Goal: Task Accomplishment & Management: Use online tool/utility

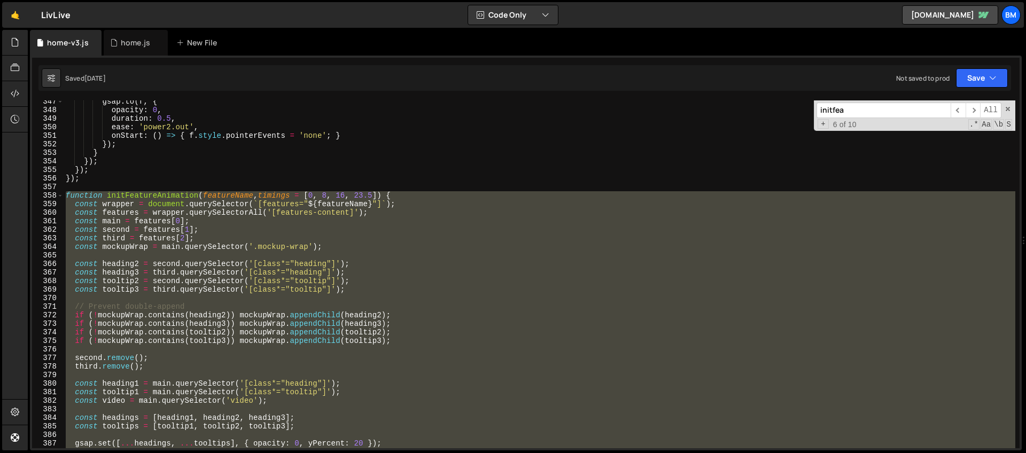
scroll to position [2961, 0]
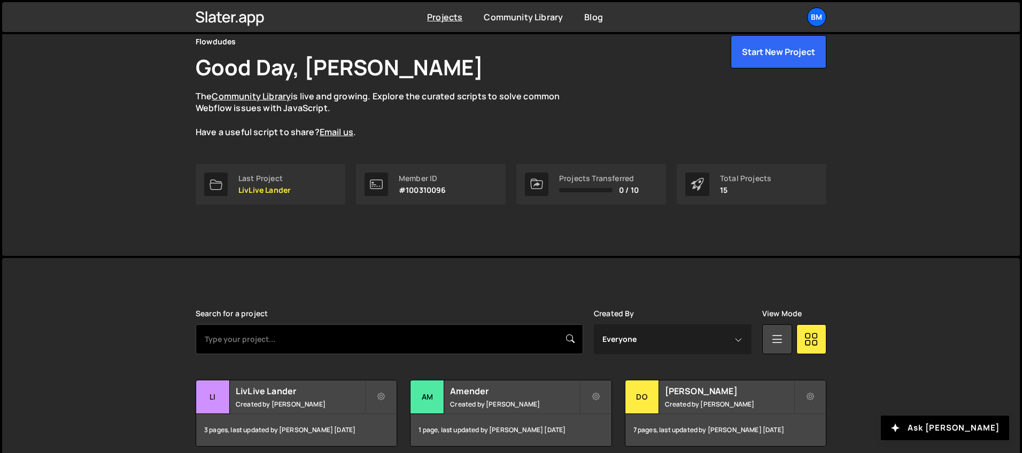
scroll to position [182, 0]
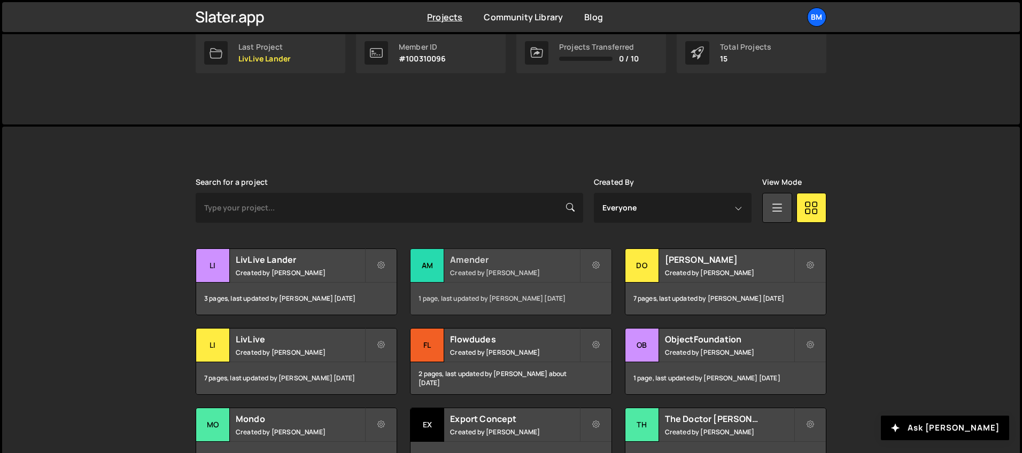
click at [501, 263] on h2 "Amender" at bounding box center [514, 260] width 129 height 12
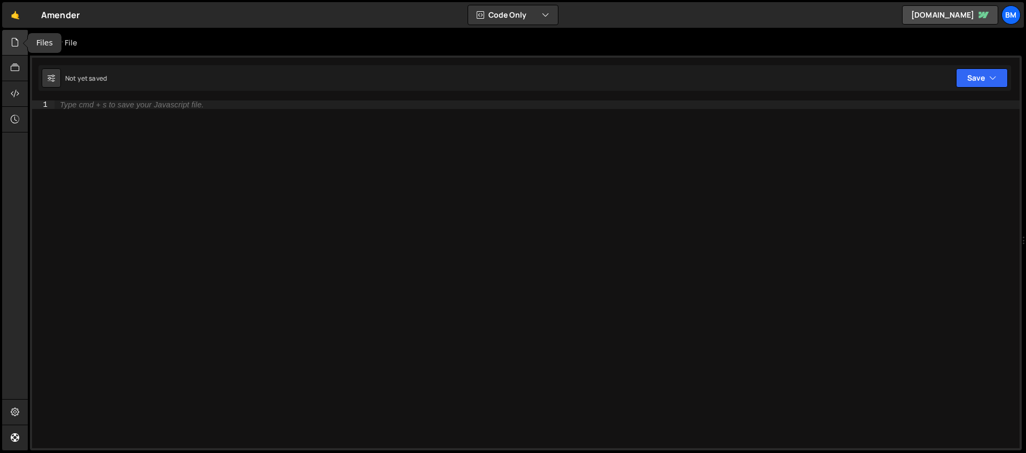
click at [7, 34] on div at bounding box center [15, 43] width 26 height 26
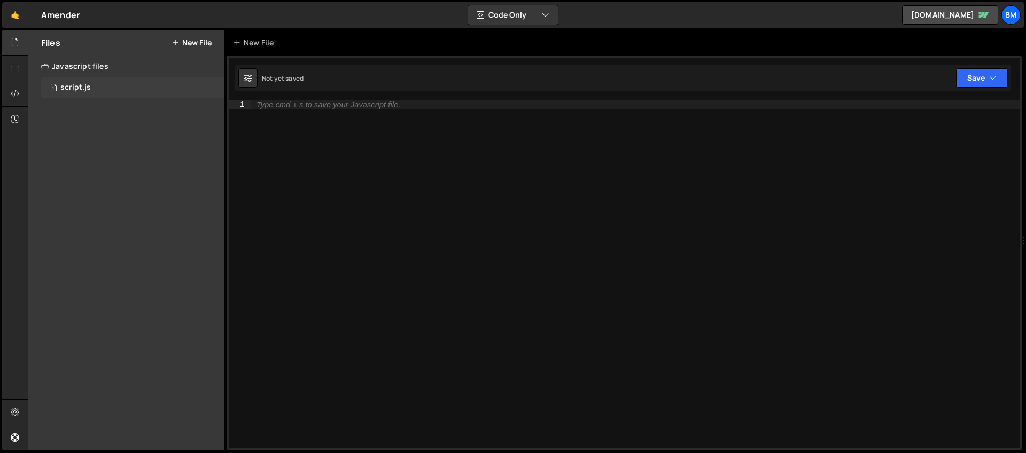
click at [82, 89] on div "script.js" at bounding box center [75, 88] width 30 height 10
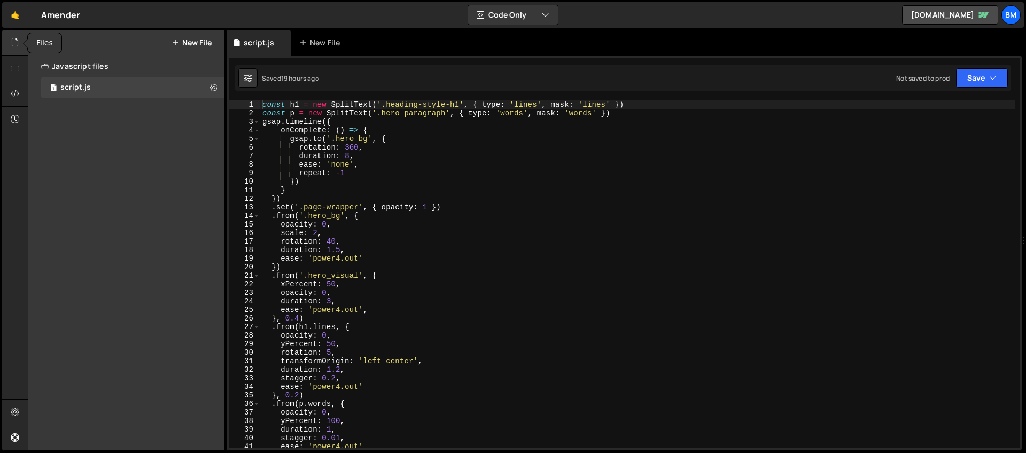
click at [7, 46] on div at bounding box center [15, 43] width 26 height 26
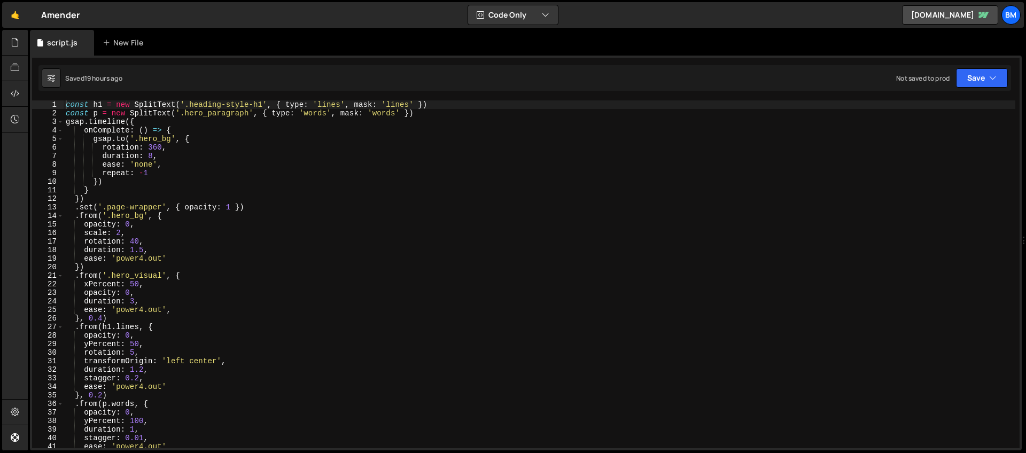
click at [224, 215] on div "const h1 = new SplitText ( '.heading-style-h1' , { type : 'lines' , mask : 'lin…" at bounding box center [540, 282] width 952 height 365
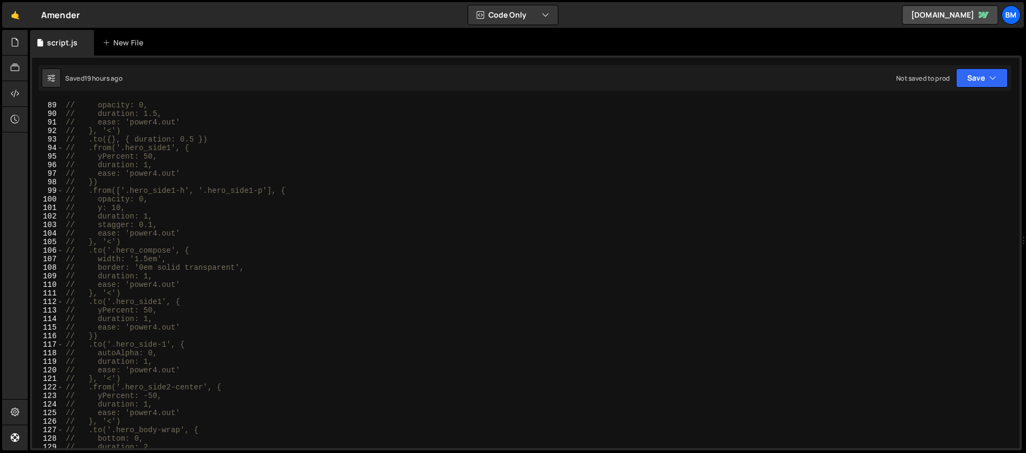
scroll to position [538, 0]
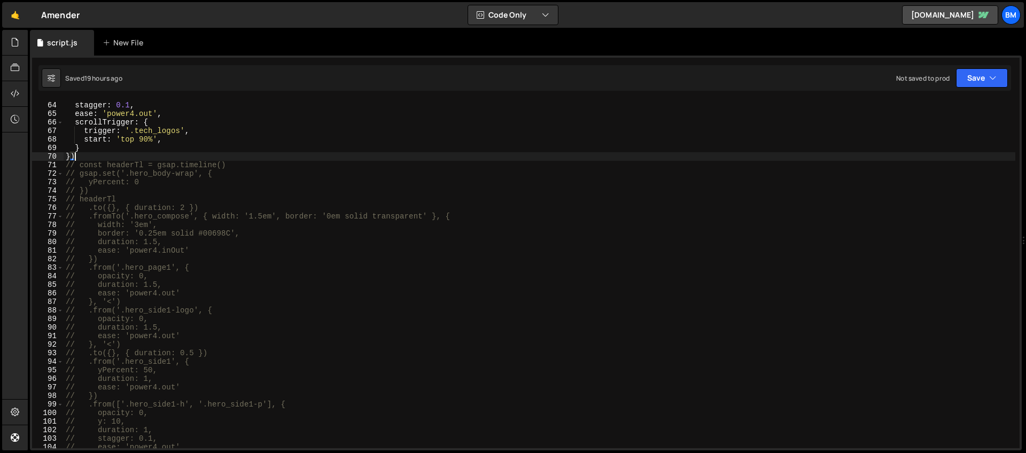
click at [90, 157] on div "duration : 1 , stagger : 0.1 , ease : 'power4.out' , scrollTrigger : { trigger …" at bounding box center [540, 274] width 952 height 365
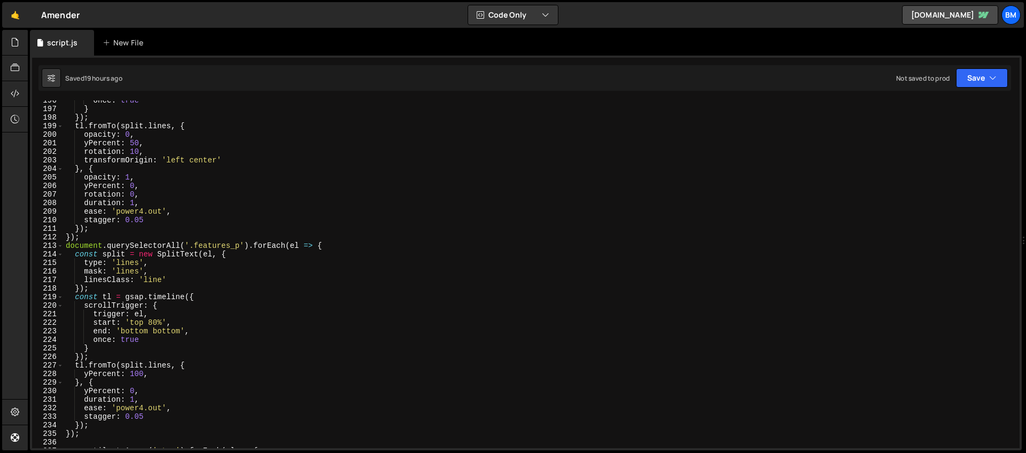
scroll to position [1592, 0]
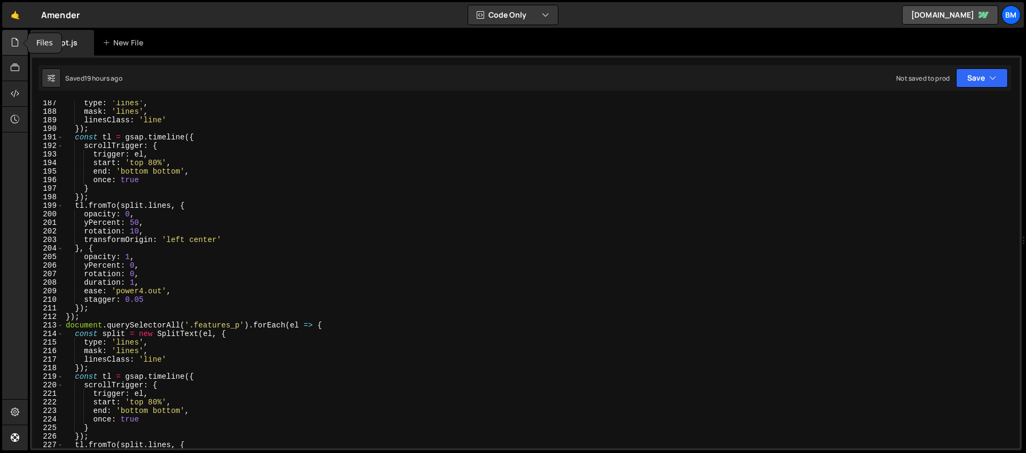
click at [14, 53] on div at bounding box center [15, 43] width 26 height 26
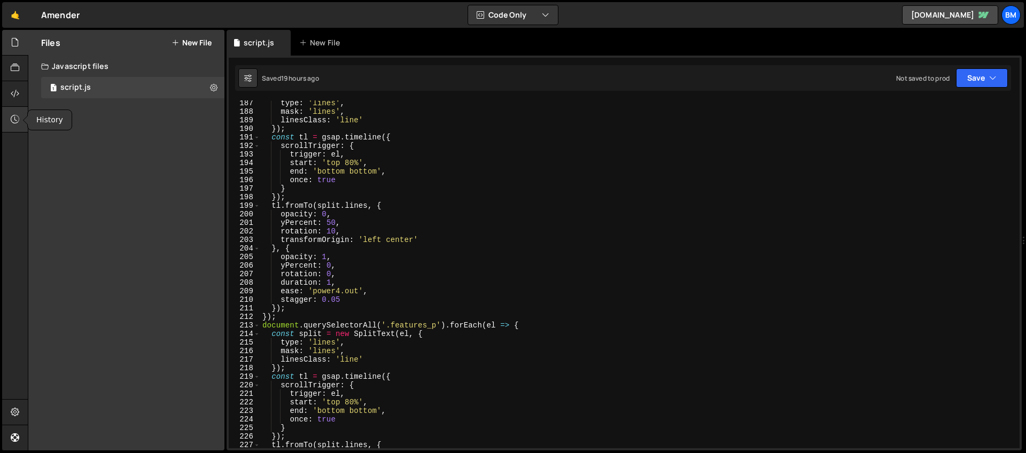
click at [18, 125] on div at bounding box center [15, 120] width 26 height 26
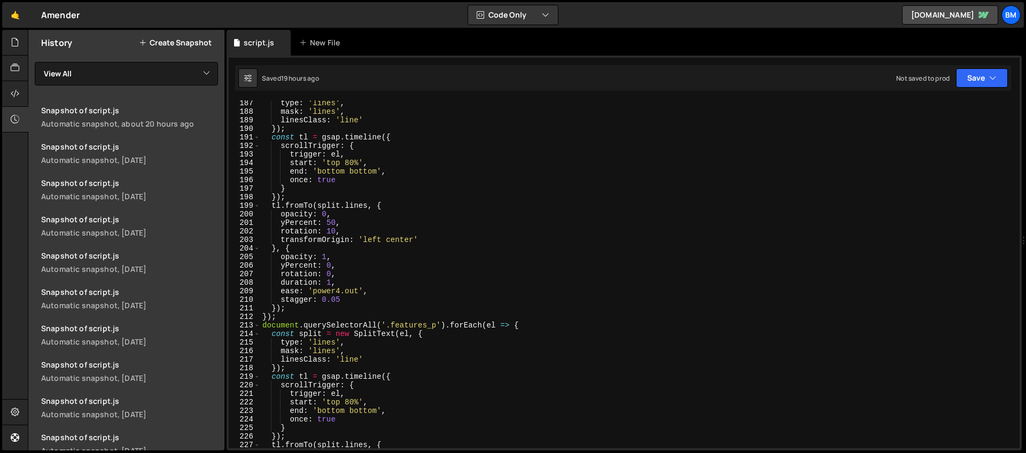
click at [177, 42] on button "Create Snapshot" at bounding box center [175, 42] width 73 height 9
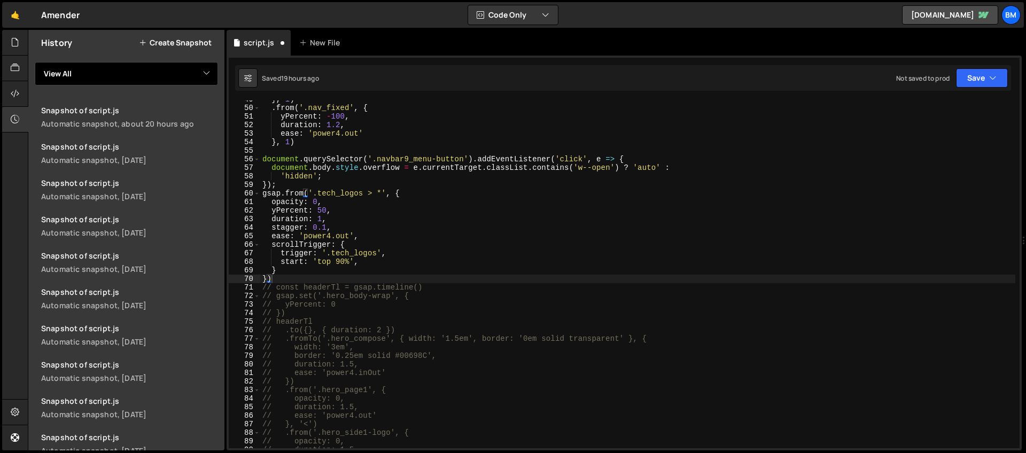
scroll to position [416, 0]
click at [20, 124] on div at bounding box center [15, 120] width 26 height 26
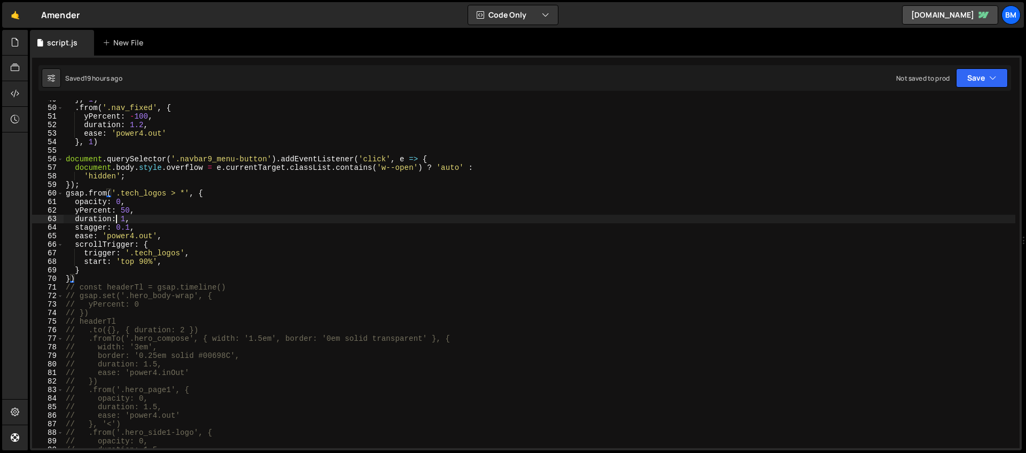
click at [116, 215] on div "} , 1 ) . from ( '.nav_fixed' , { yPercent : - 100 , duration : 1.2 , ease : 'p…" at bounding box center [540, 277] width 952 height 365
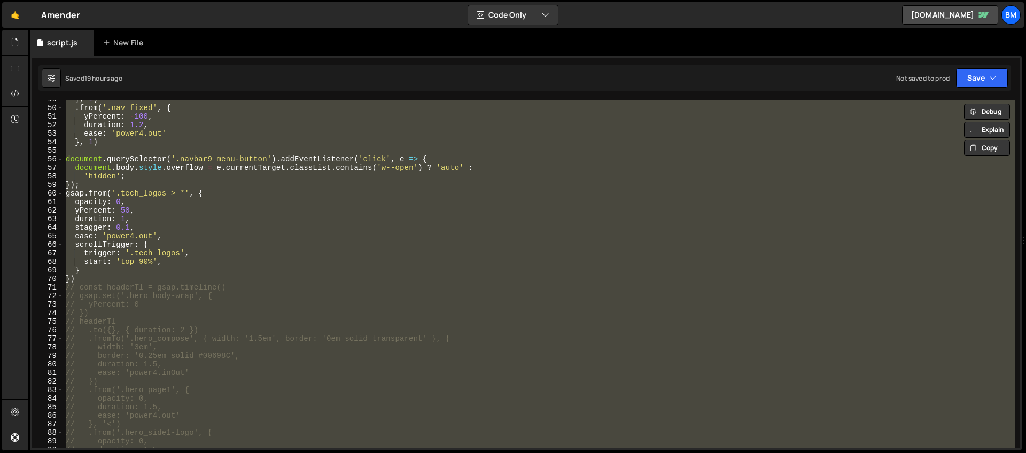
paste textarea
type textarea "});"
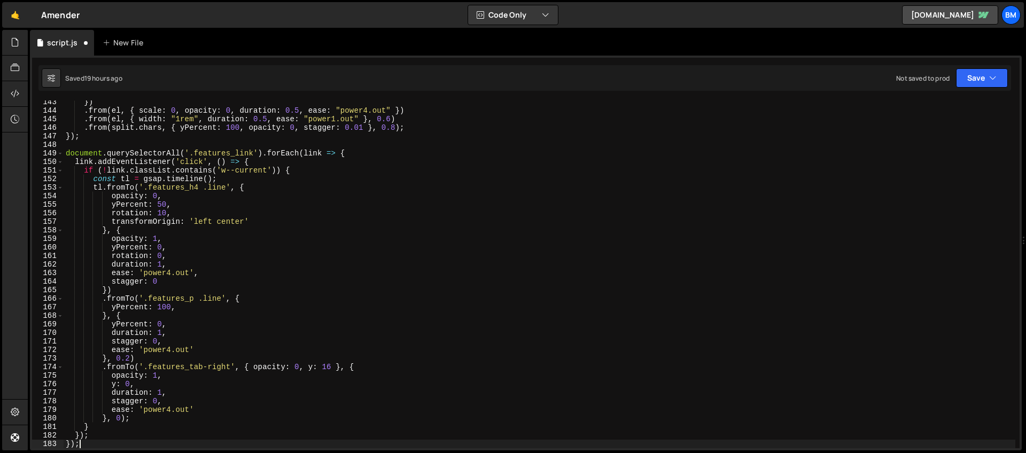
scroll to position [1217, 0]
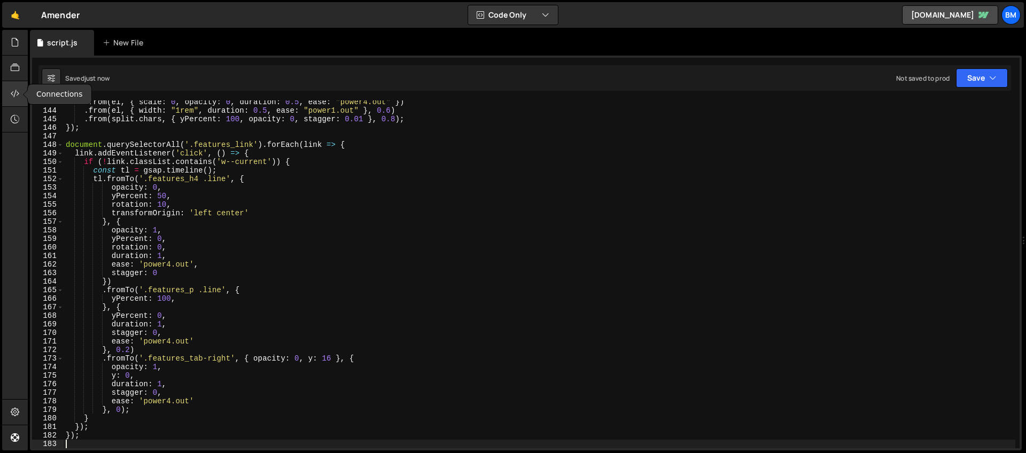
click at [7, 97] on div at bounding box center [15, 94] width 26 height 26
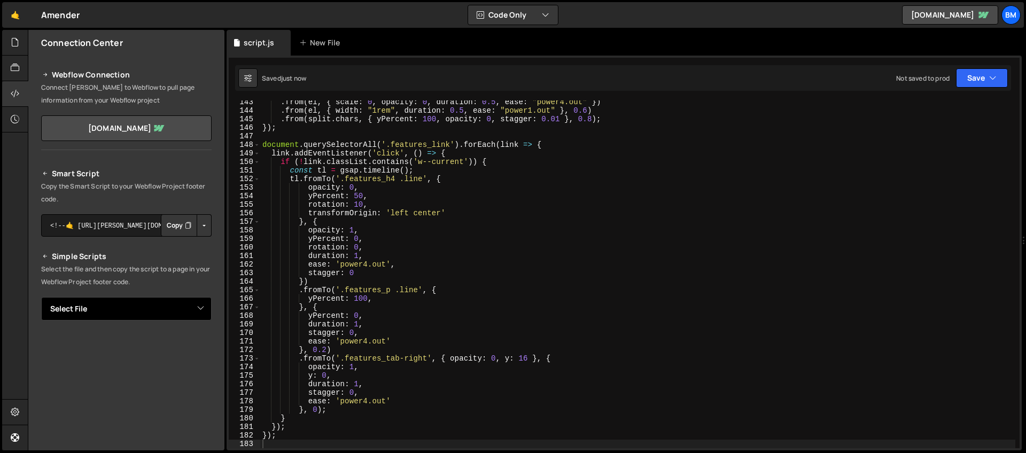
click at [175, 310] on select "Select File script.js" at bounding box center [126, 309] width 170 height 24
select select "45432"
click at [41, 297] on select "Select File script.js" at bounding box center [126, 309] width 170 height 24
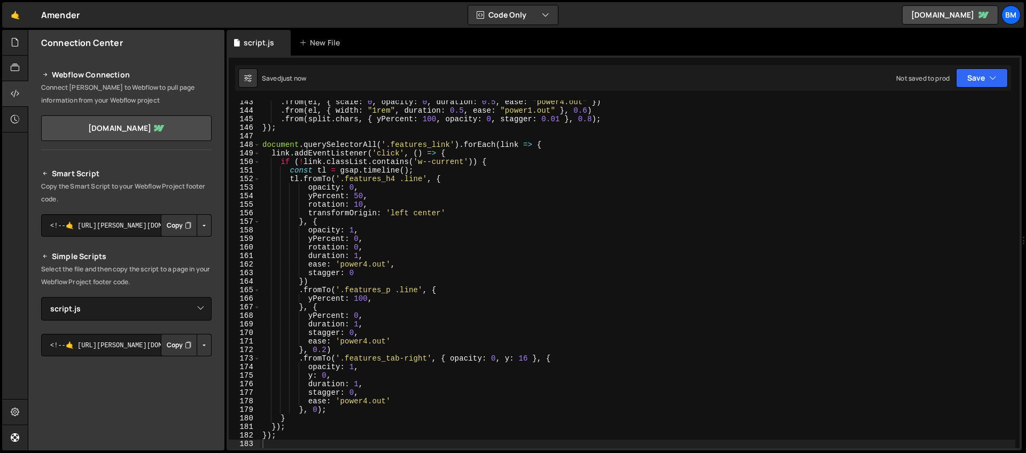
click at [168, 345] on button "Copy" at bounding box center [179, 345] width 36 height 22
click at [8, 91] on div at bounding box center [15, 94] width 26 height 26
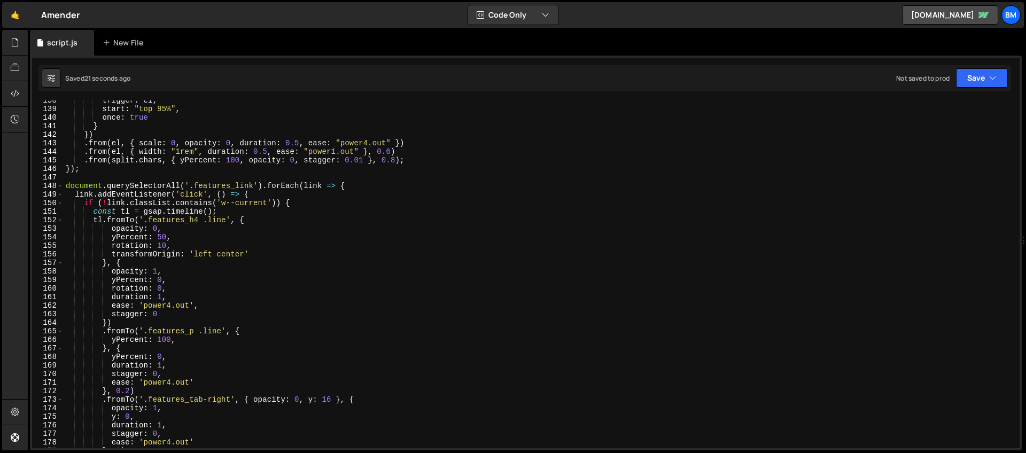
scroll to position [1175, 0]
click at [286, 188] on div "trigger : el , start : "top 95%" , once : true } }) . from ( el , { scale : 0 ,…" at bounding box center [540, 278] width 952 height 365
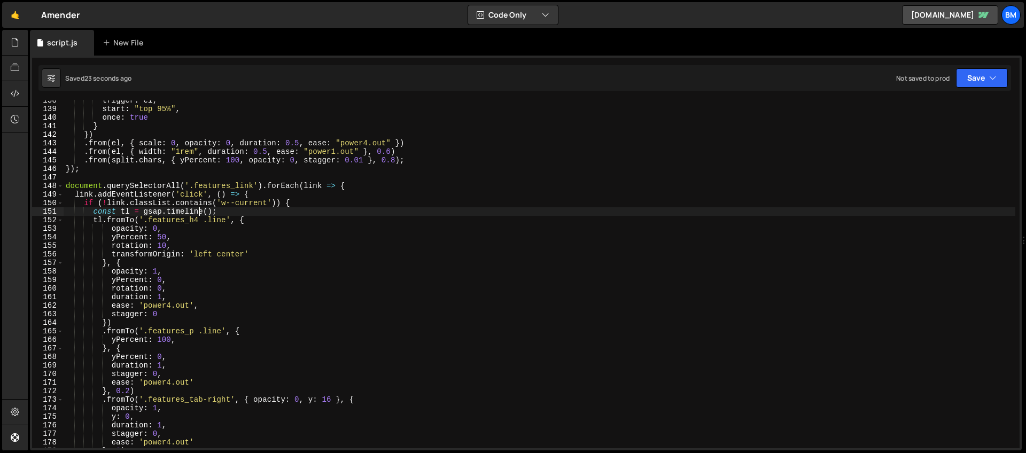
click at [198, 211] on div "trigger : el , start : "top 95%" , once : true } }) . from ( el , { scale : 0 ,…" at bounding box center [540, 278] width 952 height 365
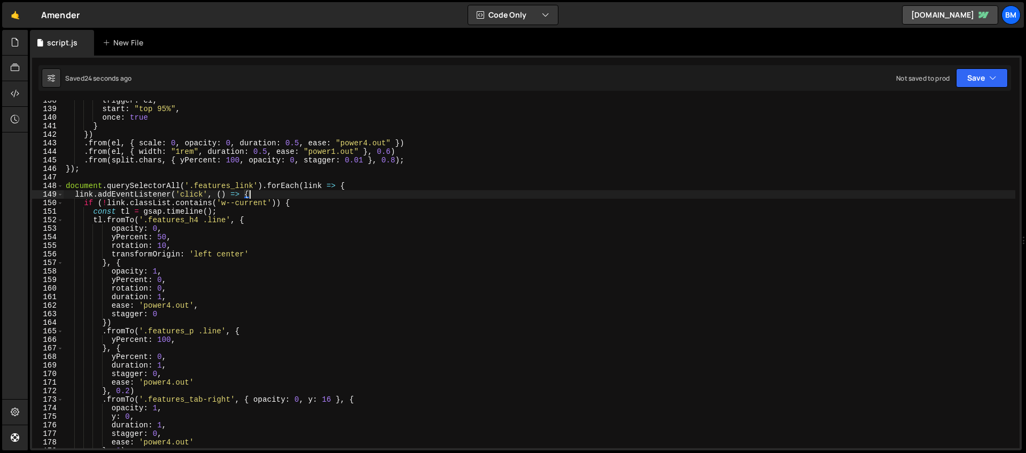
click at [283, 194] on div "trigger : el , start : "top 95%" , once : true } }) . from ( el , { scale : 0 ,…" at bounding box center [540, 278] width 952 height 365
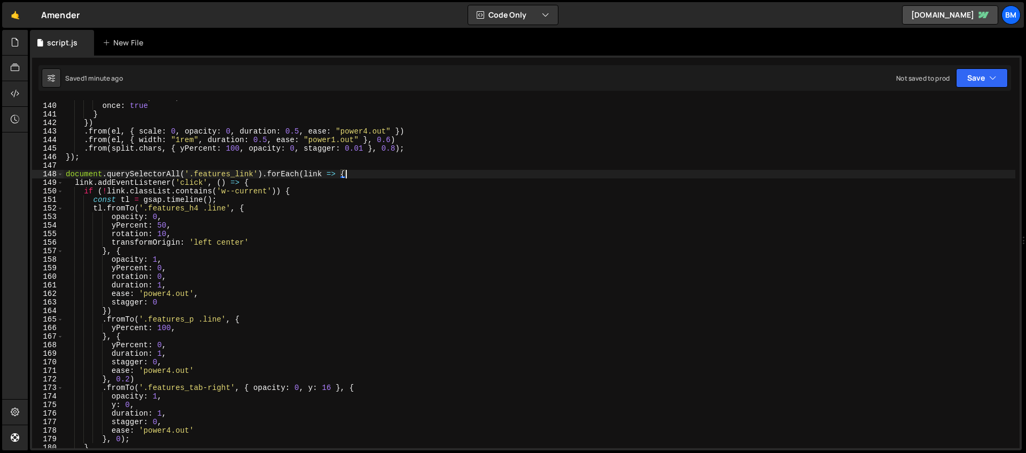
click at [364, 174] on div "start : "top 95%" , once : true } }) . from ( el , { scale : 0 , opacity : 0 , …" at bounding box center [540, 275] width 952 height 365
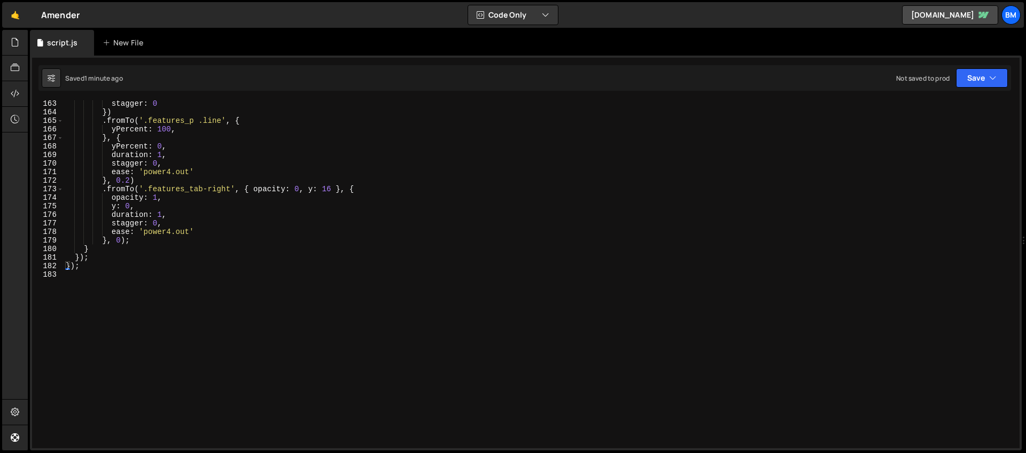
scroll to position [1386, 0]
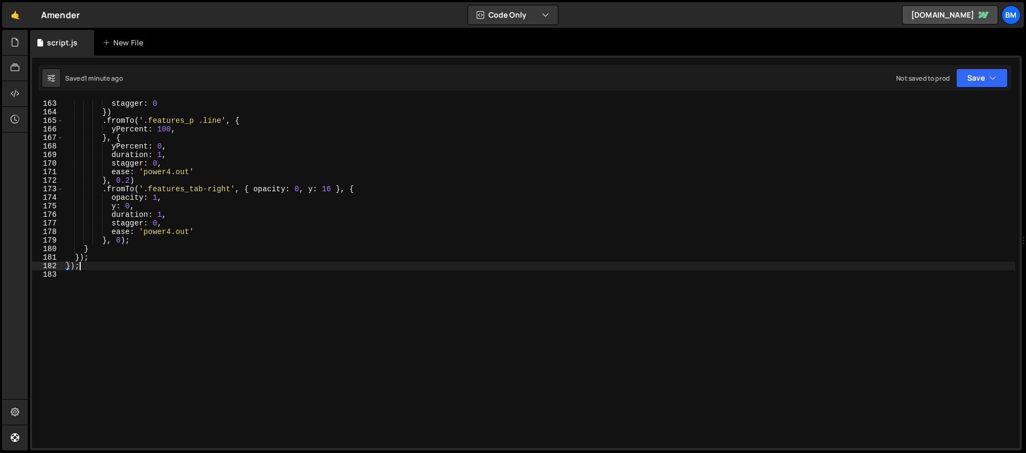
click at [104, 269] on div "stagger : 0 }) . fromTo ( '.features_p .line' , { yPercent : 100 , } , { yPerce…" at bounding box center [540, 281] width 952 height 365
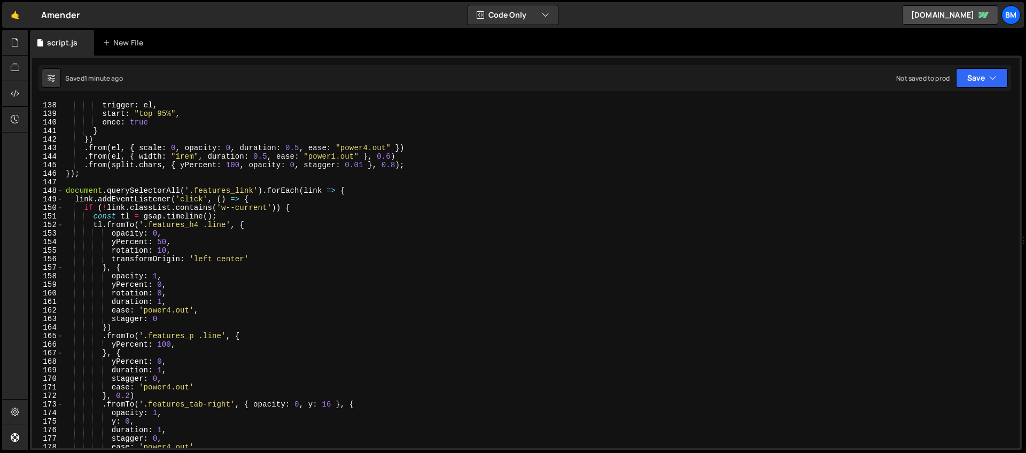
scroll to position [1158, 0]
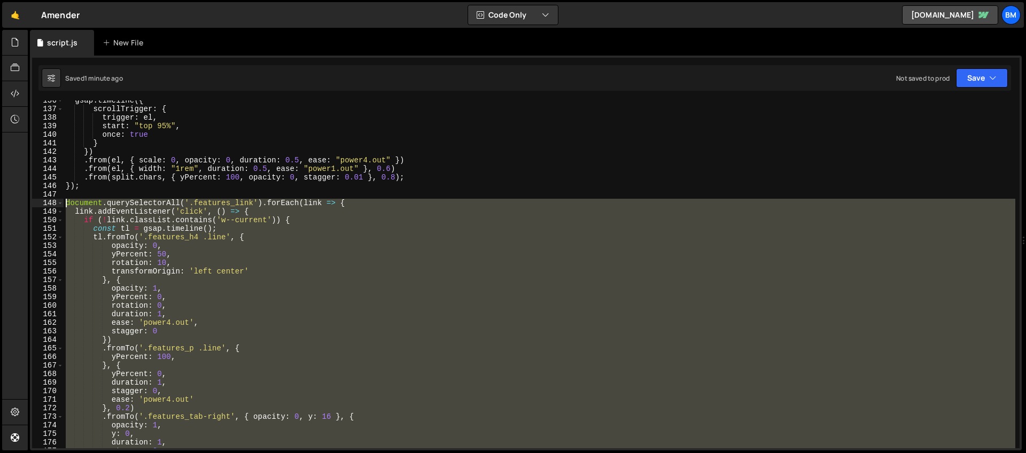
click at [65, 205] on div "gsap . timeline ({ scrollTrigger : { trigger : el , start : "top 95%" , once : …" at bounding box center [540, 278] width 952 height 365
type textarea "document.querySelectorAll('.features_link').forEach(link => { link.addEventList…"
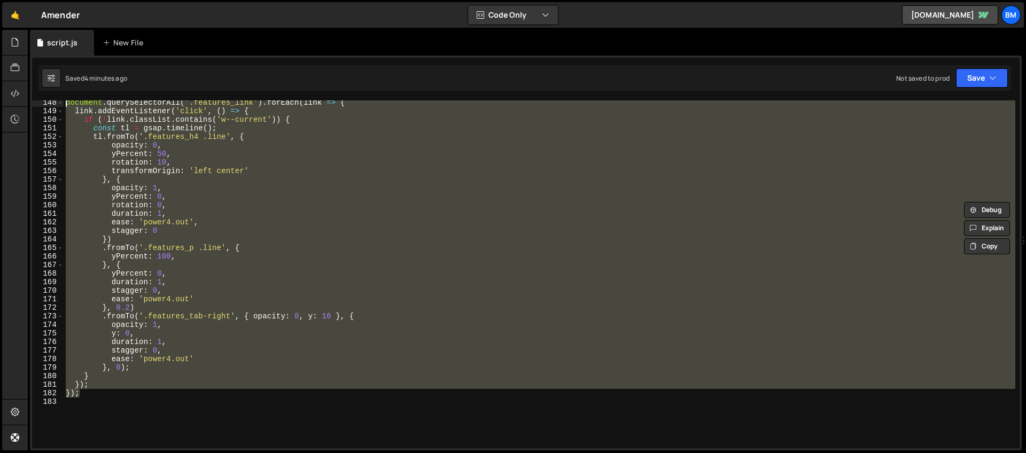
scroll to position [1252, 0]
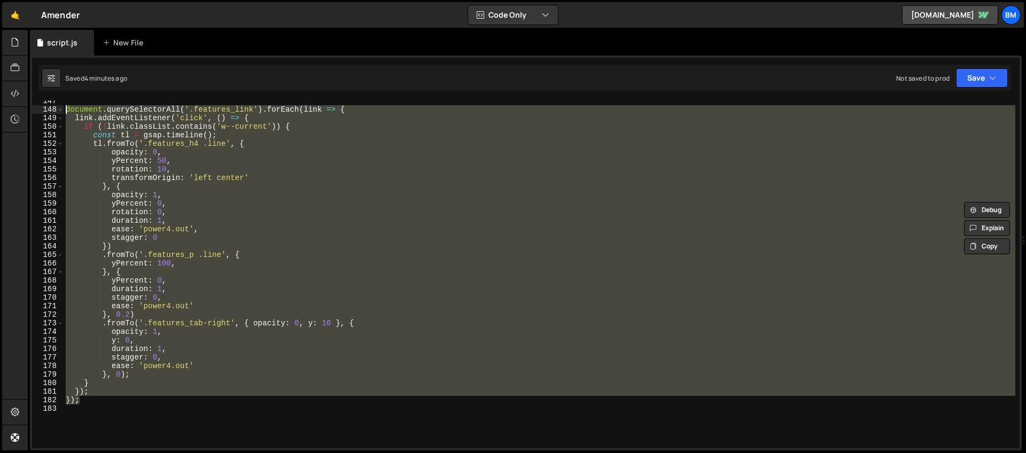
paste textarea
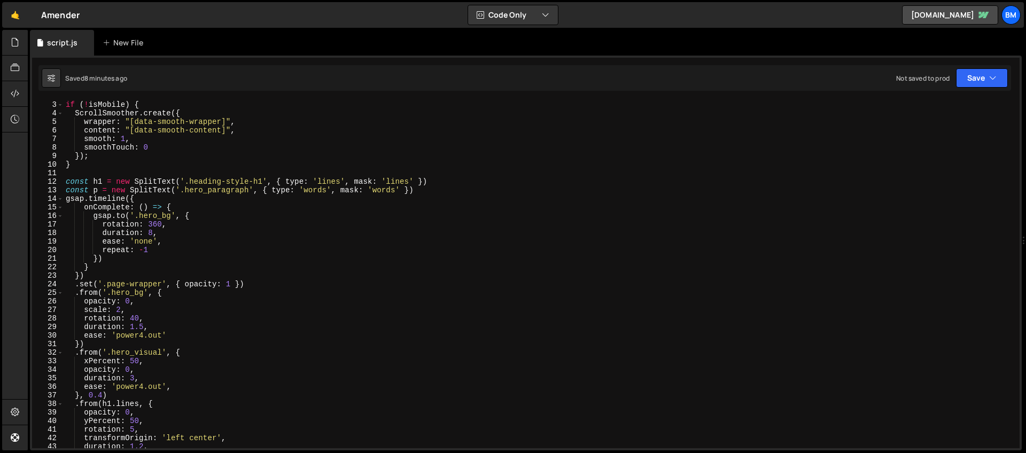
scroll to position [0, 0]
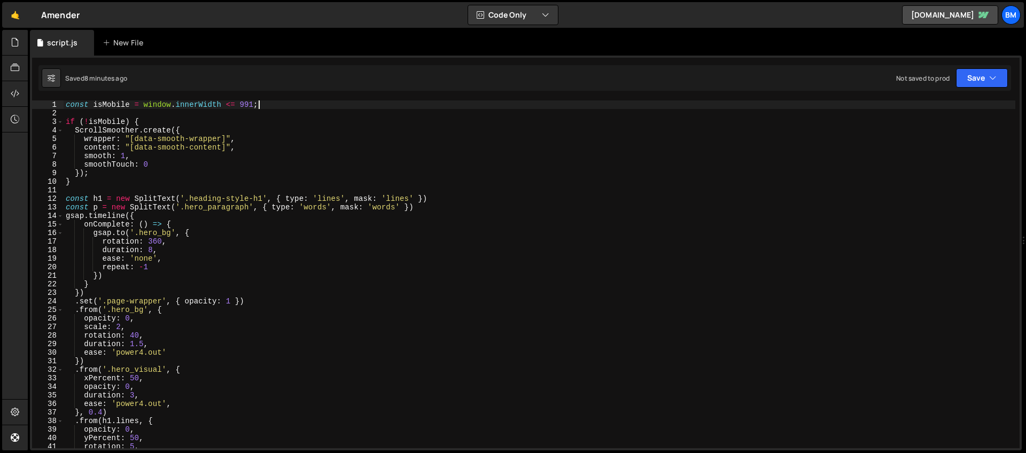
click at [267, 102] on div "const isMobile = window . innerWidth <= 991 ; if ( ! isMobile ) { ScrollSmoothe…" at bounding box center [540, 282] width 952 height 365
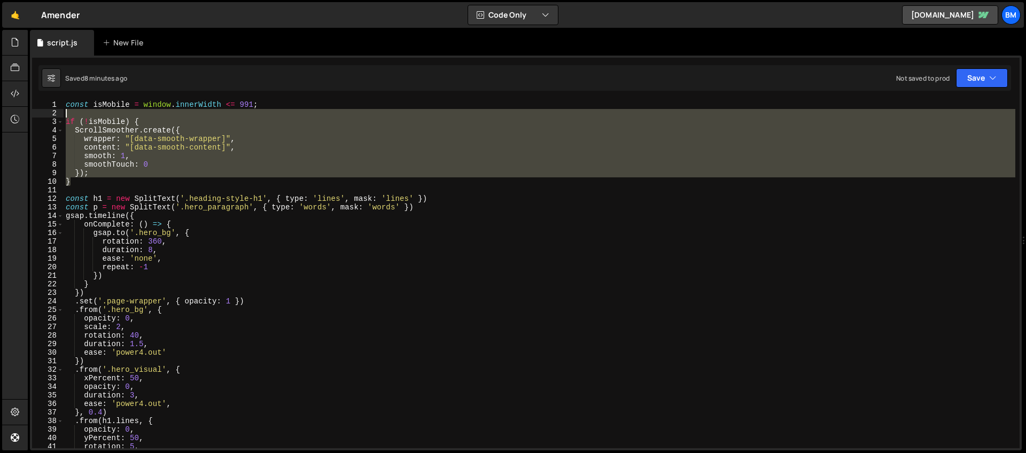
drag, startPoint x: 80, startPoint y: 185, endPoint x: 33, endPoint y: 105, distance: 93.2
click at [33, 105] on div "const isMobile = window.innerWidth <= 991; 1 2 3 4 5 6 7 8 9 10 11 12 13 14 15 …" at bounding box center [525, 274] width 987 height 348
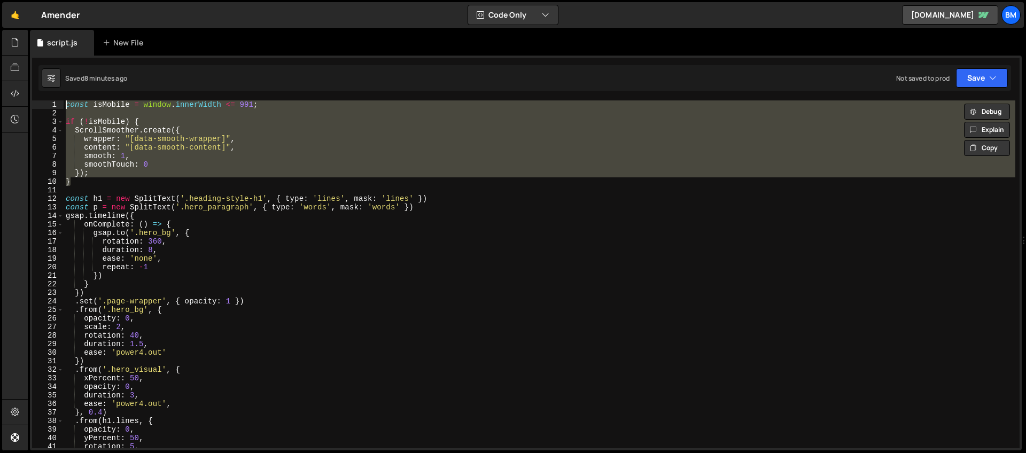
paste textarea "}"
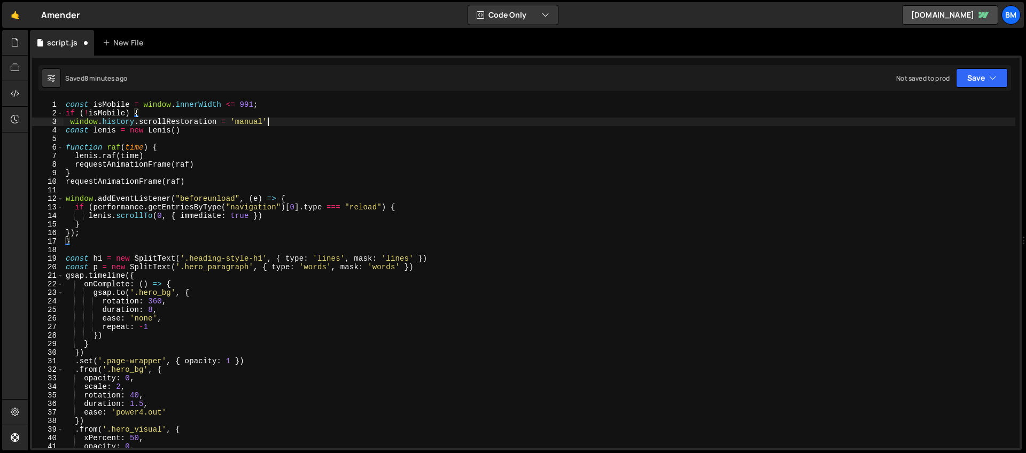
click at [272, 120] on div "const isMobile = window . innerWidth <= 991 ; if ( ! isMobile ) { window . hist…" at bounding box center [540, 282] width 952 height 365
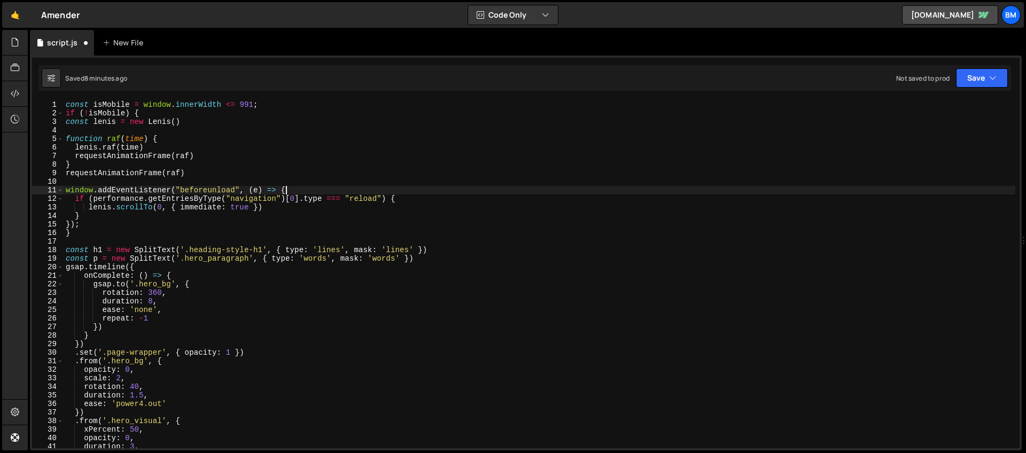
click at [294, 190] on div "const isMobile = window . innerWidth <= 991 ; if ( ! isMobile ) { const lenis =…" at bounding box center [540, 282] width 952 height 365
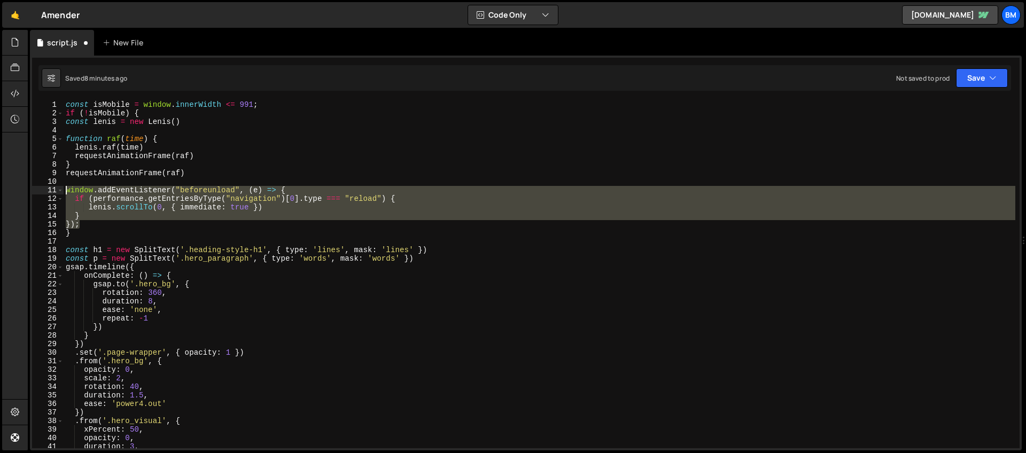
drag, startPoint x: 90, startPoint y: 223, endPoint x: 50, endPoint y: 190, distance: 52.7
click at [50, 190] on div "window.addEventListener("beforeunload", (e) => { 1 2 3 4 5 6 7 8 9 10 11 12 13 …" at bounding box center [525, 274] width 987 height 348
type textarea "window.addEventListener("beforeunload", (e) => { if (performance.getEntriesByTy…"
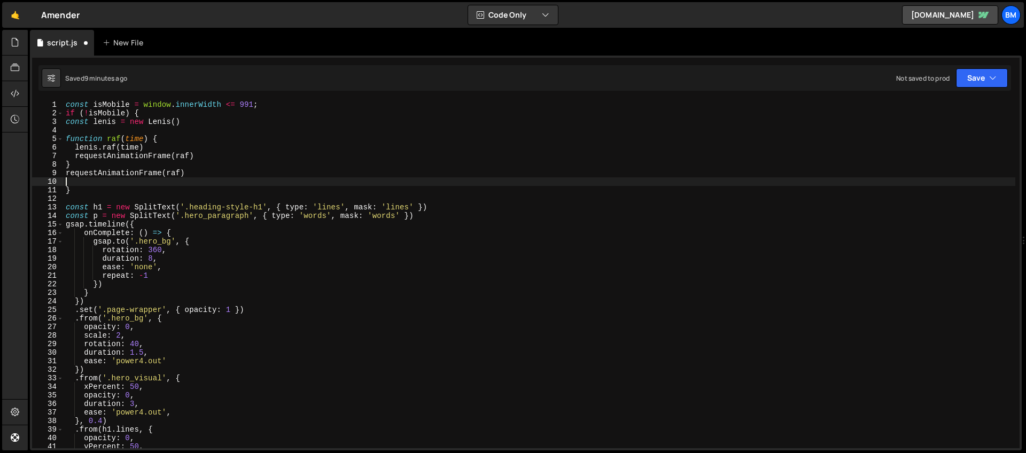
click at [146, 145] on div "const isMobile = window . innerWidth <= 991 ; if ( ! isMobile ) { const lenis =…" at bounding box center [540, 282] width 952 height 365
click at [184, 122] on div "const isMobile = window . innerWidth <= 991 ; if ( ! isMobile ) { const lenis =…" at bounding box center [540, 282] width 952 height 365
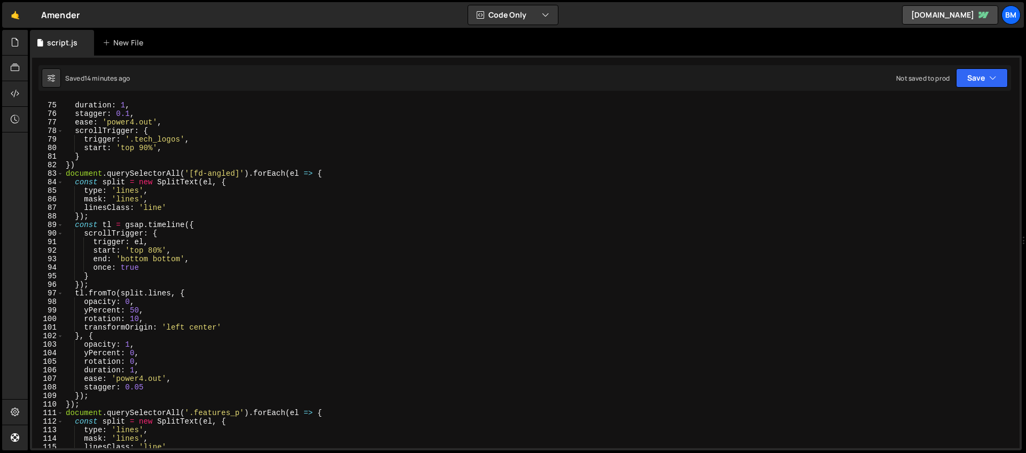
scroll to position [506, 0]
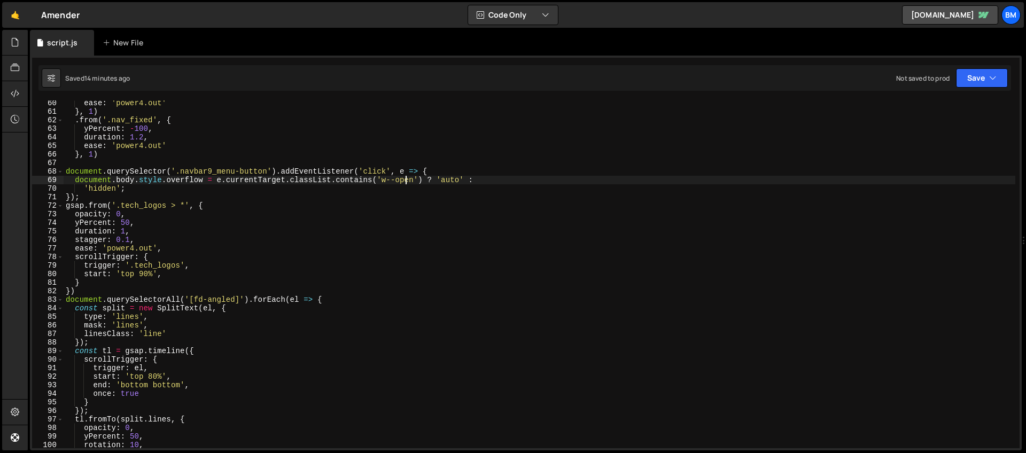
click at [407, 178] on div "ease : 'power4.out' } , 1 ) . from ( '.nav_fixed' , { yPercent : - 100 , durati…" at bounding box center [540, 281] width 952 height 365
click at [258, 168] on div "ease : 'power4.out' } , 1 ) . from ( '.nav_fixed' , { yPercent : - 100 , durati…" at bounding box center [540, 281] width 952 height 365
click at [411, 172] on div "ease : 'power4.out' } , 1 ) . from ( '.nav_fixed' , { yPercent : - 100 , durati…" at bounding box center [540, 281] width 952 height 365
click at [377, 179] on div "ease : 'power4.out' } , 1 ) . from ( '.nav_fixed' , { yPercent : - 100 , durati…" at bounding box center [540, 281] width 952 height 365
click at [204, 180] on div "ease : 'power4.out' } , 1 ) . from ( '.nav_fixed' , { yPercent : - 100 , durati…" at bounding box center [540, 281] width 952 height 365
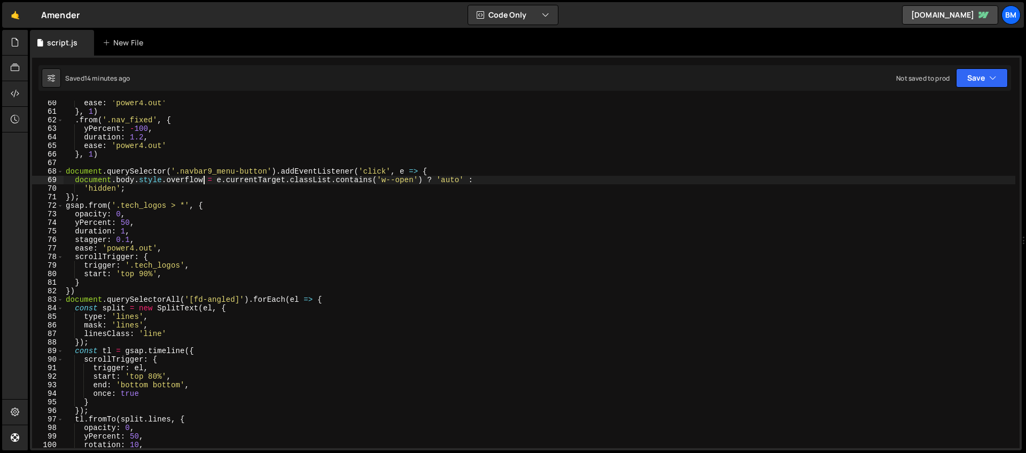
click at [249, 174] on div "ease : 'power4.out' } , 1 ) . from ( '.nav_fixed' , { yPercent : - 100 , durati…" at bounding box center [540, 281] width 952 height 365
click at [273, 180] on div "ease : 'power4.out' } , 1 ) . from ( '.nav_fixed' , { yPercent : - 100 , durati…" at bounding box center [540, 281] width 952 height 365
click at [271, 168] on div "ease : 'power4.out' } , 1 ) . from ( '.nav_fixed' , { yPercent : - 100 , durati…" at bounding box center [540, 281] width 952 height 365
click at [256, 171] on div "ease : 'power4.out' } , 1 ) . from ( '.nav_fixed' , { yPercent : - 100 , durati…" at bounding box center [540, 281] width 952 height 365
click at [355, 172] on div "ease : 'power4.out' } , 1 ) . from ( '.nav_fixed' , { yPercent : - 100 , durati…" at bounding box center [540, 281] width 952 height 365
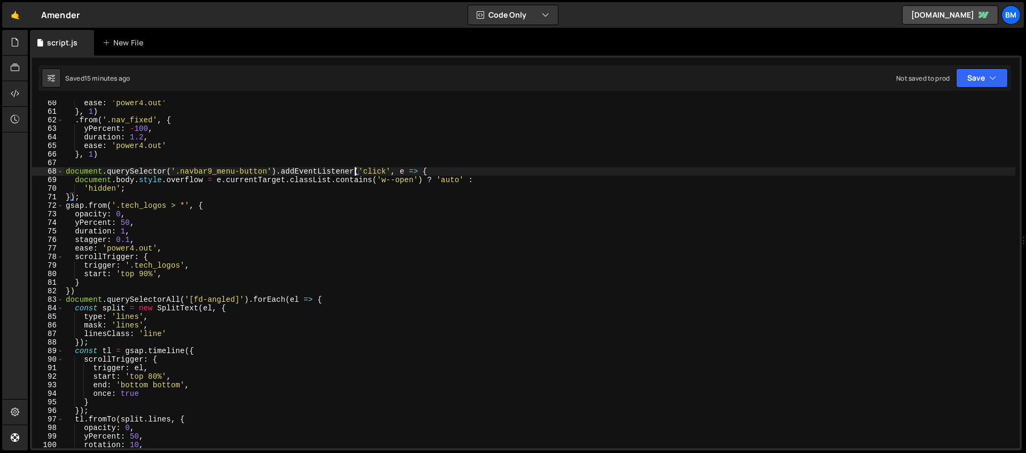
click at [434, 171] on div "ease : 'power4.out' } , 1 ) . from ( '.nav_fixed' , { yPercent : - 100 , durati…" at bounding box center [540, 281] width 952 height 365
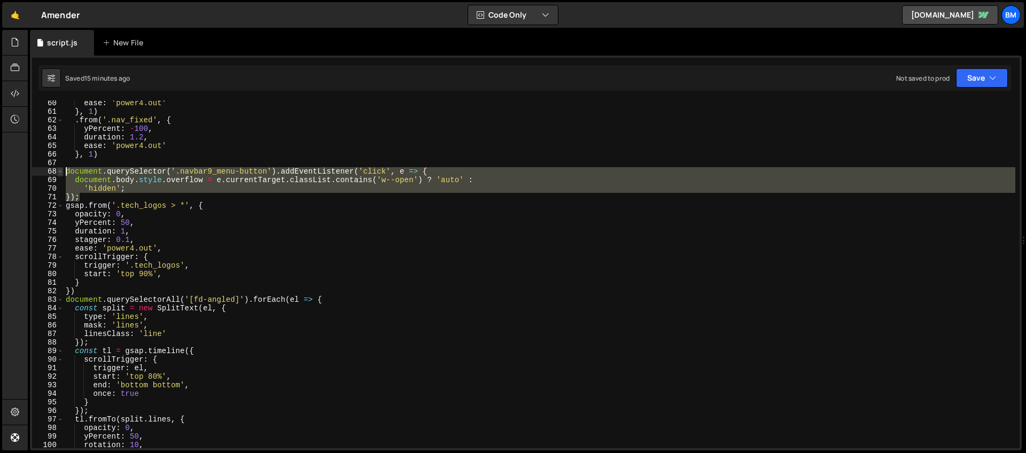
drag, startPoint x: 88, startPoint y: 197, endPoint x: 59, endPoint y: 174, distance: 36.9
click at [59, 174] on div "document.querySelector('.navbar9_menu-button').addEventListener('click', e => {…" at bounding box center [525, 274] width 987 height 348
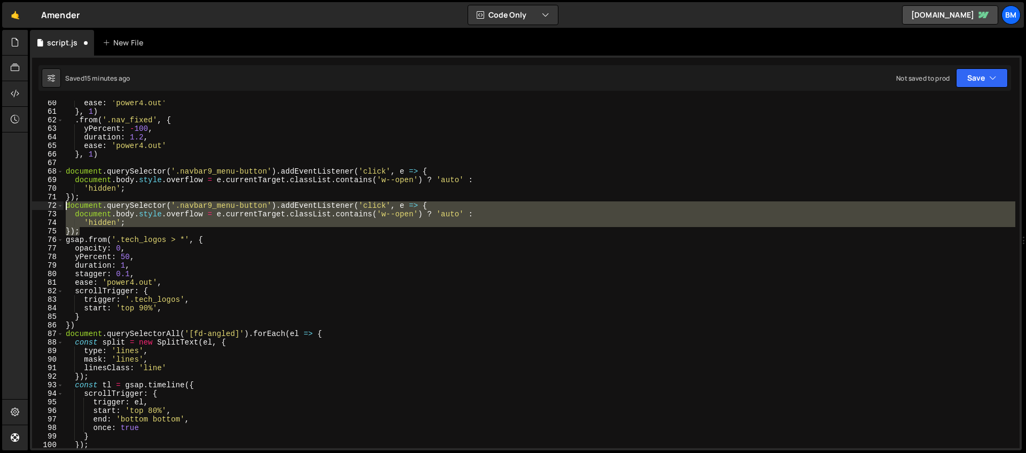
click at [270, 206] on div "ease : 'power4.out' } , 1 ) . from ( '.nav_fixed' , { yPercent : - 100 , durati…" at bounding box center [540, 274] width 952 height 348
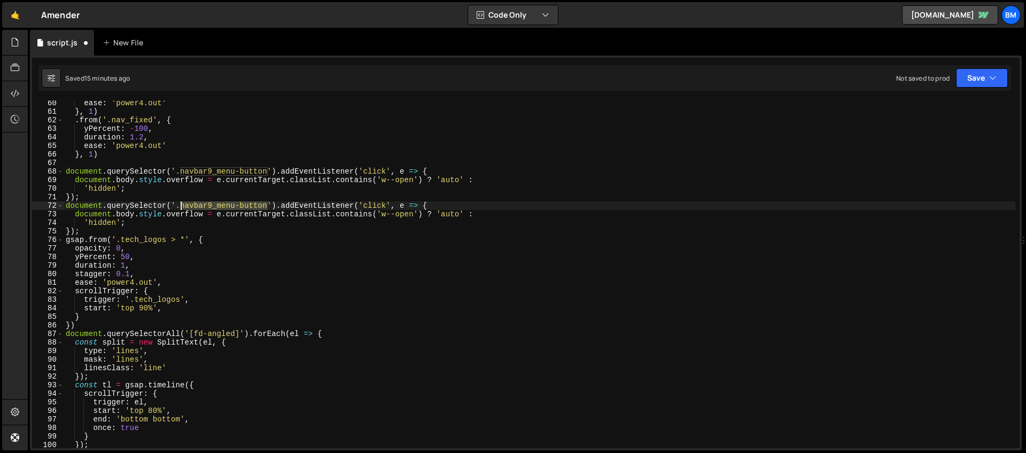
click at [182, 206] on div "ease : 'power4.out' } , 1 ) . from ( '.nav_fixed' , { yPercent : - 100 , durati…" at bounding box center [540, 281] width 952 height 365
paste textarea "_link"
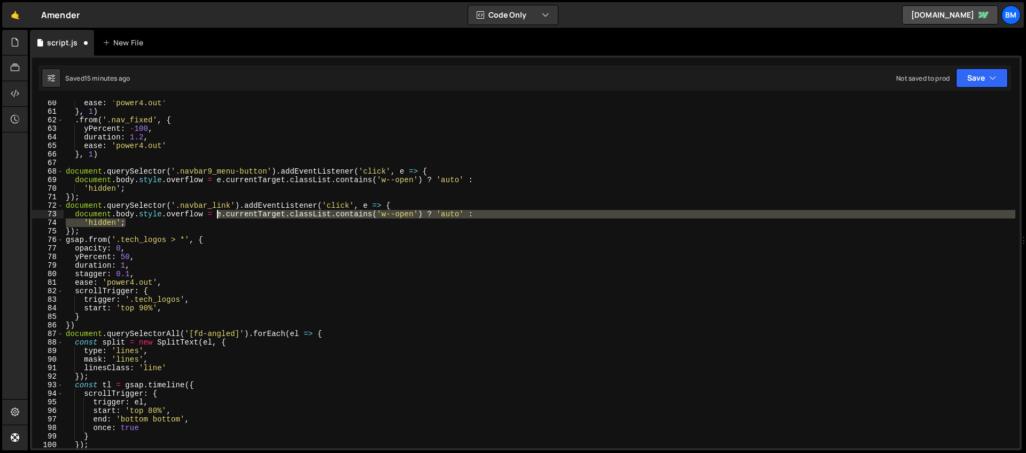
drag, startPoint x: 134, startPoint y: 223, endPoint x: 218, endPoint y: 214, distance: 84.9
click at [218, 214] on div "ease : 'power4.out' } , 1 ) . from ( '.nav_fixed' , { yPercent : - 100 , durati…" at bounding box center [540, 281] width 952 height 365
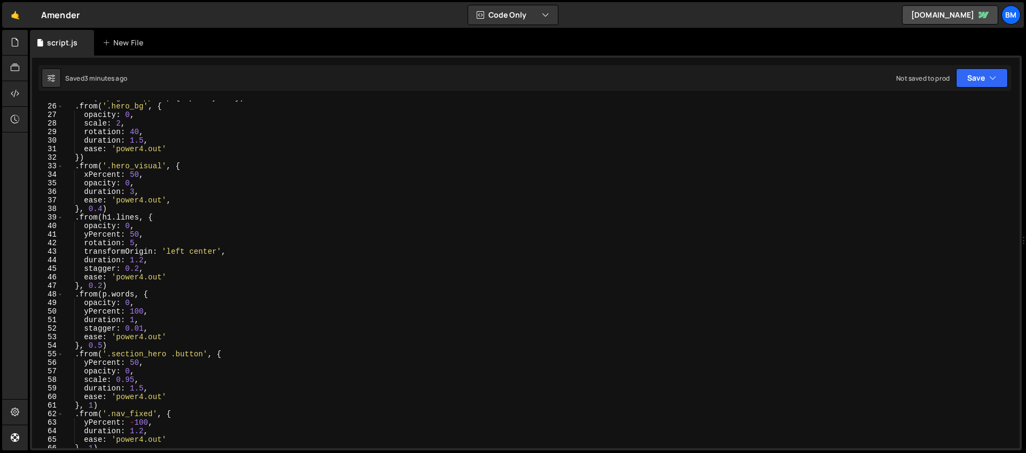
scroll to position [0, 0]
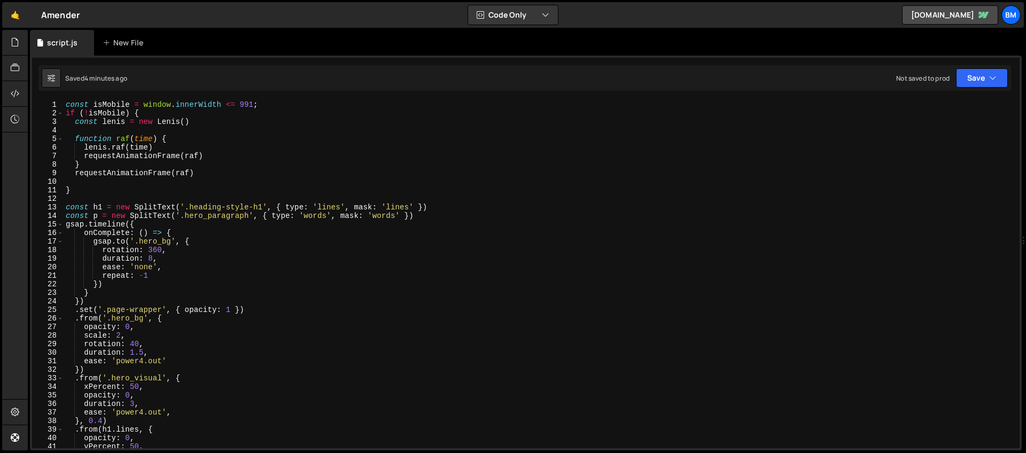
click at [184, 122] on div "const isMobile = window . innerWidth <= 991 ; if ( ! isMobile ) { const lenis =…" at bounding box center [540, 282] width 952 height 365
type textarea "const lenis = new Lenis({)"
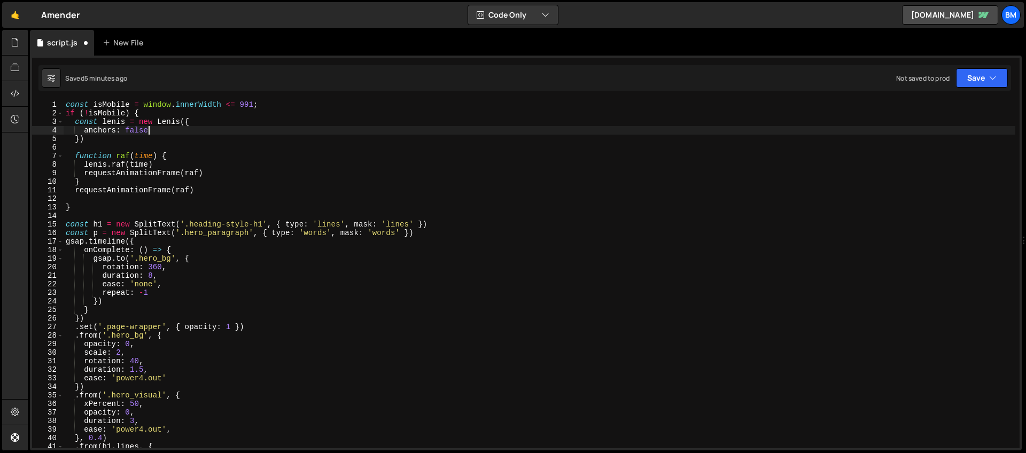
scroll to position [0, 5]
click at [141, 129] on div "const isMobile = window . innerWidth <= 991 ; if ( ! isMobile ) { const [PERSON…" at bounding box center [540, 282] width 952 height 365
click at [207, 121] on div "const isMobile = window . innerWidth <= 991 ; if ( ! isMobile ) { const lenis =…" at bounding box center [540, 282] width 952 height 365
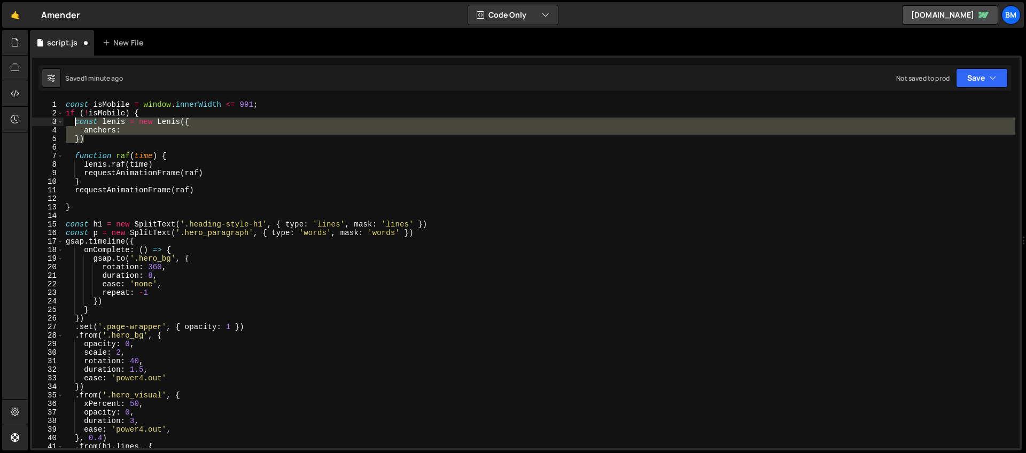
drag, startPoint x: 90, startPoint y: 140, endPoint x: 73, endPoint y: 124, distance: 23.0
click at [73, 124] on div "const isMobile = window . innerWidth <= 991 ; if ( ! isMobile ) { const lenis =…" at bounding box center [540, 282] width 952 height 365
click at [152, 130] on div "const isMobile = window . innerWidth <= 991 ; if ( ! isMobile ) { const lenis =…" at bounding box center [540, 274] width 952 height 348
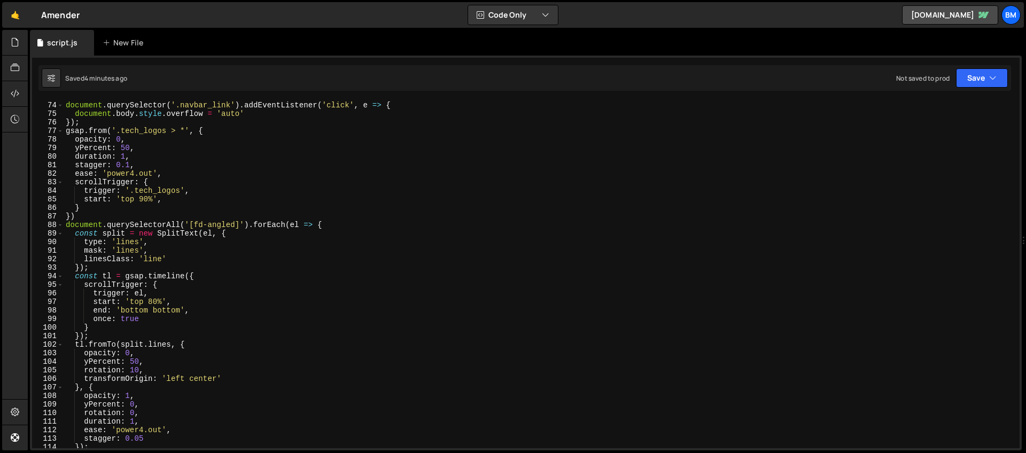
scroll to position [490, 0]
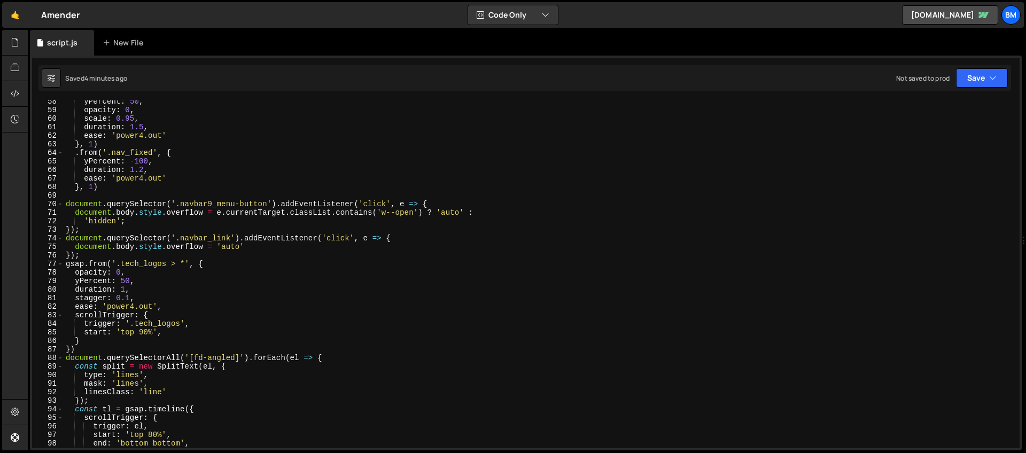
click at [425, 233] on div "yPercent : 50 , opacity : 0 , scale : 0.95 , duration : 1.5 , ease : 'power4.ou…" at bounding box center [540, 279] width 952 height 365
click at [408, 238] on div "yPercent : 50 , opacity : 0 , scale : 0.95 , duration : 1.5 , ease : 'power4.ou…" at bounding box center [540, 279] width 952 height 365
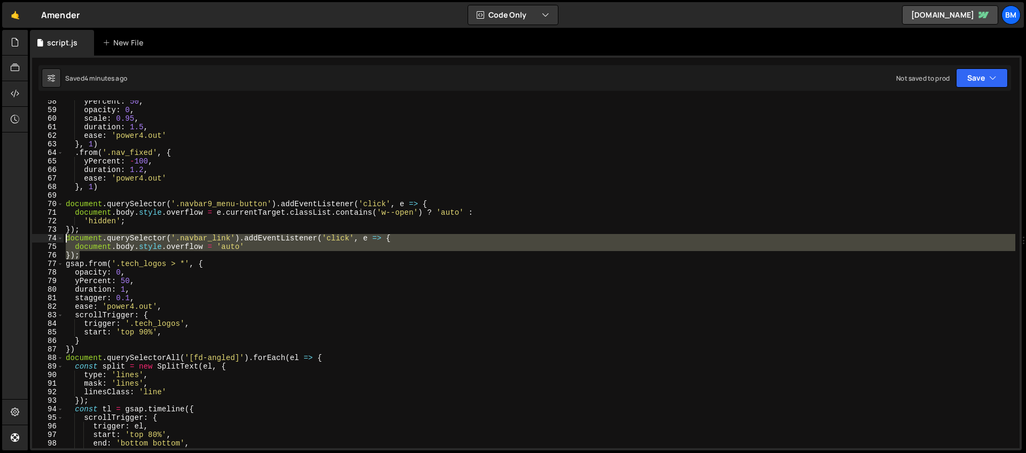
drag, startPoint x: 84, startPoint y: 258, endPoint x: 53, endPoint y: 240, distance: 35.7
click at [53, 240] on div "document.querySelector('.navbar_link').addEventListener('click', e => { 58 59 6…" at bounding box center [525, 274] width 987 height 348
click at [206, 261] on div "yPercent : 50 , opacity : 0 , scale : 0.95 , duration : 1.5 , ease : 'power4.ou…" at bounding box center [540, 279] width 952 height 365
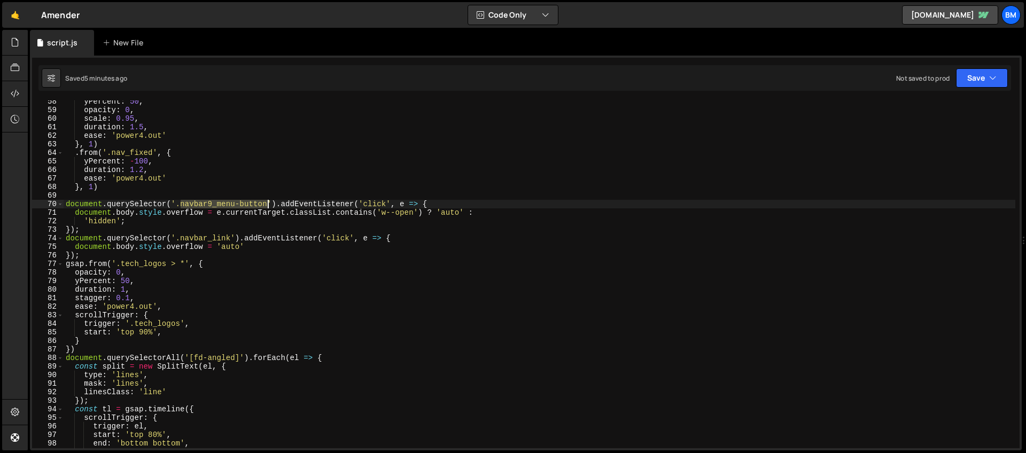
drag, startPoint x: 181, startPoint y: 204, endPoint x: 267, endPoint y: 204, distance: 85.5
click at [267, 204] on div "yPercent : 50 , opacity : 0 , scale : 0.95 , duration : 1.5 , ease : 'power4.ou…" at bounding box center [540, 279] width 952 height 365
click at [414, 241] on div "yPercent : 50 , opacity : 0 , scale : 0.95 , duration : 1.5 , ease : 'power4.ou…" at bounding box center [540, 279] width 952 height 365
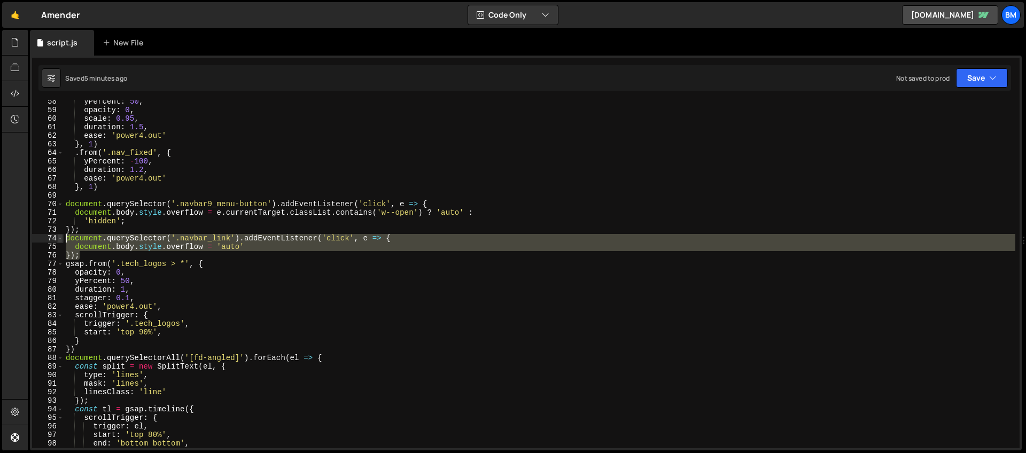
drag, startPoint x: 84, startPoint y: 257, endPoint x: 59, endPoint y: 241, distance: 29.5
click at [59, 241] on div "document.querySelector('.navbar_link').addEventListener('click', e => { 58 59 6…" at bounding box center [525, 274] width 987 height 348
type textarea "document.querySelector('.navbar_link').addEventListener('click', e => { documen…"
paste textarea
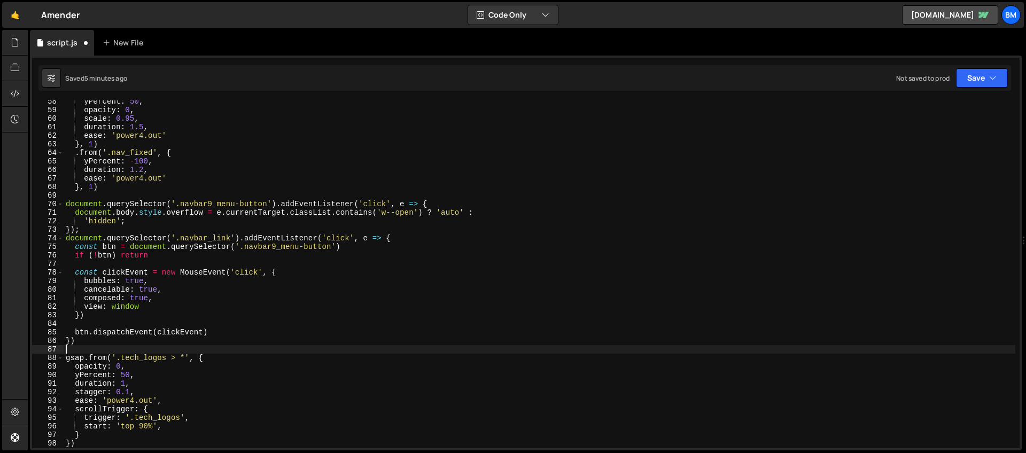
click at [88, 230] on div "yPercent : 50 , opacity : 0 , scale : 0.95 , duration : 1.5 , ease : 'power4.ou…" at bounding box center [540, 279] width 952 height 365
type textarea "});"
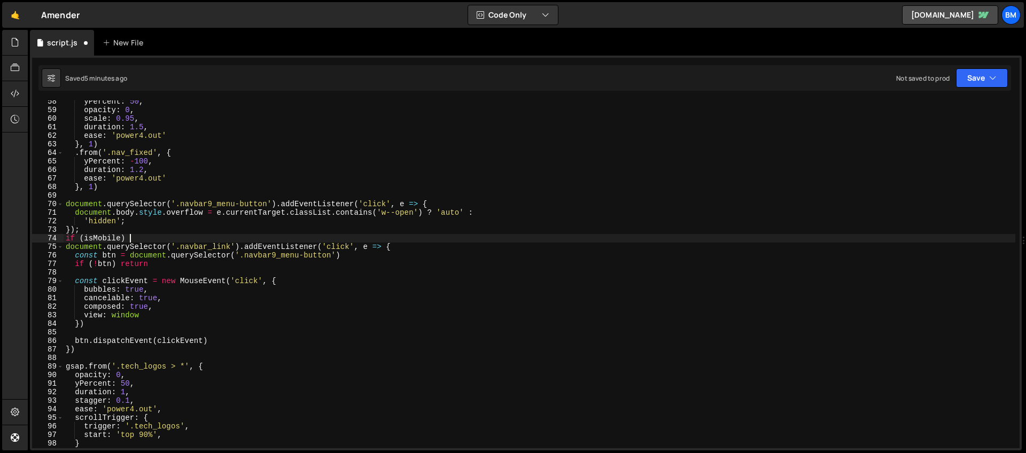
scroll to position [0, 4]
click at [416, 250] on div "yPercent : 50 , opacity : 0 , scale : 0.95 , duration : 1.5 , ease : 'power4.ou…" at bounding box center [540, 279] width 952 height 365
type textarea "document.querySelector('.navbar_link').addEventListener('click', e => {"
click at [75, 355] on div "yPercent : 50 , opacity : 0 , scale : 0.95 , duration : 1.5 , ease : 'power4.ou…" at bounding box center [540, 279] width 952 height 365
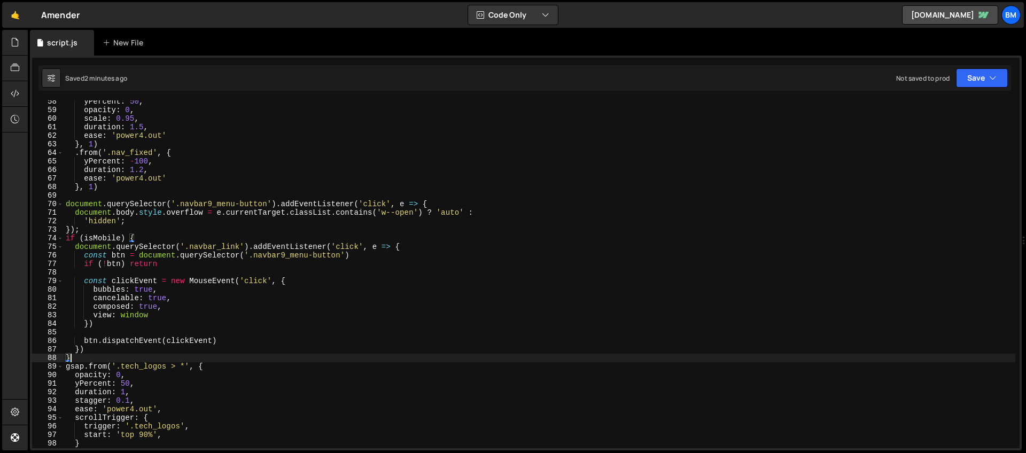
click at [228, 220] on div "yPercent : 50 , opacity : 0 , scale : 0.95 , duration : 1.5 , ease : 'power4.ou…" at bounding box center [540, 279] width 952 height 365
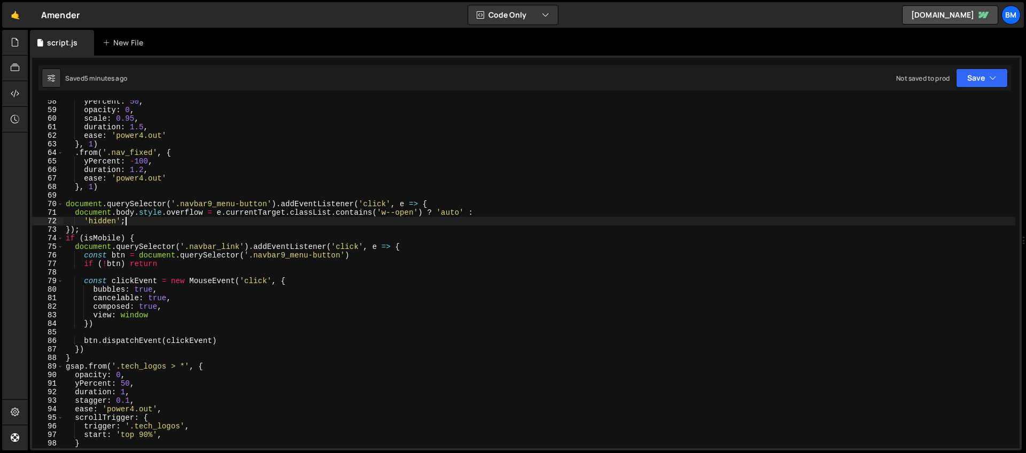
click at [323, 231] on div "yPercent : 50 , opacity : 0 , scale : 0.95 , duration : 1.5 , ease : 'power4.ou…" at bounding box center [540, 279] width 952 height 365
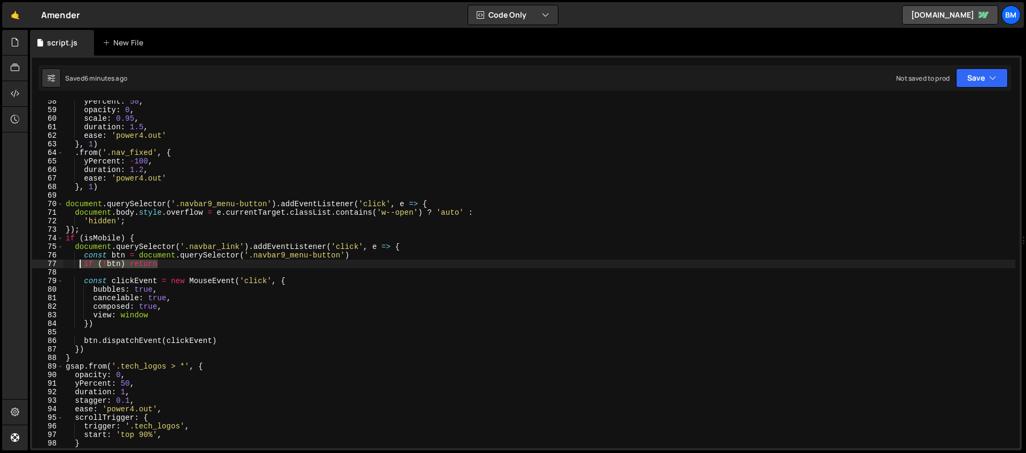
drag, startPoint x: 172, startPoint y: 265, endPoint x: 82, endPoint y: 262, distance: 90.4
click at [82, 262] on div "yPercent : 50 , opacity : 0 , scale : 0.95 , duration : 1.5 , ease : 'power4.ou…" at bounding box center [540, 279] width 952 height 365
type textarea "if (!btn) return"
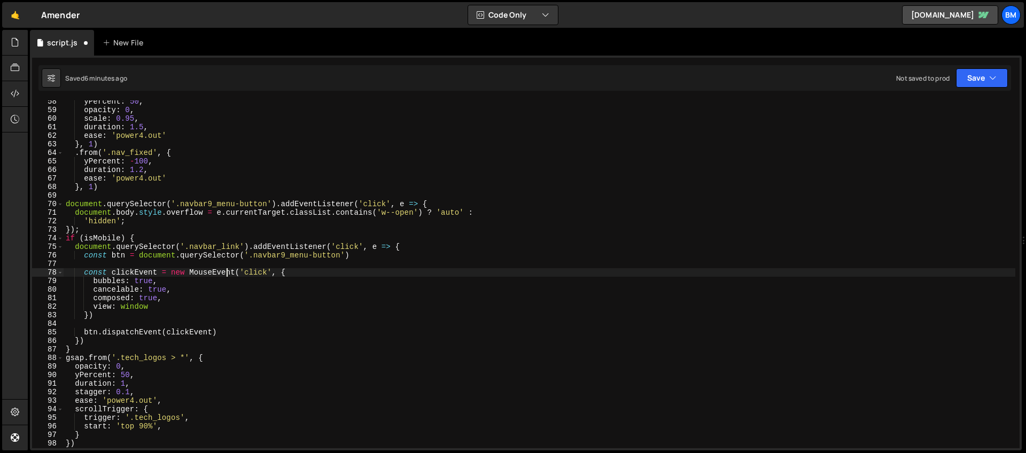
click at [225, 270] on div "yPercent : 50 , opacity : 0 , scale : 0.95 , duration : 1.5 , ease : 'power4.ou…" at bounding box center [540, 279] width 952 height 365
type textarea "const clickEvent = new MouseEvent('click', {"
click at [146, 263] on div "yPercent : 50 , opacity : 0 , scale : 0.95 , duration : 1.5 , ease : 'power4.ou…" at bounding box center [540, 279] width 952 height 365
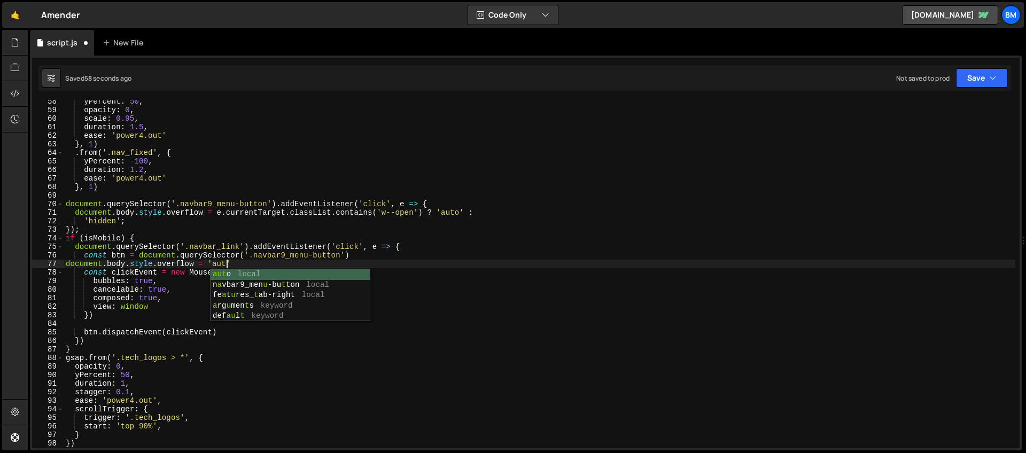
scroll to position [0, 11]
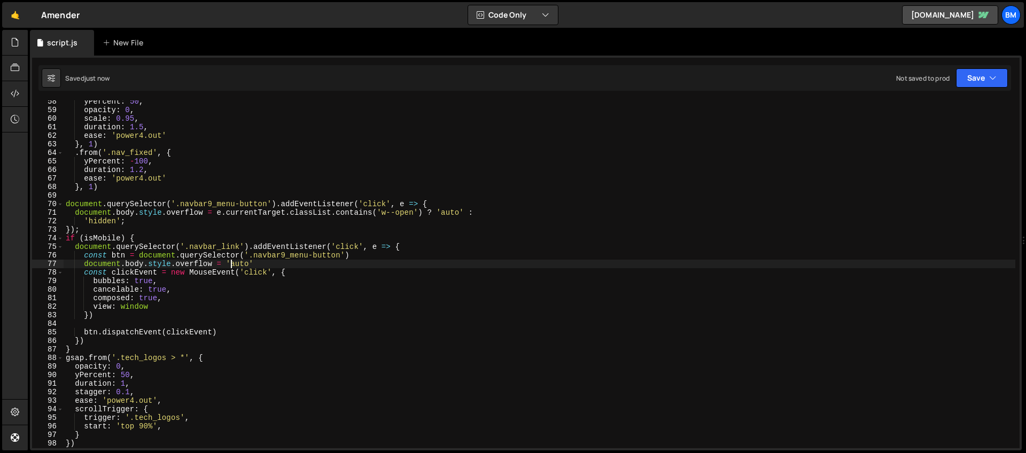
type textarea "document.body.style.overflow = 'auto'"
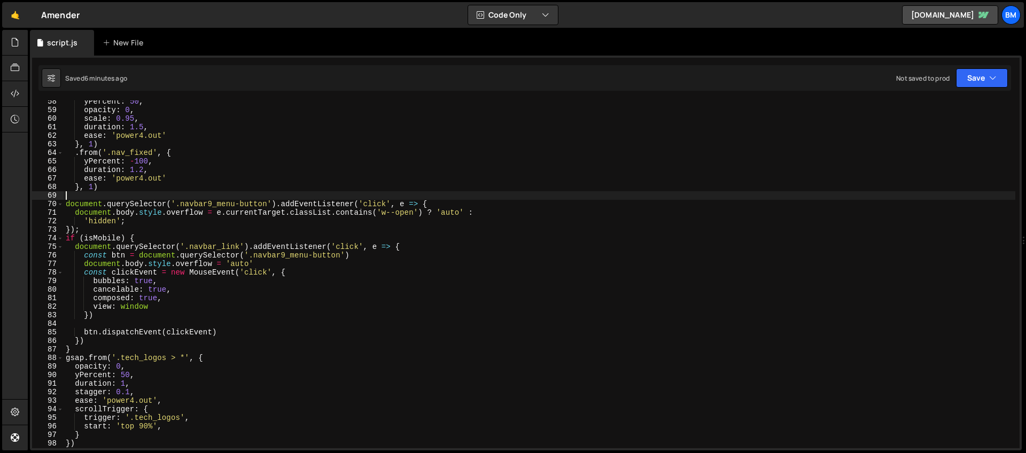
click at [437, 199] on div "yPercent : 50 , opacity : 0 , scale : 0.95 , duration : 1.5 , ease : 'power4.ou…" at bounding box center [540, 279] width 952 height 365
click at [439, 205] on div "yPercent : 50 , opacity : 0 , scale : 0.95 , duration : 1.5 , ease : 'power4.ou…" at bounding box center [540, 279] width 952 height 365
click at [192, 249] on div "yPercent : 50 , opacity : 0 , scale : 0.95 , duration : 1.5 , ease : 'power4.ou…" at bounding box center [540, 279] width 952 height 365
click at [187, 250] on div "yPercent : 50 , opacity : 0 , scale : 0.95 , duration : 1.5 , ease : 'power4.ou…" at bounding box center [540, 279] width 952 height 365
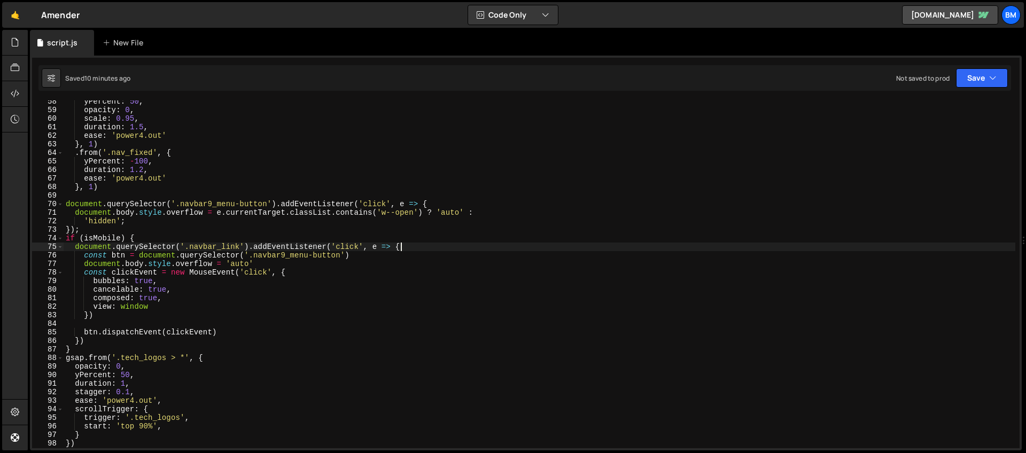
click at [409, 247] on div "yPercent : 50 , opacity : 0 , scale : 0.95 , duration : 1.5 , ease : 'power4.ou…" at bounding box center [540, 279] width 952 height 365
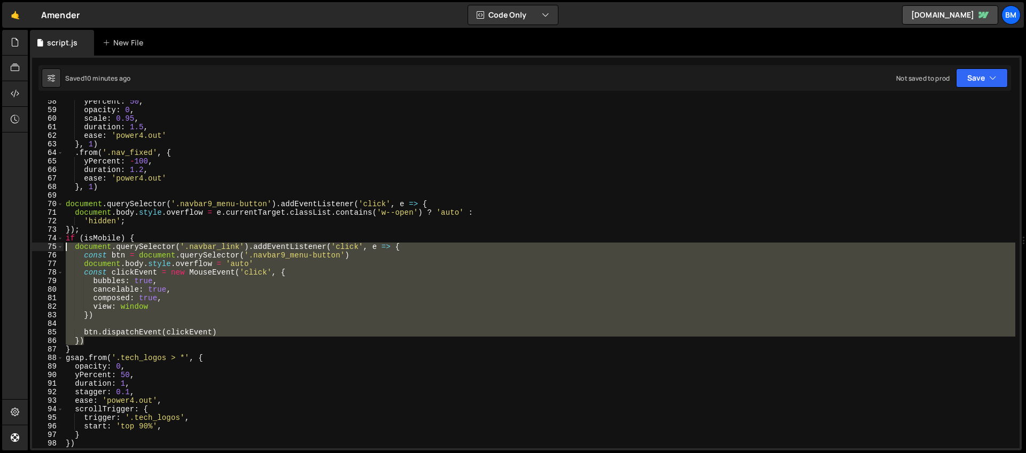
drag, startPoint x: 90, startPoint y: 341, endPoint x: 67, endPoint y: 249, distance: 95.2
click at [67, 249] on div "yPercent : 50 , opacity : 0 , scale : 0.95 , duration : 1.5 , ease : 'power4.ou…" at bounding box center [540, 279] width 952 height 365
type textarea "document.querySelector('.navbar_link').addEventListener('click', e => { const b…"
paste textarea
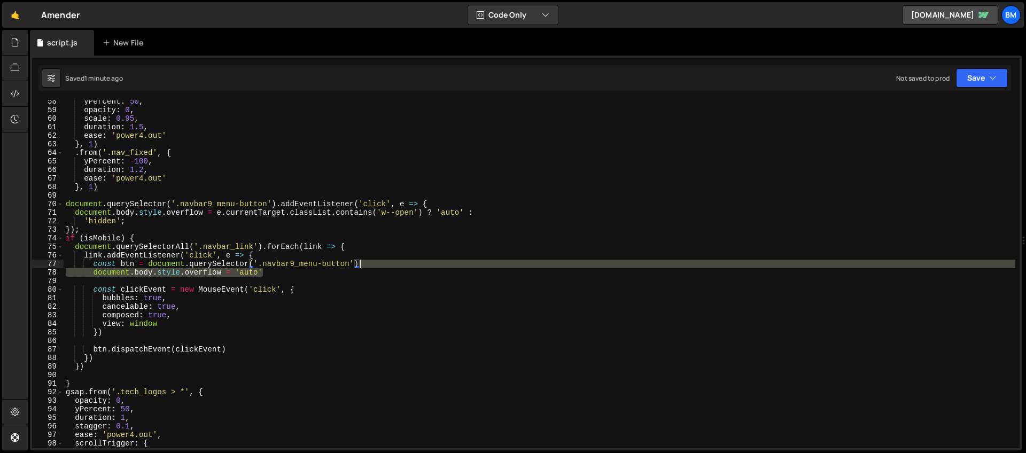
drag, startPoint x: 270, startPoint y: 269, endPoint x: 380, endPoint y: 261, distance: 109.9
click at [380, 261] on div "yPercent : 50 , opacity : 0 , scale : 0.95 , duration : 1.5 , ease : 'power4.ou…" at bounding box center [540, 279] width 952 height 365
type textarea "const btn = document.querySelector('.navbar9_menu-button')"
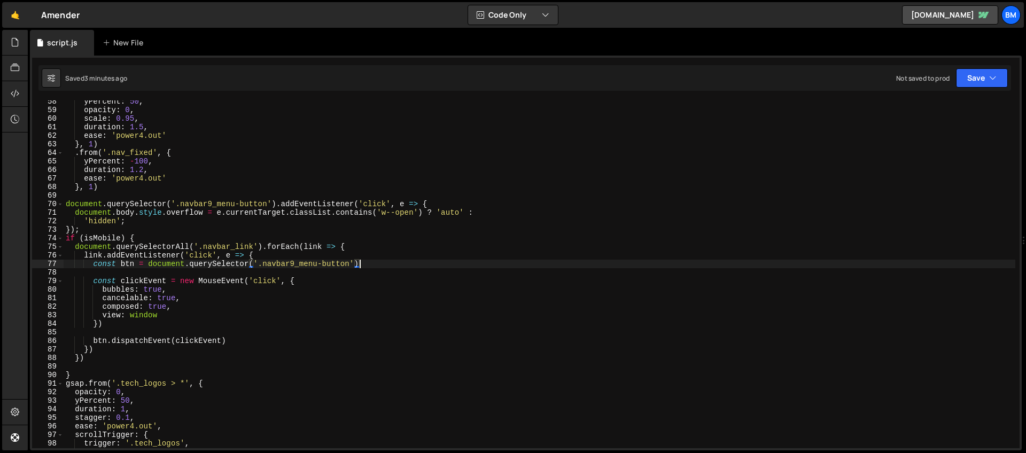
click at [155, 274] on div "yPercent : 50 , opacity : 0 , scale : 0.95 , duration : 1.5 , ease : 'power4.ou…" at bounding box center [540, 279] width 952 height 365
paste textarea "menu-icon1_line-top"
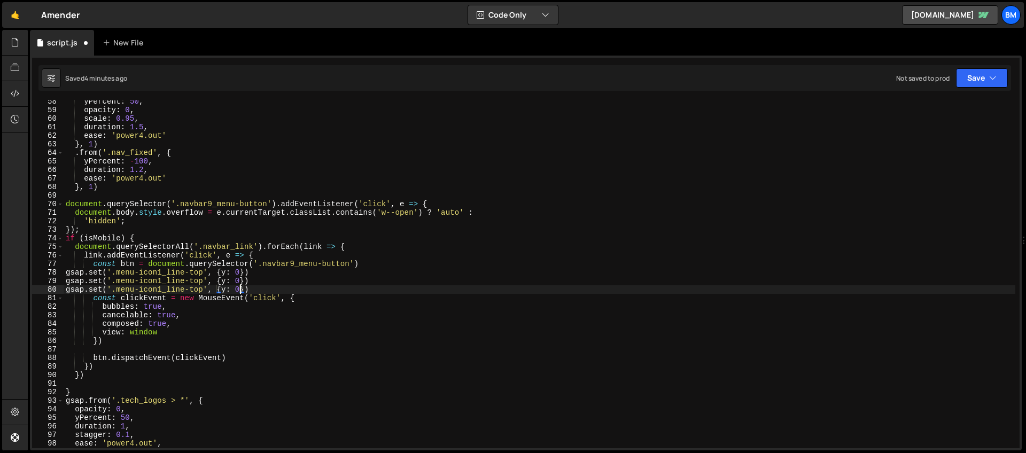
click at [203, 281] on div "yPercent : 50 , opacity : 0 , scale : 0.95 , duration : 1.5 , ease : 'power4.ou…" at bounding box center [540, 279] width 952 height 365
click at [204, 288] on div "yPercent : 50 , opacity : 0 , scale : 0.95 , duration : 1.5 , ease : 'power4.ou…" at bounding box center [540, 279] width 952 height 365
click at [240, 273] on div "yPercent : 50 , opacity : 0 , scale : 0.95 , duration : 1.5 , ease : 'power4.ou…" at bounding box center [540, 279] width 952 height 365
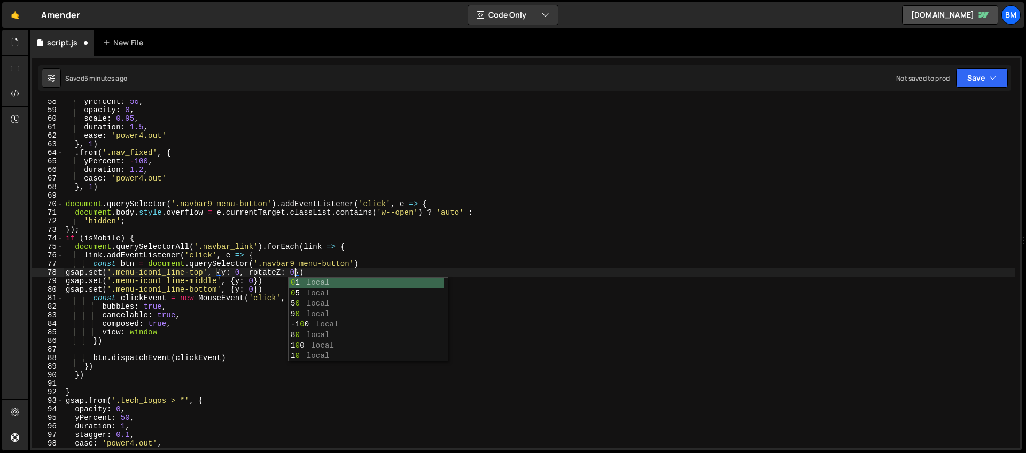
click at [256, 291] on div "yPercent : 50 , opacity : 0 , scale : 0.95 , duration : 1.5 , ease : 'power4.ou…" at bounding box center [540, 279] width 952 height 365
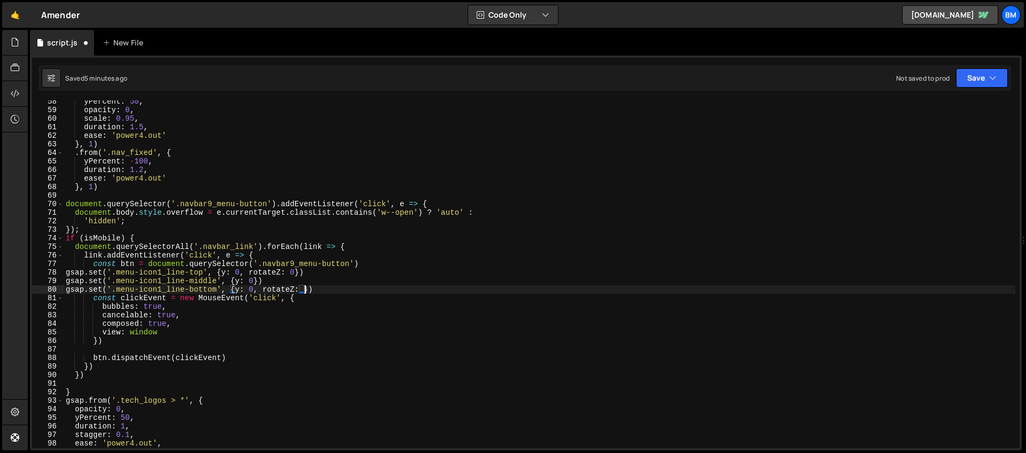
scroll to position [0, 17]
click at [254, 281] on div "yPercent : 50 , opacity : 0 , scale : 0.95 , duration : 1.5 , ease : 'power4.ou…" at bounding box center [540, 279] width 952 height 365
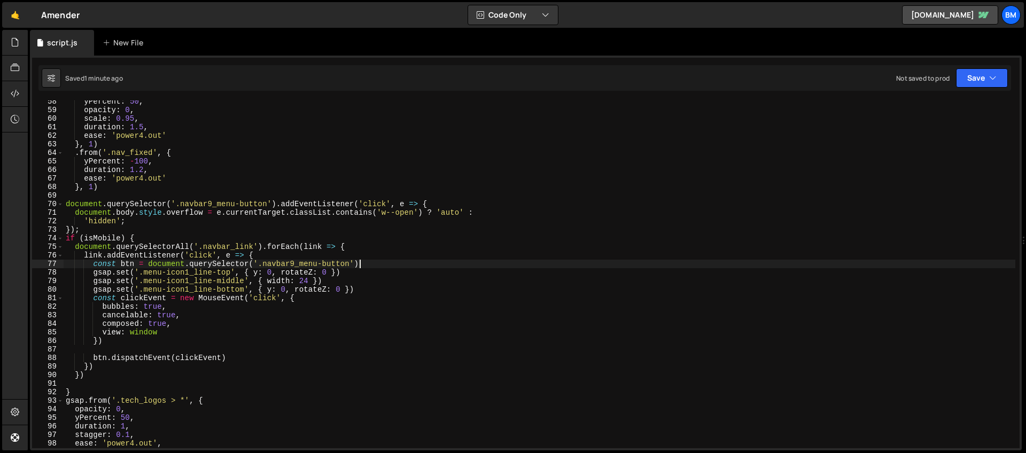
click at [369, 264] on div "yPercent : 50 , opacity : 0 , scale : 0.95 , duration : 1.5 , ease : 'power4.ou…" at bounding box center [540, 279] width 952 height 365
type textarea "const btn = document.querySelector('.navbar9_menu-button')"
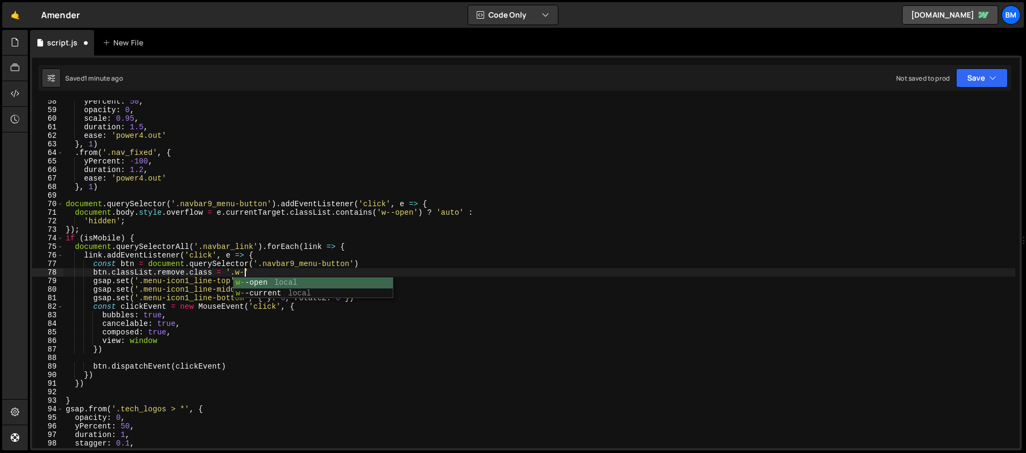
scroll to position [0, 12]
drag, startPoint x: 86, startPoint y: 272, endPoint x: 299, endPoint y: 273, distance: 213.2
click at [299, 273] on div "yPercent : 50 , opacity : 0 , scale : 0.95 , duration : 1.5 , ease : 'power4.ou…" at bounding box center [540, 279] width 952 height 365
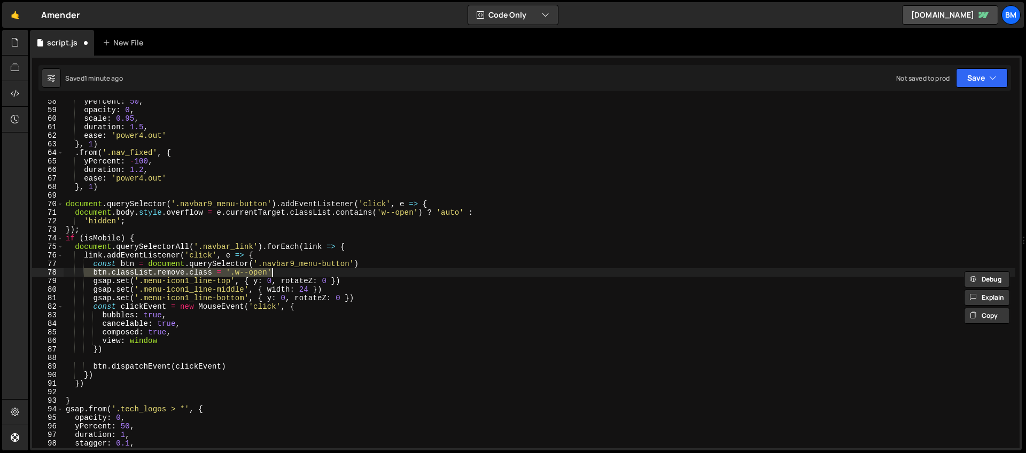
type textarea "btn.classList.remove.class = '.w--open'"
paste textarea
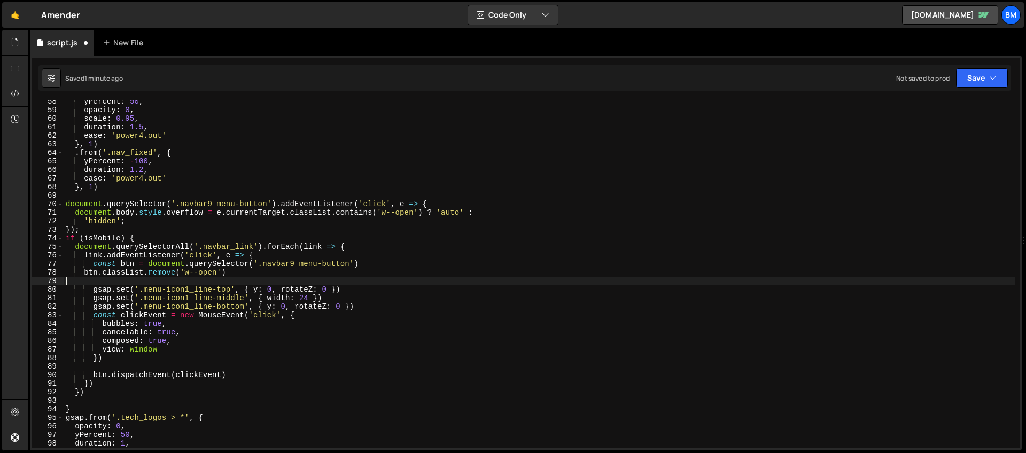
type textarea "btn.classList.remove('w--open')"
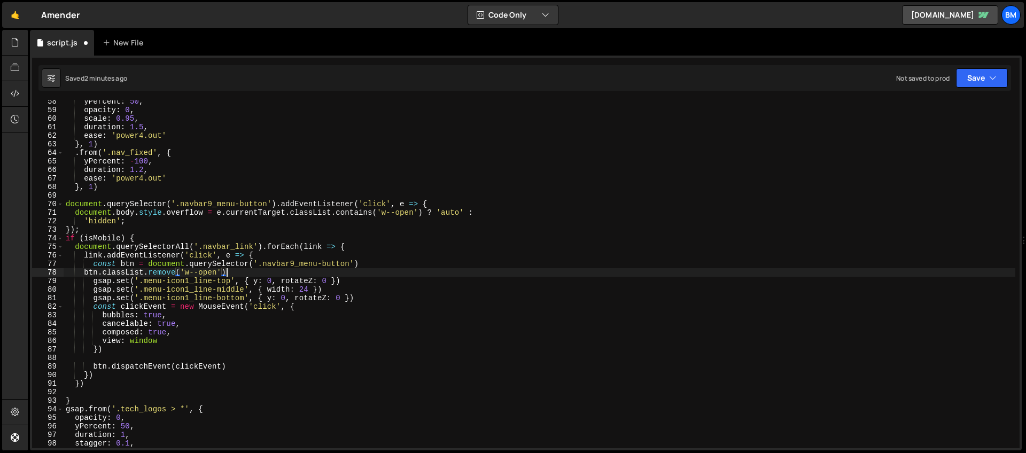
click at [235, 275] on div "yPercent : 50 , opacity : 0 , scale : 0.95 , duration : 1.5 , ease : 'power4.ou…" at bounding box center [540, 279] width 952 height 365
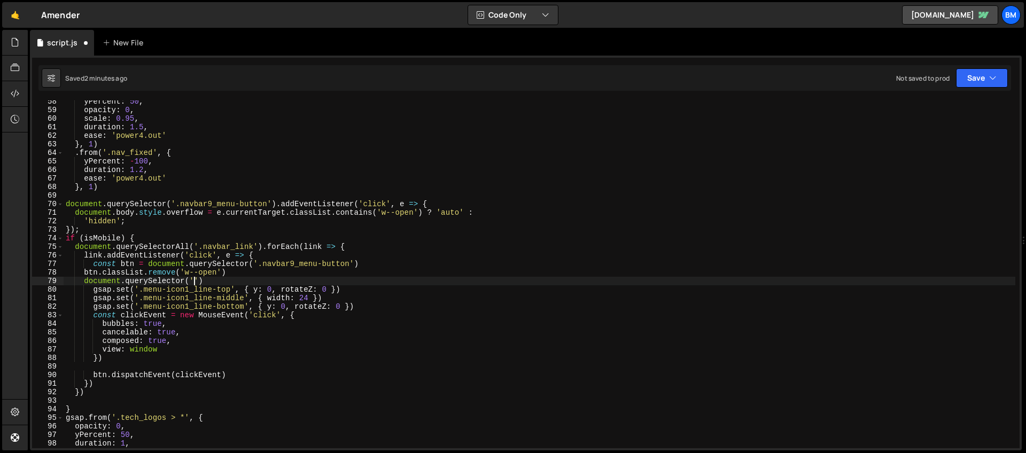
scroll to position [0, 9]
paste textarea "navbar_menu')"
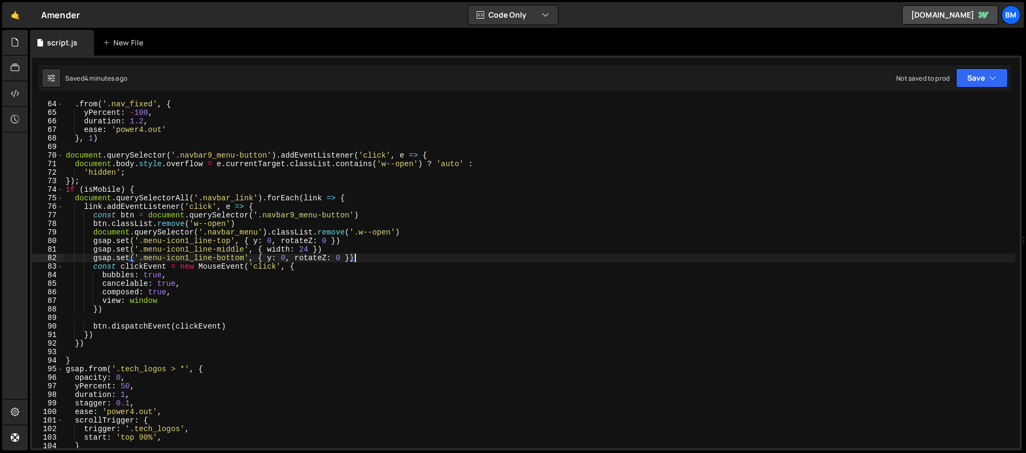
click at [368, 258] on div ". from ( '.nav_fixed' , { yPercent : - 100 , duration : 1.2 , ease : 'power4.ou…" at bounding box center [540, 282] width 952 height 365
click at [360, 250] on div ". from ( '.nav_fixed' , { yPercent : - 100 , duration : 1.2 , ease : 'power4.ou…" at bounding box center [540, 282] width 952 height 365
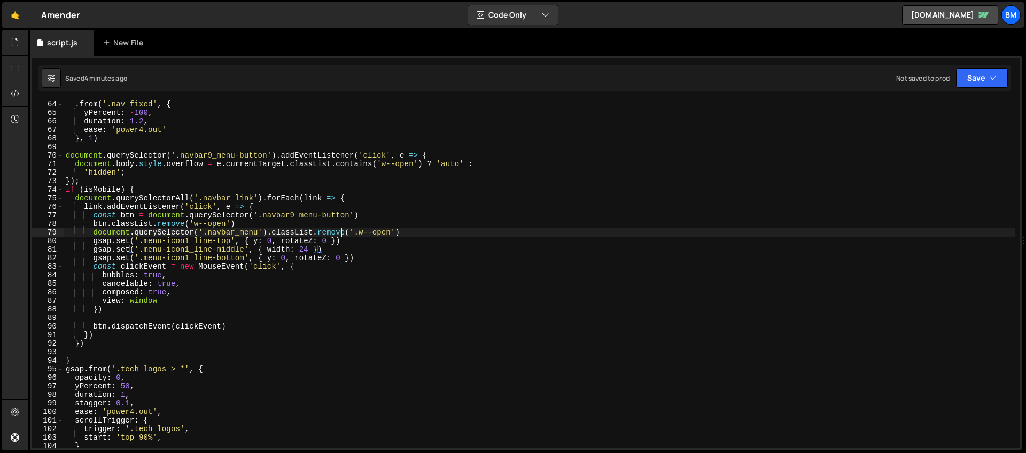
click at [343, 236] on div ". from ( '.nav_fixed' , { yPercent : - 100 , duration : 1.2 , ease : 'power4.ou…" at bounding box center [540, 282] width 952 height 365
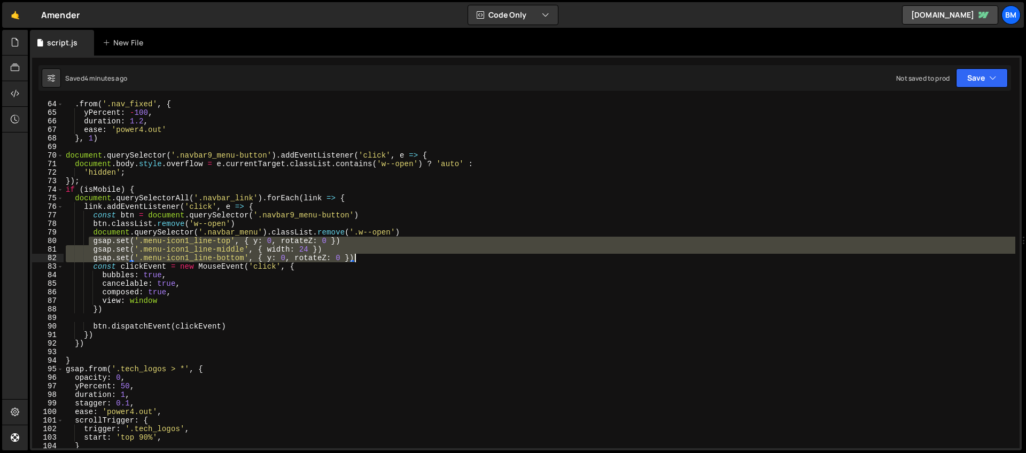
drag, startPoint x: 90, startPoint y: 241, endPoint x: 364, endPoint y: 256, distance: 274.5
click at [364, 256] on div ". from ( '.nav_fixed' , { yPercent : - 100 , duration : 1.2 , ease : 'power4.ou…" at bounding box center [540, 282] width 952 height 365
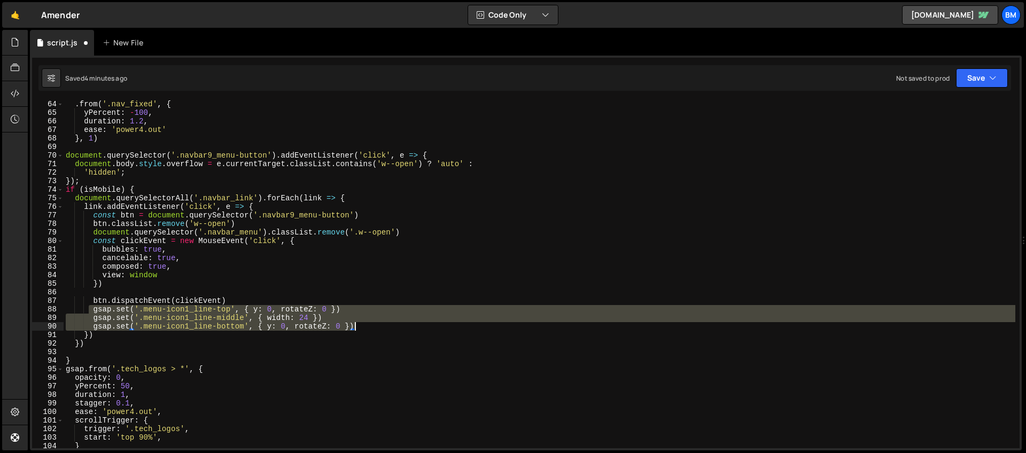
type textarea "gsap.set('.menu-icon1_line-bottom', { y: 0, rotateZ: 0 })"
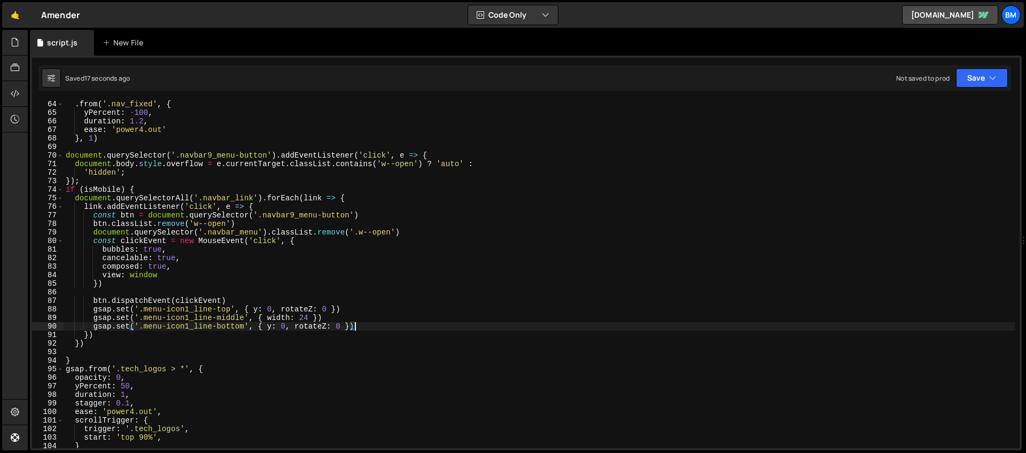
click at [361, 329] on div ". from ( '.nav_fixed' , { yPercent : - 100 , duration : 1.2 , ease : 'power4.ou…" at bounding box center [540, 282] width 952 height 365
click at [356, 326] on div ". from ( '.nav_fixed' , { yPercent : - 100 , duration : 1.2 , ease : 'power4.ou…" at bounding box center [540, 282] width 952 height 365
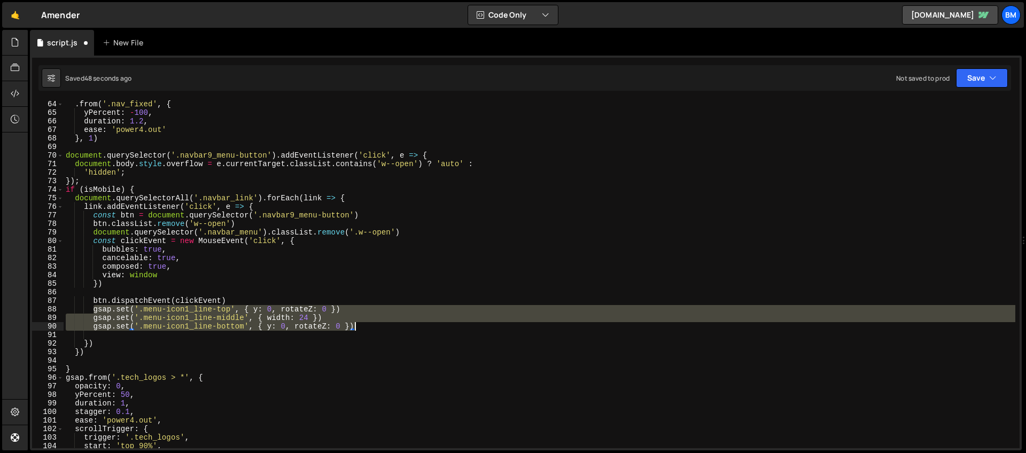
drag, startPoint x: 92, startPoint y: 311, endPoint x: 392, endPoint y: 329, distance: 300.8
click at [392, 329] on div ". from ( '.nav_fixed' , { yPercent : - 100 , duration : 1.2 , ease : 'power4.ou…" at bounding box center [540, 282] width 952 height 365
type textarea "gsap.set('.menu-icon1_line-middle', { width: 24 }) gsap.set('.menu-icon1_line-b…"
paste textarea
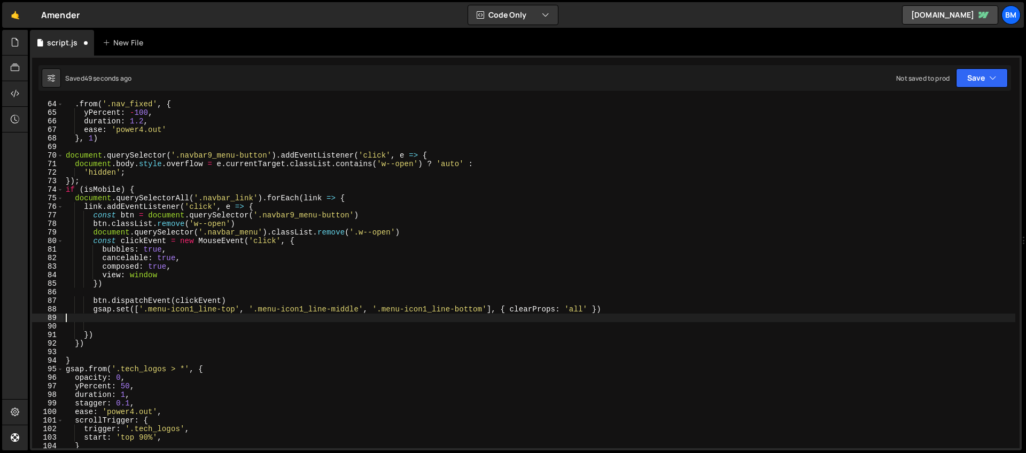
type textarea "'.menu-icon1_line-bottom'], { clearProps: 'all' })"
click at [259, 289] on div ". from ( '.nav_fixed' , { yPercent : - 100 , duration : 1.2 , ease : 'power4.ou…" at bounding box center [540, 282] width 952 height 365
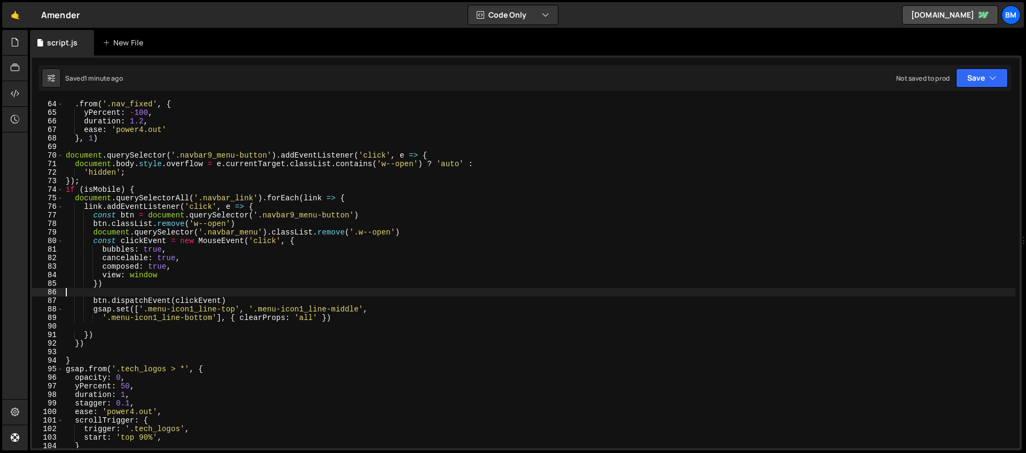
scroll to position [648, 0]
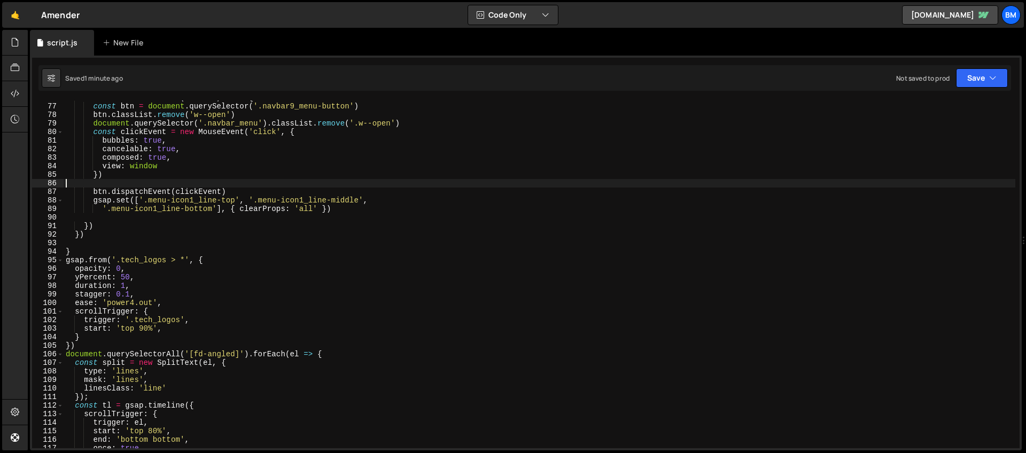
click at [75, 248] on div "link . addEventListener ( 'click' , e => { const btn = document . querySelector…" at bounding box center [540, 276] width 952 height 365
type textarea "}"
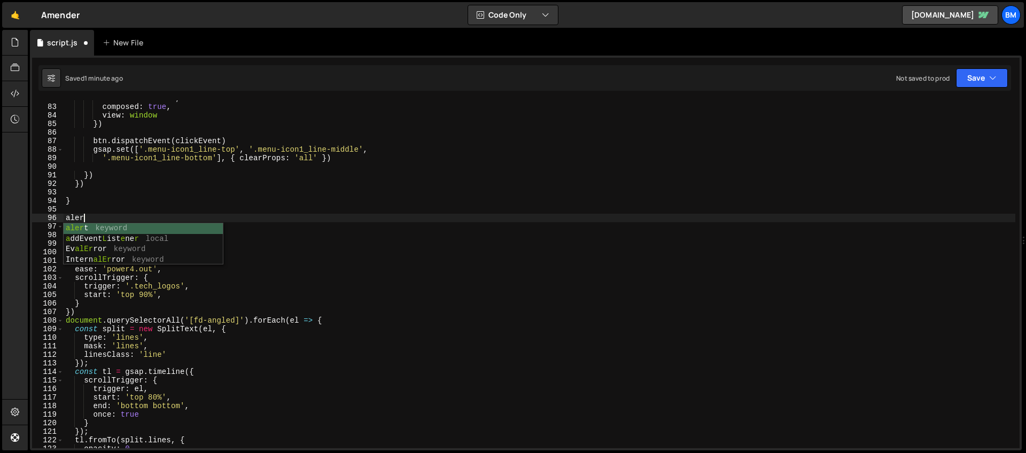
scroll to position [0, 1]
type textarea "alert('hi"
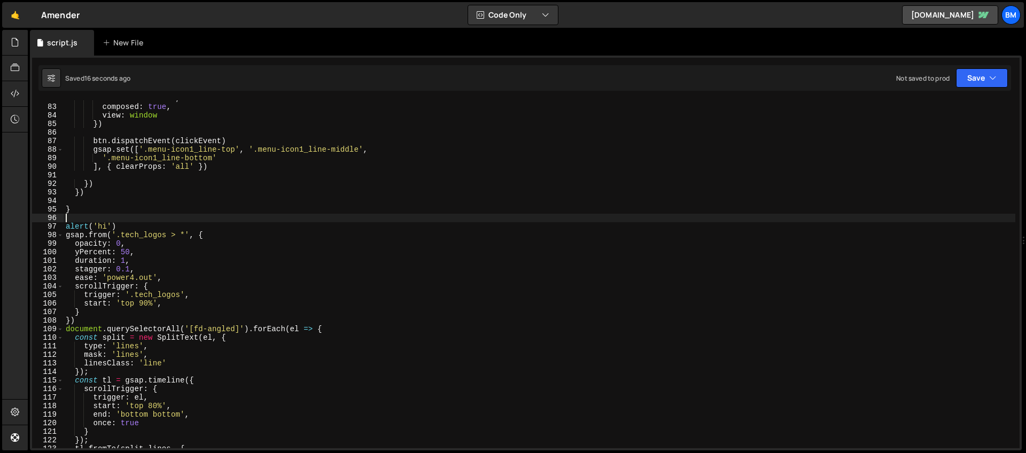
click at [126, 228] on div "cancelable : true , composed : true , view : window }) btn . dispatchEvent ( cl…" at bounding box center [540, 276] width 952 height 365
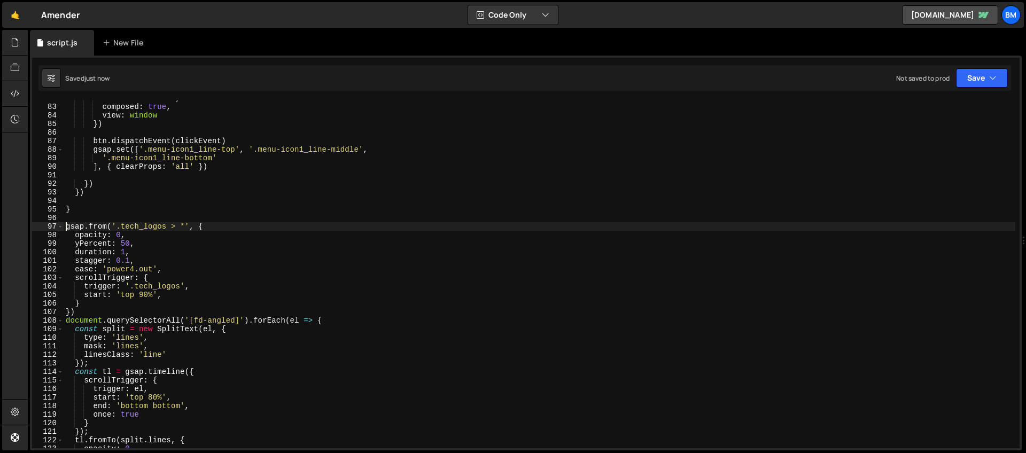
type textarea "gsap.from('.tech_logos > *', {"
click at [126, 204] on div "cancelable : true , composed : true , view : window }) btn . dispatchEvent ( cl…" at bounding box center [540, 276] width 952 height 365
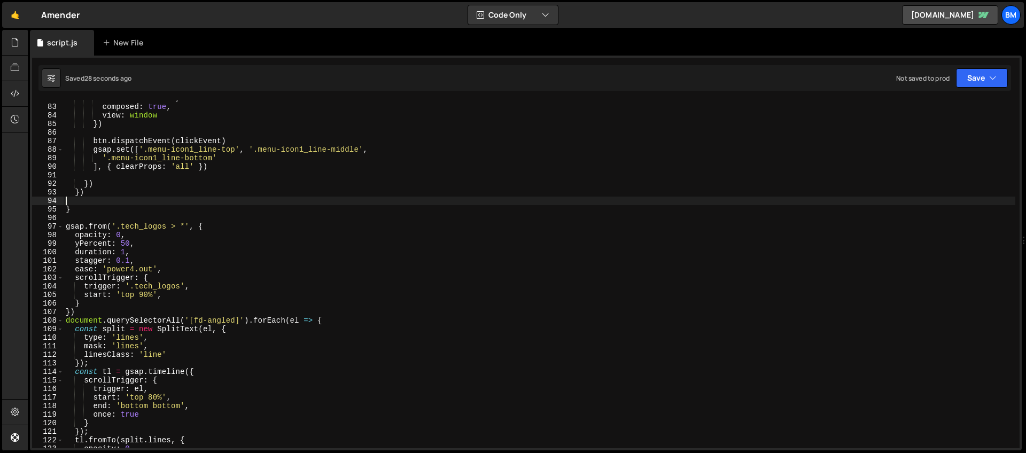
click at [88, 221] on div "cancelable : true , composed : true , view : window }) btn . dispatchEvent ( cl…" at bounding box center [540, 276] width 952 height 365
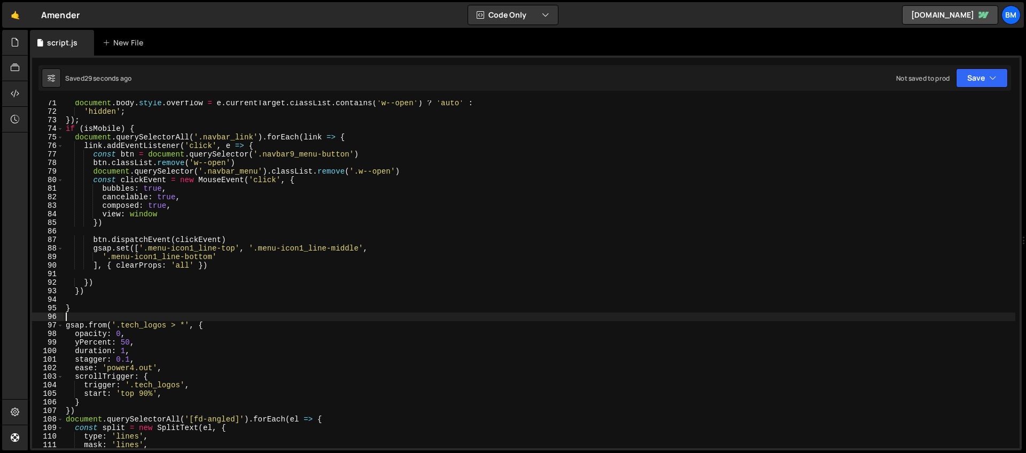
scroll to position [600, 0]
click at [287, 260] on div "document . body . style . overflow = e . currentTarget . classList . contains (…" at bounding box center [540, 281] width 952 height 365
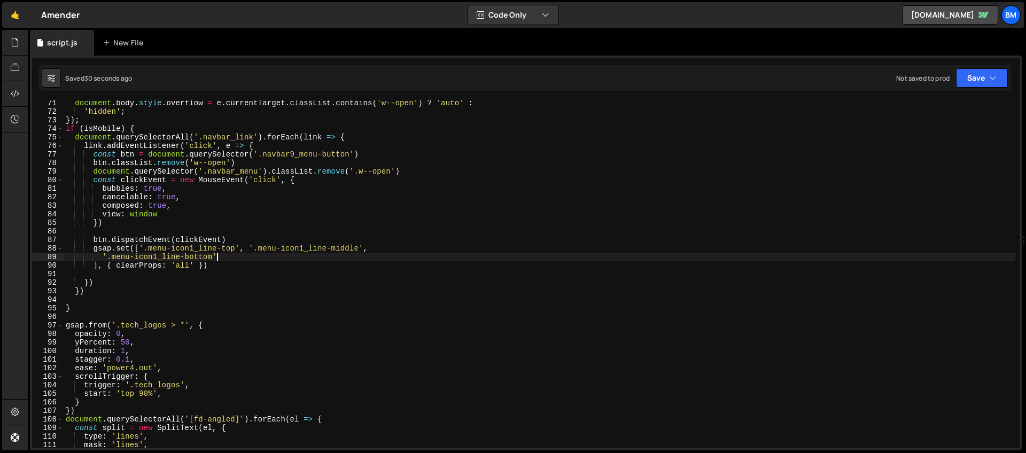
click at [215, 253] on div "document . body . style . overflow = e . currentTarget . classList . contains (…" at bounding box center [540, 281] width 952 height 365
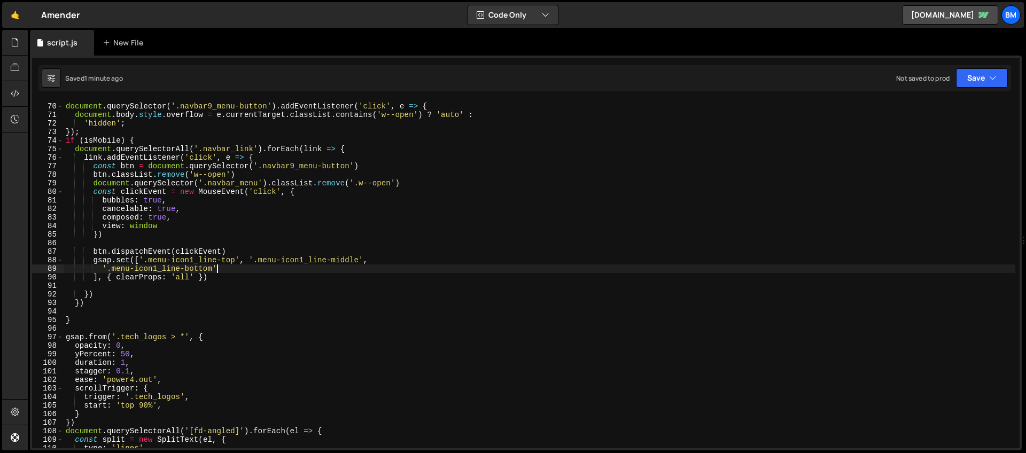
scroll to position [551, 0]
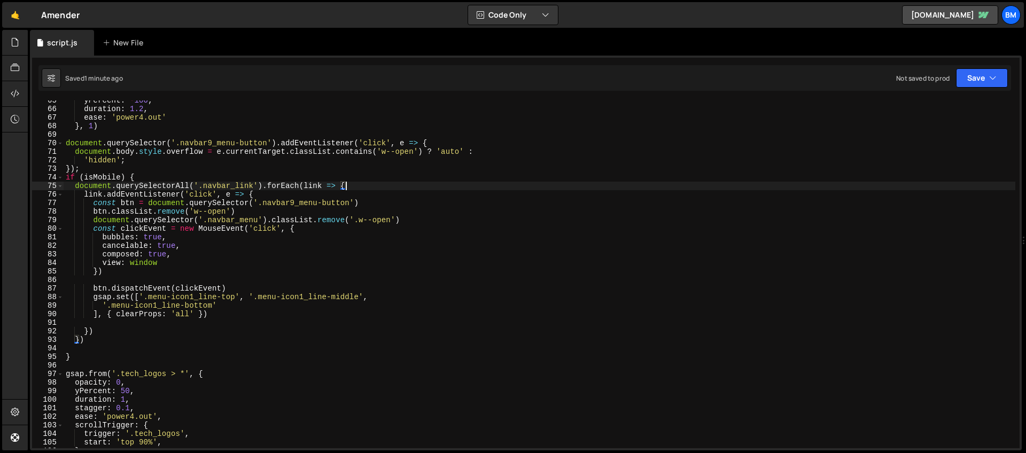
click at [369, 186] on div "yPercent : - 100 , duration : 1.2 , ease : 'power4.out' } , 1 ) document . quer…" at bounding box center [540, 278] width 952 height 365
click at [376, 201] on div "yPercent : - 100 , duration : 1.2 , ease : 'power4.out' } , 1 ) document . quer…" at bounding box center [540, 278] width 952 height 365
click at [228, 290] on div "yPercent : - 100 , duration : 1.2 , ease : 'power4.out' } , 1 ) document . quer…" at bounding box center [540, 278] width 952 height 365
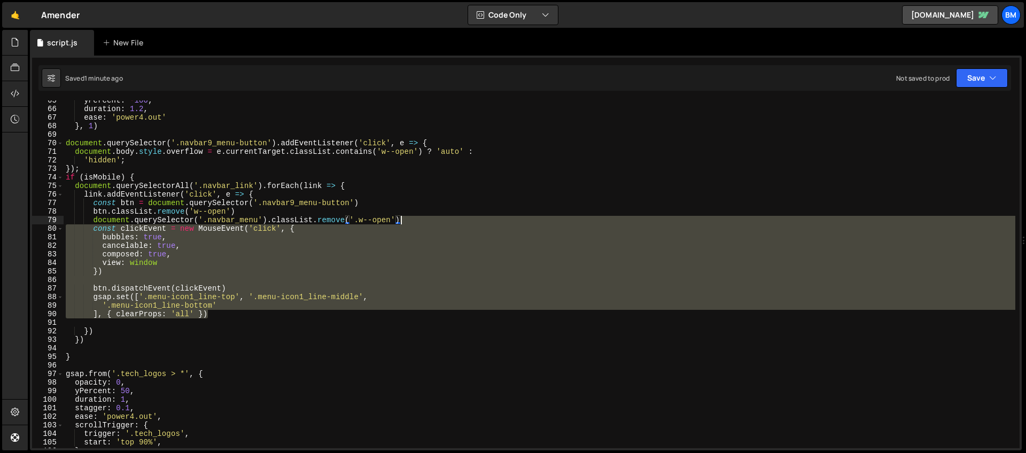
drag, startPoint x: 219, startPoint y: 310, endPoint x: 424, endPoint y: 218, distance: 225.0
click at [424, 218] on div "yPercent : - 100 , duration : 1.2 , ease : 'power4.out' } , 1 ) document . quer…" at bounding box center [540, 278] width 952 height 365
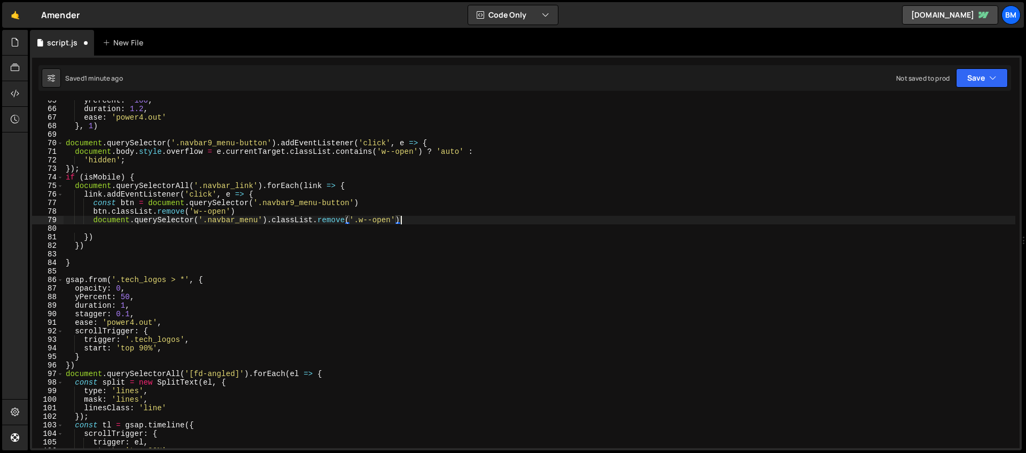
scroll to position [544, 0]
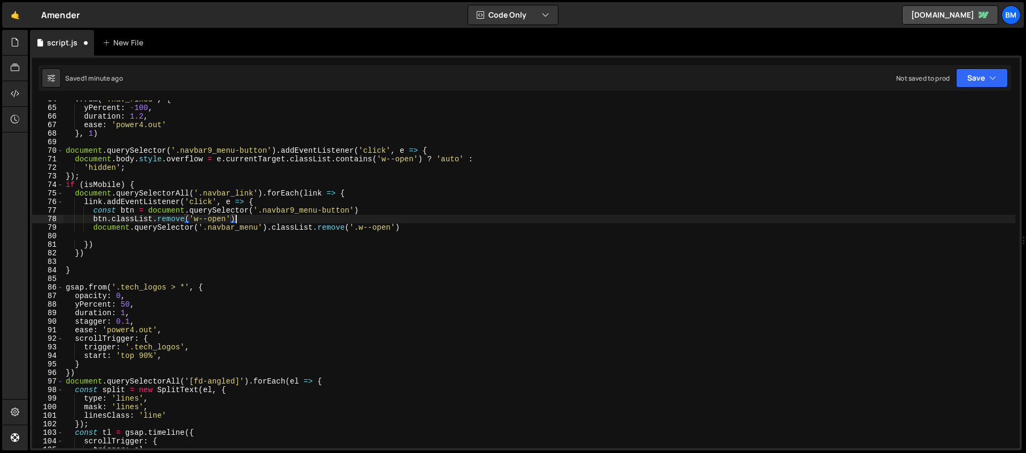
click at [239, 220] on div ". from ( '.nav_fixed' , { yPercent : - 100 , duration : 1.2 , ease : 'power4.ou…" at bounding box center [540, 277] width 952 height 365
click at [173, 207] on div ". from ( '.nav_fixed' , { yPercent : - 100 , duration : 1.2 , ease : 'power4.ou…" at bounding box center [540, 277] width 952 height 365
click at [363, 209] on div ". from ( '.nav_fixed' , { yPercent : - 100 , duration : 1.2 , ease : 'power4.ou…" at bounding box center [540, 277] width 952 height 365
click at [284, 229] on div ". from ( '.nav_fixed' , { yPercent : - 100 , duration : 1.2 , ease : 'power4.ou…" at bounding box center [540, 277] width 952 height 365
click at [321, 230] on div ". from ( '.nav_fixed' , { yPercent : - 100 , duration : 1.2 , ease : 'power4.ou…" at bounding box center [540, 277] width 952 height 365
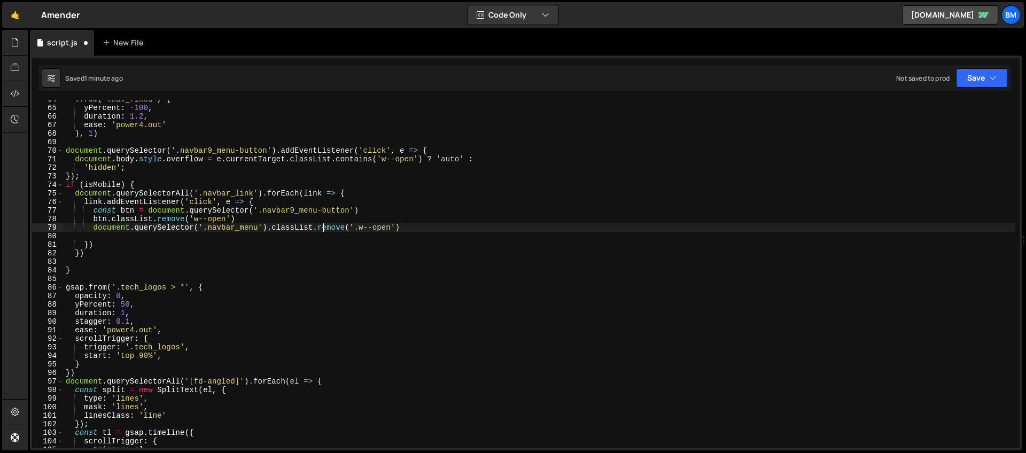
click at [235, 216] on div ". from ( '.nav_fixed' , { yPercent : - 100 , duration : 1.2 , ease : 'power4.ou…" at bounding box center [540, 277] width 952 height 365
click at [266, 200] on div ". from ( '.nav_fixed' , { yPercent : - 100 , duration : 1.2 , ease : 'power4.ou…" at bounding box center [540, 277] width 952 height 365
click at [368, 206] on div ". from ( '.nav_fixed' , { yPercent : - 100 , duration : 1.2 , ease : 'power4.ou…" at bounding box center [540, 277] width 952 height 365
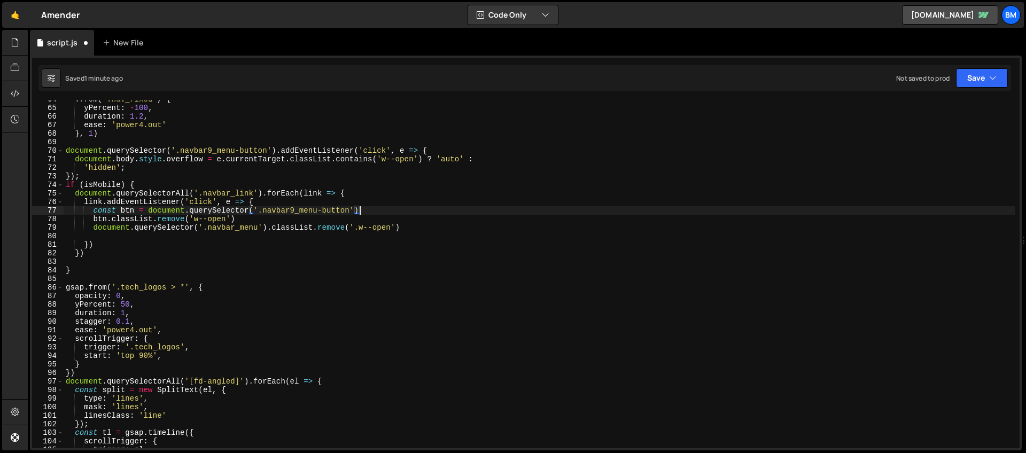
click at [368, 212] on div ". from ( '.nav_fixed' , { yPercent : - 100 , duration : 1.2 , ease : 'power4.ou…" at bounding box center [540, 277] width 952 height 365
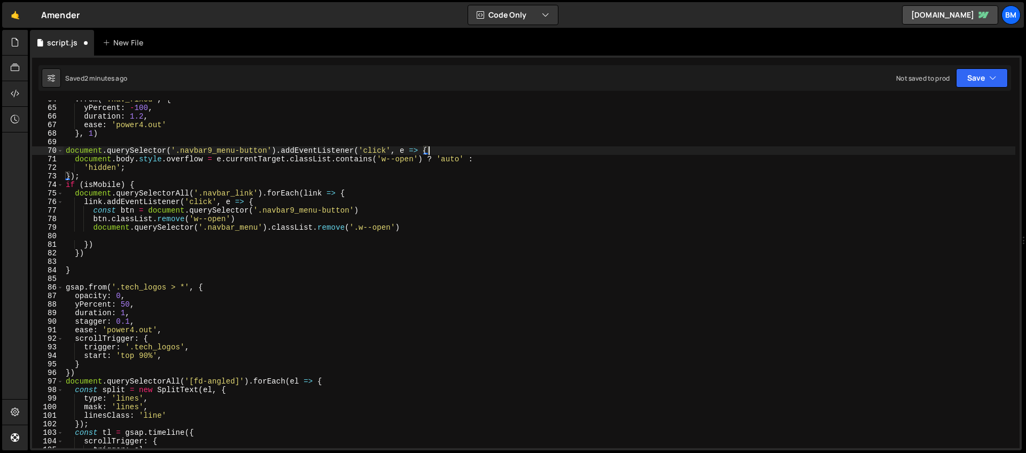
click at [437, 152] on div ". from ( '.nav_fixed' , { yPercent : - 100 , duration : 1.2 , ease : 'power4.ou…" at bounding box center [540, 277] width 952 height 365
click at [354, 195] on div ". from ( '.nav_fixed' , { yPercent : - 100 , duration : 1.2 , ease : 'power4.ou…" at bounding box center [540, 277] width 952 height 365
click at [154, 183] on div ". from ( '.nav_fixed' , { yPercent : - 100 , duration : 1.2 , ease : 'power4.ou…" at bounding box center [540, 277] width 952 height 365
type textarea "if (isMobile) {"
drag, startPoint x: 142, startPoint y: 183, endPoint x: 60, endPoint y: 185, distance: 81.8
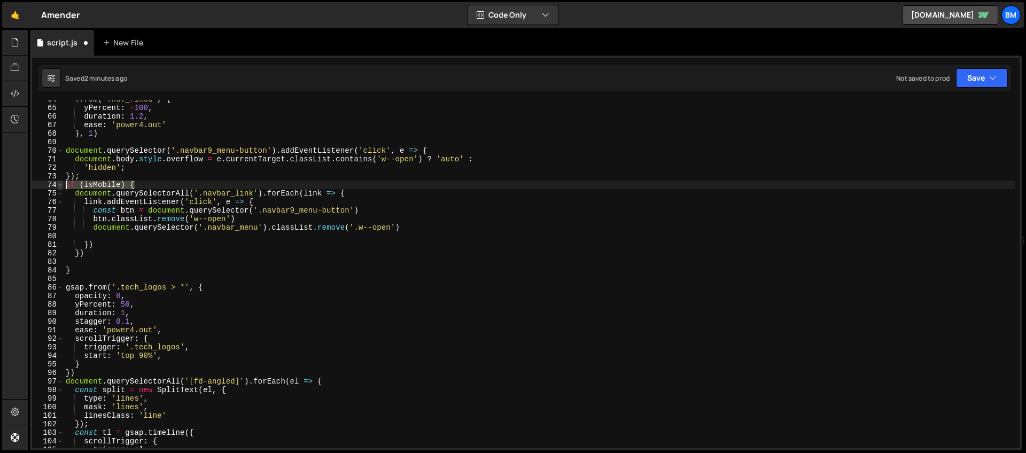
click at [60, 185] on div "if (isMobile) { 64 65 66 67 68 69 70 71 72 73 74 75 76 77 78 79 80 81 82 83 84 …" at bounding box center [525, 274] width 987 height 348
click at [80, 269] on div ". from ( '.nav_fixed' , { yPercent : - 100 , duration : 1.2 , ease : 'power4.ou…" at bounding box center [540, 277] width 952 height 365
type textarea "}"
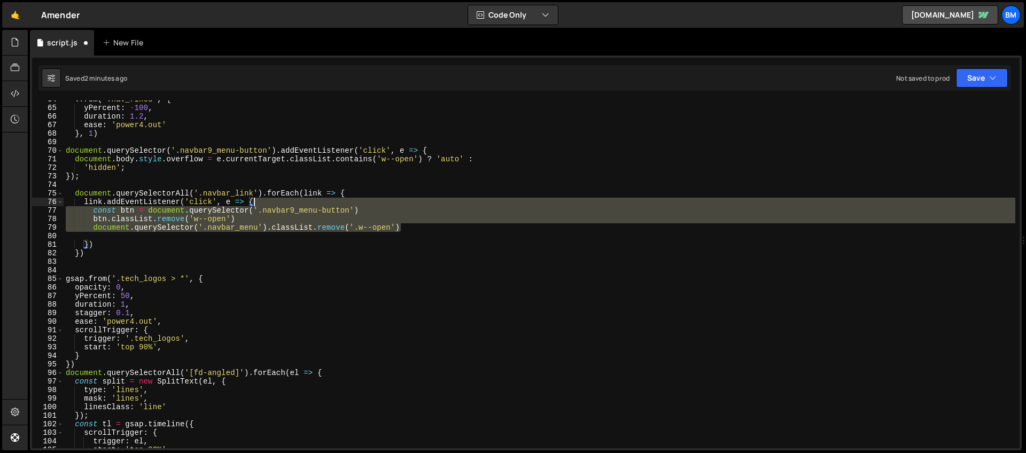
drag, startPoint x: 417, startPoint y: 225, endPoint x: 388, endPoint y: 206, distance: 34.7
click at [388, 206] on div ". from ( '.nav_fixed' , { yPercent : - 100 , duration : 1.2 , ease : 'power4.ou…" at bounding box center [540, 277] width 952 height 365
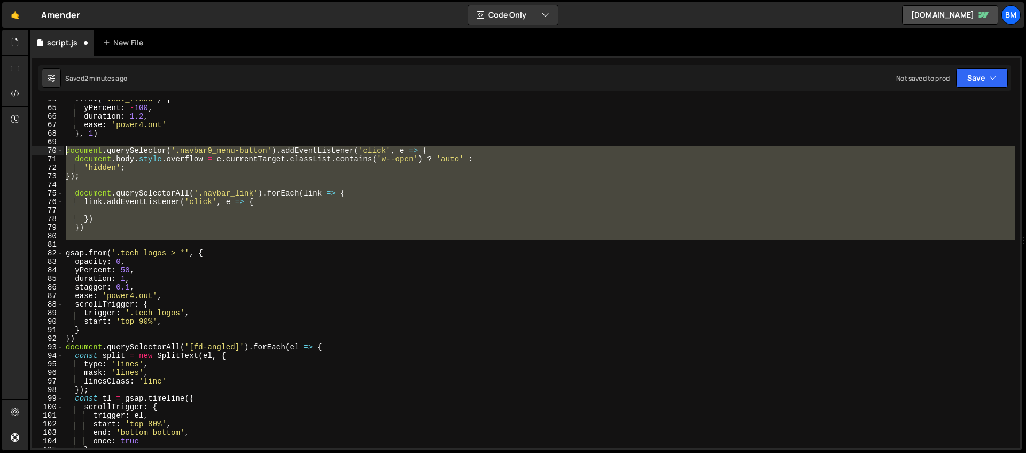
drag, startPoint x: 84, startPoint y: 241, endPoint x: 26, endPoint y: 154, distance: 104.5
click at [26, 154] on div "Hold on a sec... Are you certain you wish to leave this page? Any changes you'v…" at bounding box center [513, 226] width 1026 height 453
type textarea "document.querySelector('.navbar9_menu-button').addEventListener('click', e => {…"
paste textarea
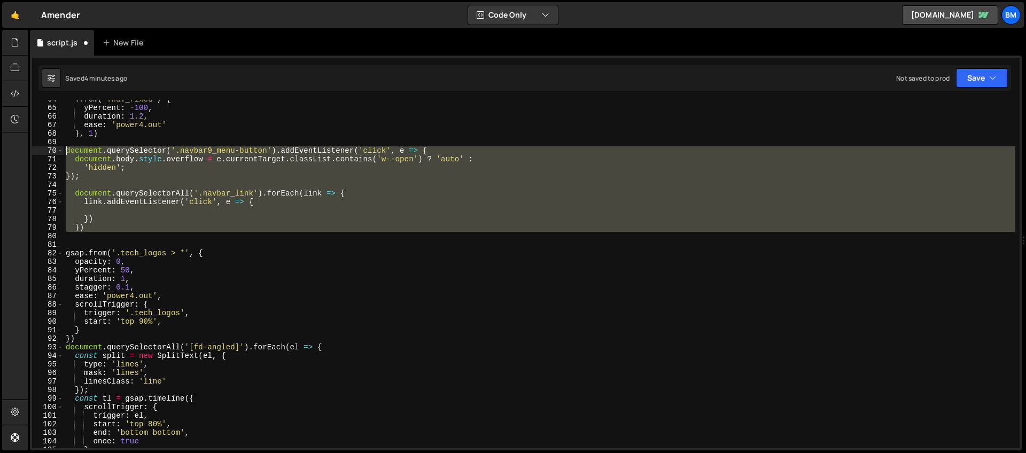
drag, startPoint x: 74, startPoint y: 236, endPoint x: 48, endPoint y: 153, distance: 86.9
click at [48, 153] on div "64 65 66 67 68 69 70 71 72 73 74 75 76 77 78 79 80 81 82 83 84 85 86 87 88 89 9…" at bounding box center [525, 274] width 987 height 348
type textarea "document.querySelector('.navbar9_menu-button').addEventListener('click', e => {…"
paste textarea
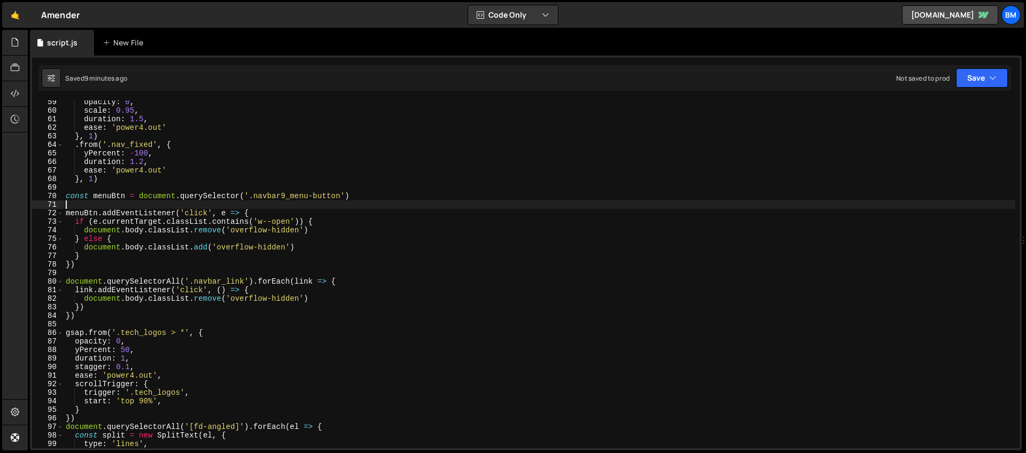
click at [215, 202] on div "opacity : 0 , scale : 0.95 , duration : 1.5 , ease : 'power4.out' } , 1 ) . fro…" at bounding box center [540, 280] width 952 height 365
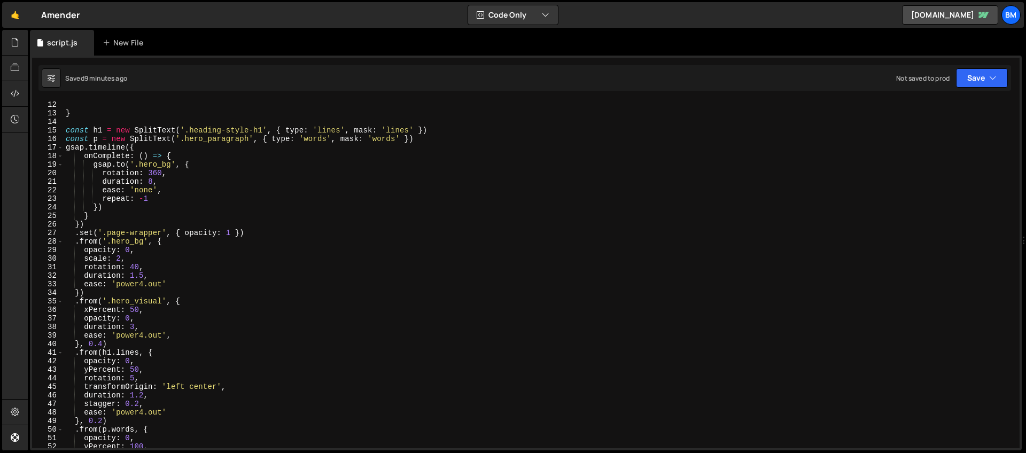
scroll to position [0, 0]
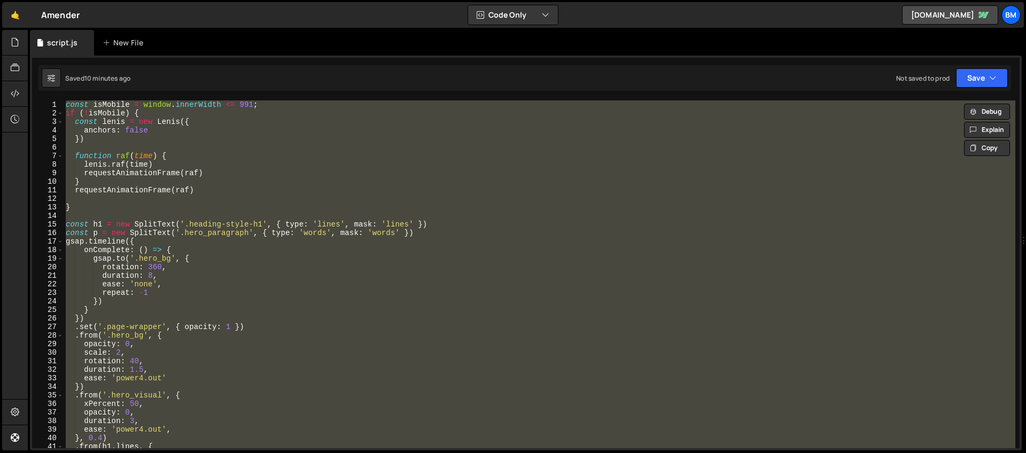
drag, startPoint x: 258, startPoint y: 180, endPoint x: 239, endPoint y: 262, distance: 83.9
click at [244, 241] on div "const isMobile = window . innerWidth <= 991 ; if ( ! isMobile ) { const [PERSON…" at bounding box center [540, 282] width 952 height 365
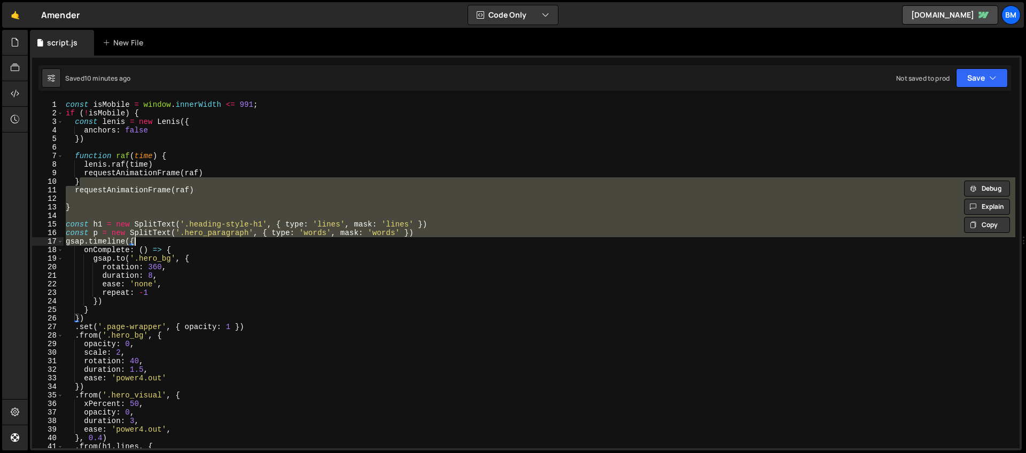
click at [286, 223] on div "const isMobile = window . innerWidth <= 991 ; if ( ! isMobile ) { const [PERSON…" at bounding box center [540, 274] width 952 height 348
type textarea "const h1 = new SplitText('.heading-style-h1', { type: 'lines', mask: 'lines' })"
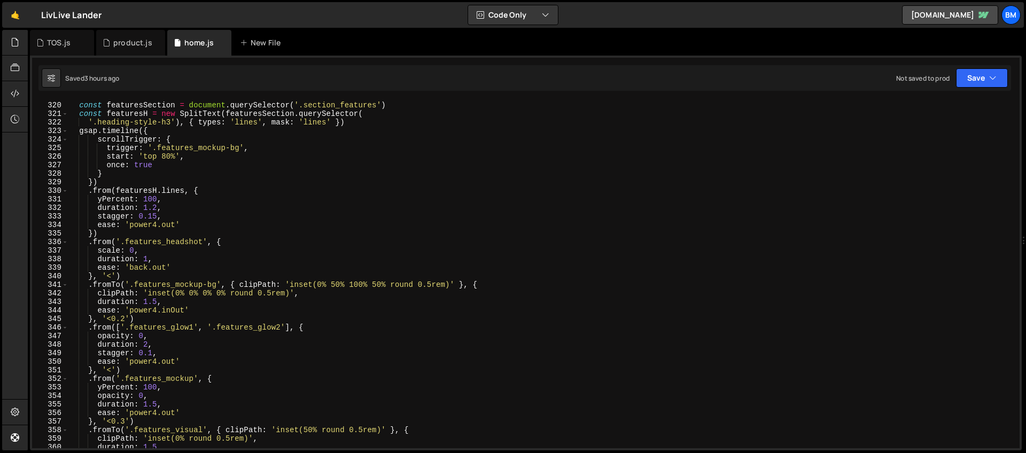
scroll to position [2726, 0]
click at [6, 12] on link "🤙" at bounding box center [15, 15] width 26 height 26
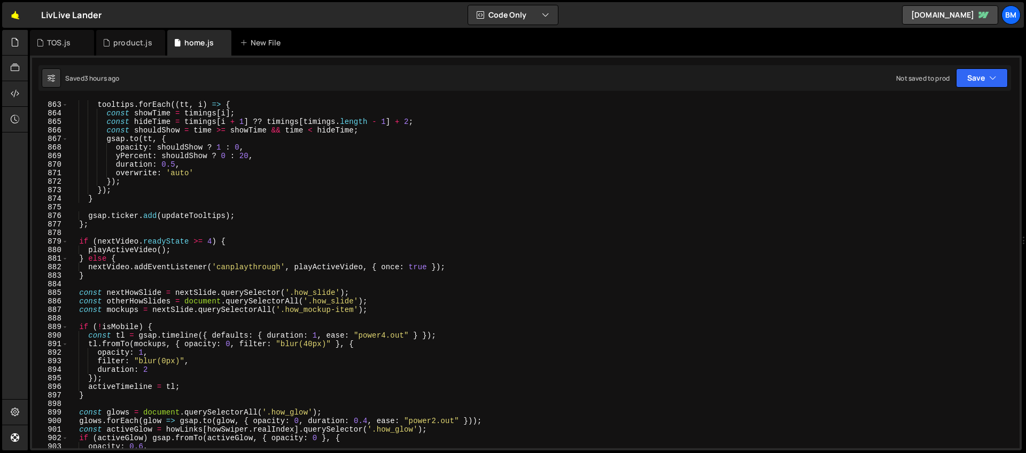
scroll to position [7156, 0]
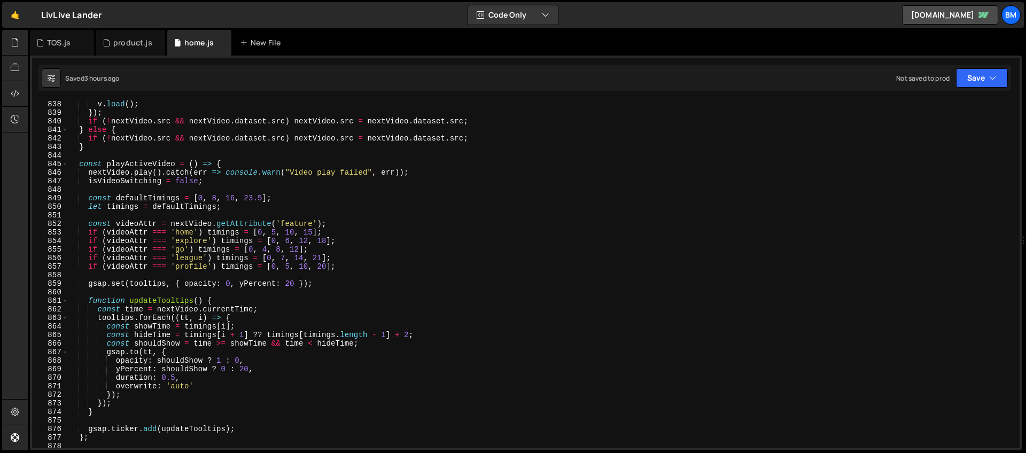
click at [277, 232] on div "v . load ( ) ; }) ; if ( ! nextVideo . src && nextVideo . dataset . src ) nextV…" at bounding box center [541, 282] width 947 height 365
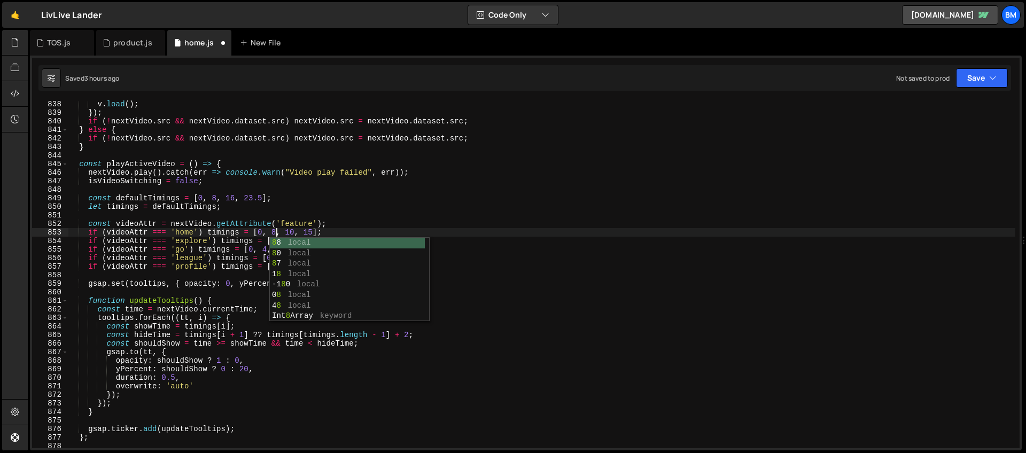
scroll to position [0, 14]
click at [294, 229] on div "v . load ( ) ; }) ; if ( ! nextVideo . src && nextVideo . dataset . src ) nextV…" at bounding box center [541, 282] width 947 height 365
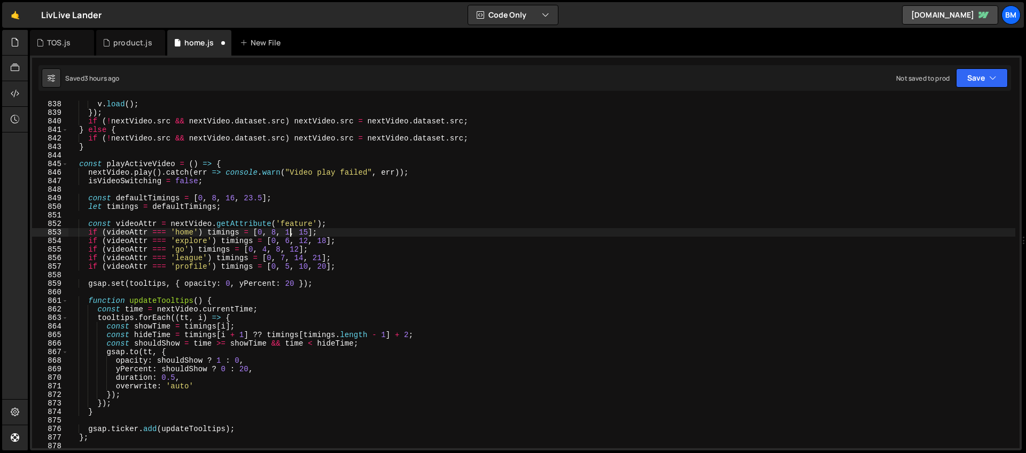
scroll to position [0, 15]
click at [314, 233] on div "v . load ( ) ; }) ; if ( ! nextVideo . src && nextVideo . dataset . src ) nextV…" at bounding box center [541, 282] width 947 height 365
drag, startPoint x: 267, startPoint y: 240, endPoint x: 330, endPoint y: 241, distance: 62.5
click at [330, 241] on div "v . load ( ) ; }) ; if ( ! nextVideo . src && nextVideo . dataset . src ) nextV…" at bounding box center [541, 282] width 947 height 365
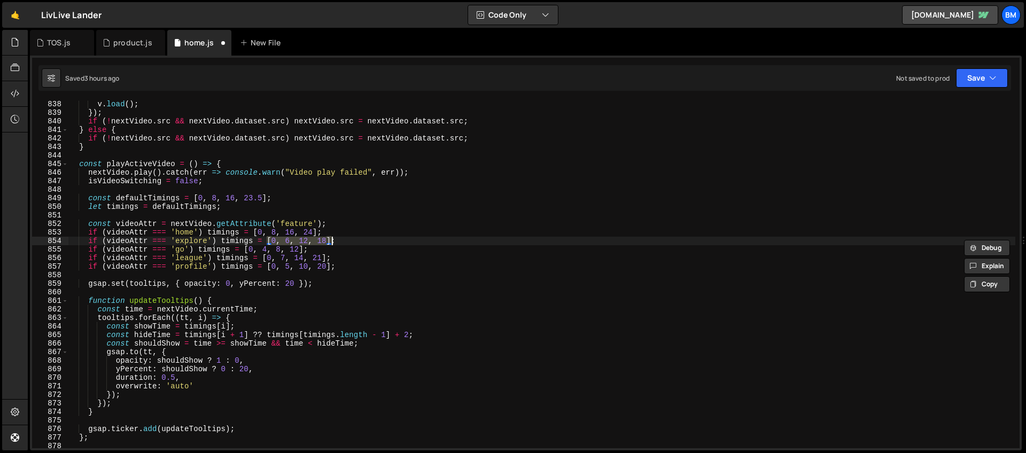
paste textarea "8.5, 14.5, 23.5"
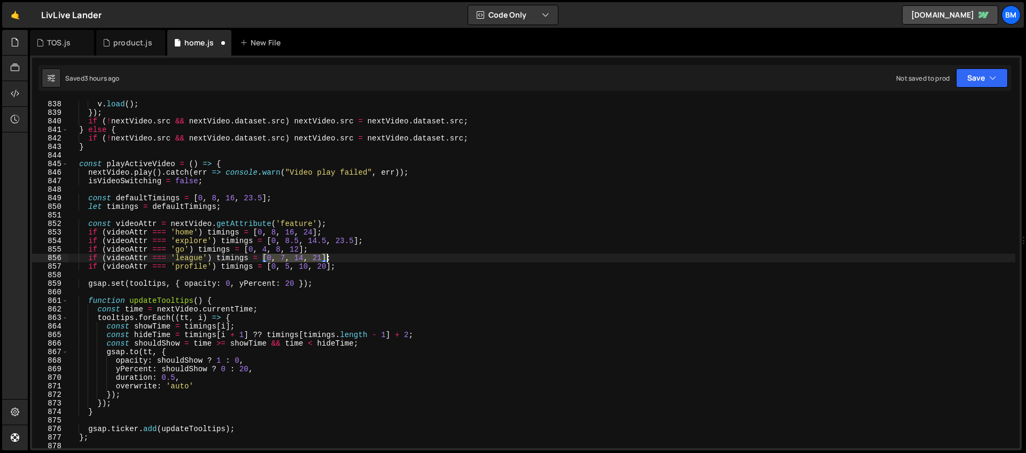
drag, startPoint x: 264, startPoint y: 258, endPoint x: 326, endPoint y: 259, distance: 62.0
click at [326, 259] on div "v . load ( ) ; }) ; if ( ! nextVideo . src && nextVideo . dataset . src ) nextV…" at bounding box center [541, 282] width 947 height 365
paste textarea "8.5, 16.5, 23"
drag, startPoint x: 266, startPoint y: 265, endPoint x: 330, endPoint y: 268, distance: 64.2
click at [330, 268] on div "v . load ( ) ; }) ; if ( ! nextVideo . src && nextVideo . dataset . src ) nextV…" at bounding box center [541, 282] width 947 height 365
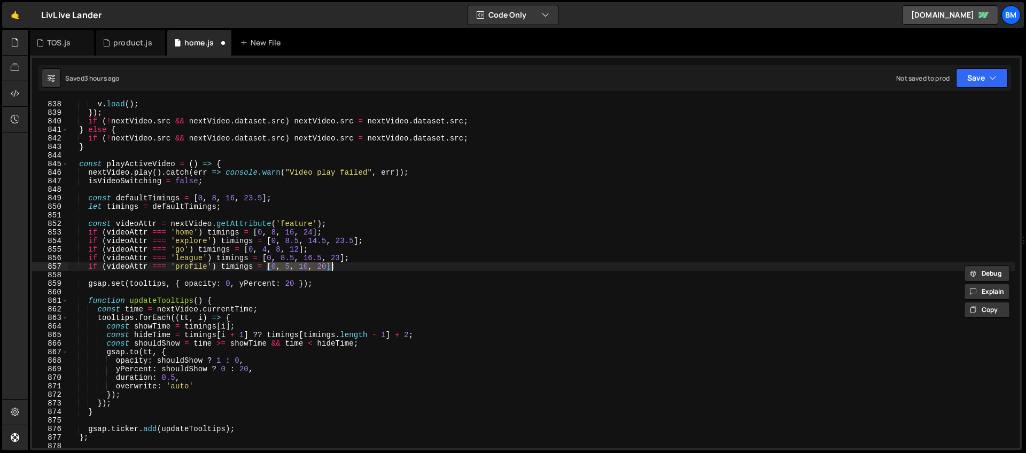
paste textarea "8.5, 16.5, 23.5"
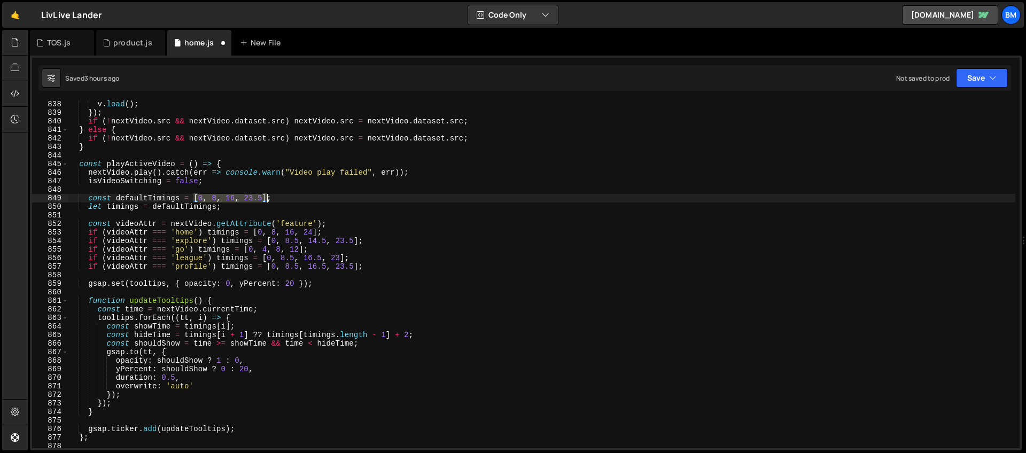
drag, startPoint x: 194, startPoint y: 198, endPoint x: 266, endPoint y: 196, distance: 71.6
click at [266, 196] on div "v . load ( ) ; }) ; if ( ! nextVideo . src && nextVideo . dataset . src ) nextV…" at bounding box center [541, 282] width 947 height 365
click at [248, 249] on div "v . load ( ) ; }) ; if ( ! nextVideo . src && nextVideo . dataset . src ) nextV…" at bounding box center [541, 282] width 947 height 365
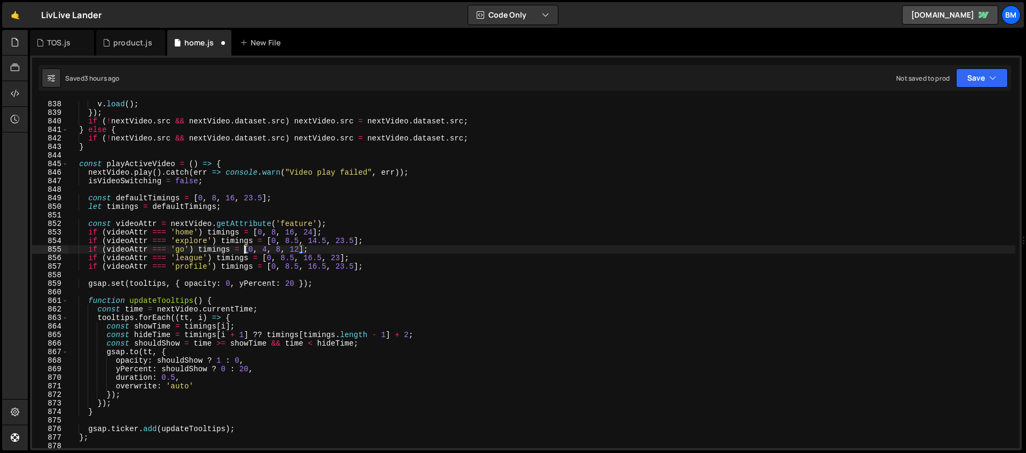
click at [304, 248] on div "v . load ( ) ; }) ; if ( ! nextVideo . src && nextVideo . dataset . src ) nextV…" at bounding box center [541, 282] width 947 height 365
paste textarea "8, 16, 23.5"
click at [293, 241] on div "v . load ( ) ; }) ; if ( ! nextVideo . src && nextVideo . dataset . src ) nextV…" at bounding box center [541, 282] width 947 height 365
click at [231, 233] on div "v . load ( ) ; }) ; if ( ! nextVideo . src && nextVideo . dataset . src ) nextV…" at bounding box center [541, 282] width 947 height 365
type textarea "if (videoAttr === 'home') timings = [0, 8, 16, 24];"
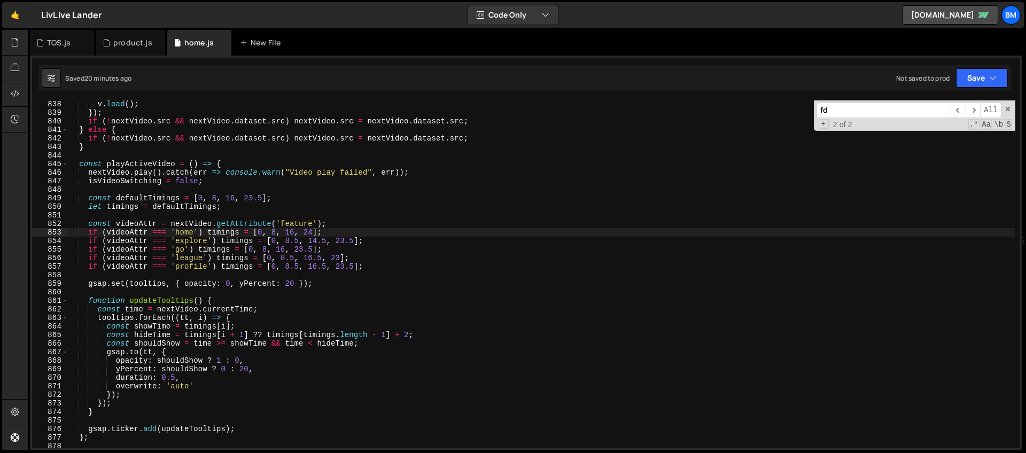
scroll to position [5092, 0]
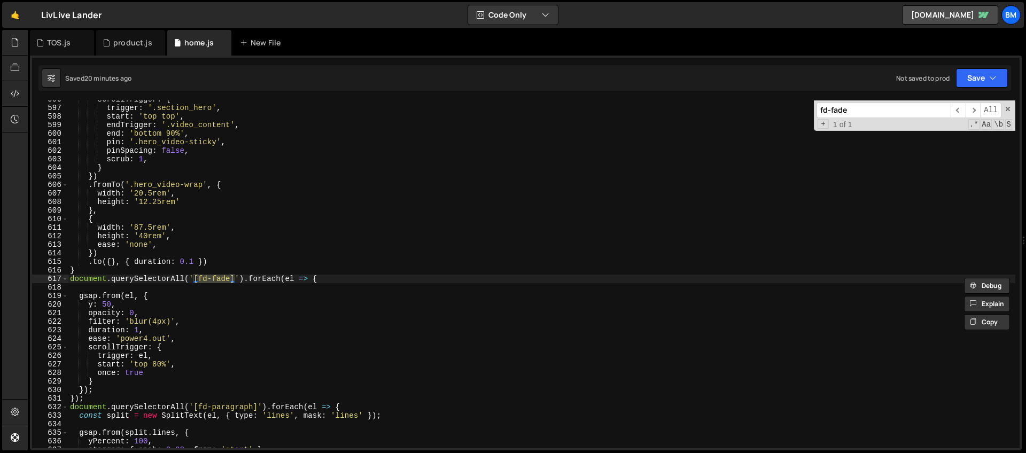
type input "fd-fade"
click at [331, 278] on div "scrollTrigger : { trigger : '.section_hero' , start : 'top top' , endTrigger : …" at bounding box center [541, 277] width 947 height 365
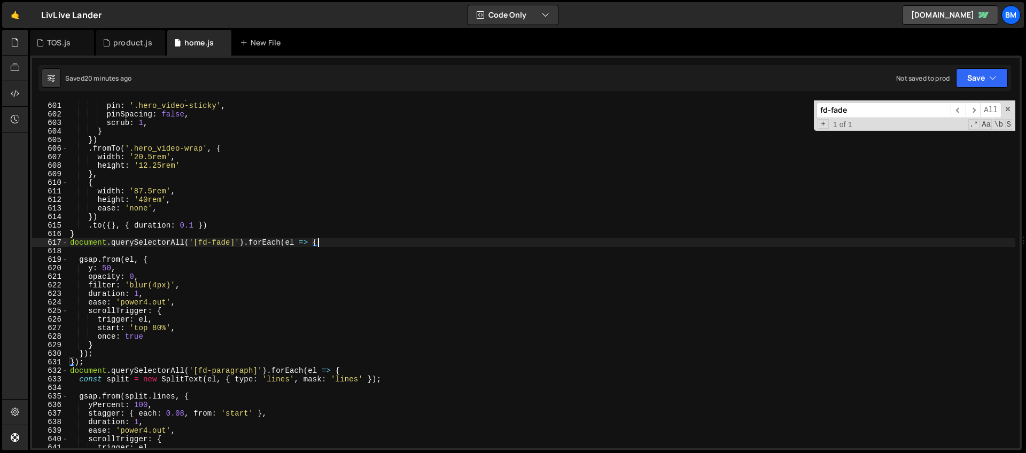
scroll to position [5128, 0]
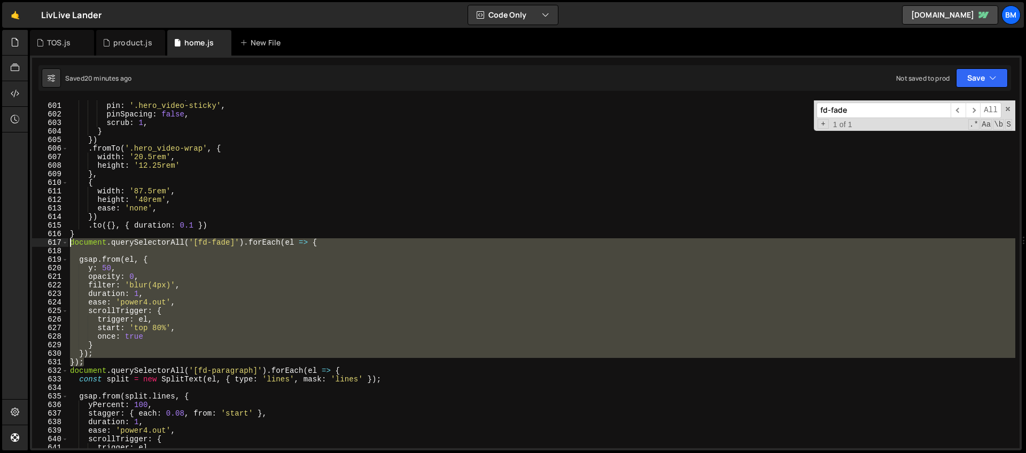
drag, startPoint x: 85, startPoint y: 363, endPoint x: 41, endPoint y: 246, distance: 125.6
click at [41, 246] on div "document.querySelectorAll('[fd-fade]').forEach(el => { 600 601 602 603 604 605 …" at bounding box center [525, 274] width 987 height 348
click at [855, 114] on input "fd-fade" at bounding box center [883, 110] width 134 height 15
drag, startPoint x: 852, startPoint y: 111, endPoint x: 838, endPoint y: 111, distance: 13.4
click at [838, 111] on input "fd-fade" at bounding box center [883, 110] width 134 height 15
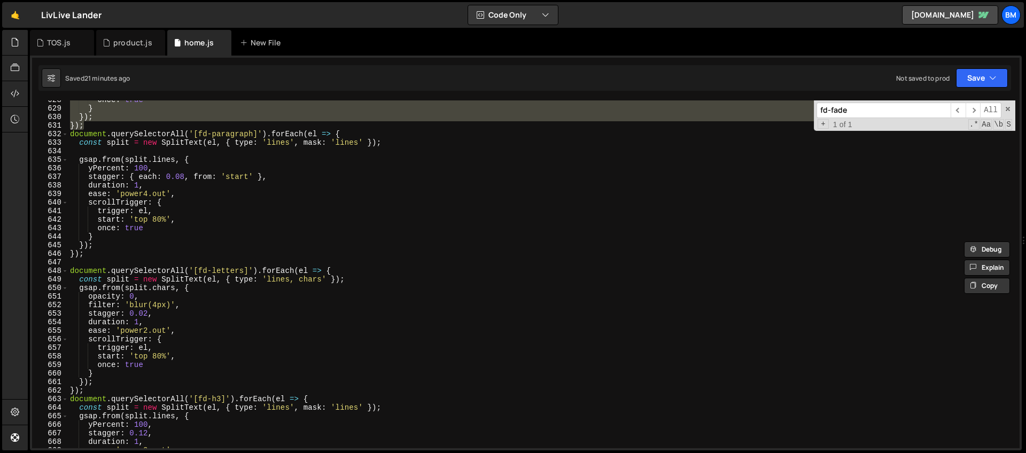
scroll to position [5317, 0]
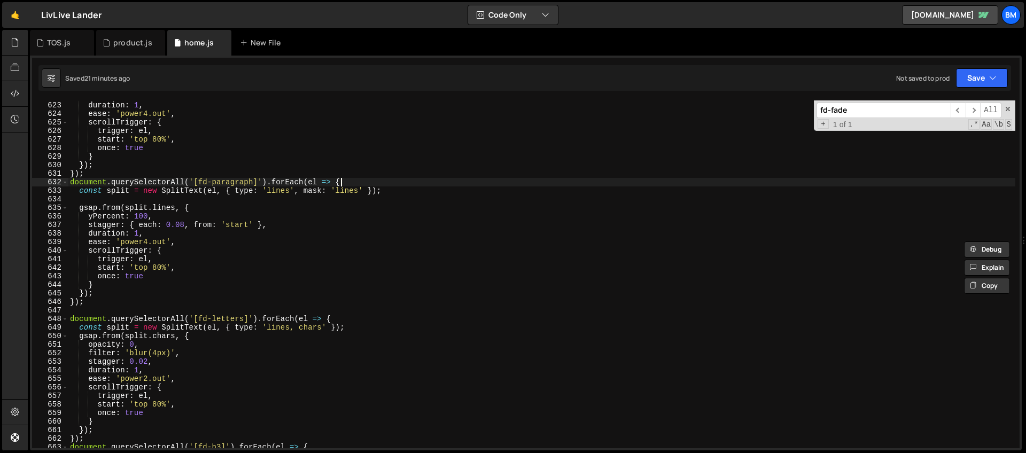
click at [345, 184] on div "filter : 'blur(4px)' , duration : 1 , ease : 'power4.out' , scrollTrigger : { t…" at bounding box center [541, 274] width 947 height 365
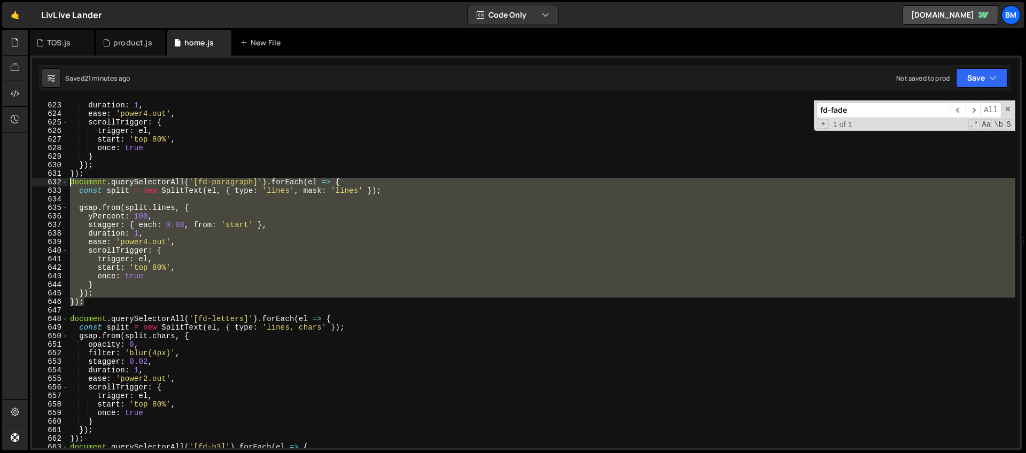
drag, startPoint x: 87, startPoint y: 303, endPoint x: 30, endPoint y: 182, distance: 134.3
click at [30, 182] on div "1 Type cmd + s to save your Javascript file. הההההההההההההההההההההההההההההההההה…" at bounding box center [526, 253] width 992 height 395
type textarea "document.querySelectorAll('[fd-paragraph]').forEach(el => { const split = new S…"
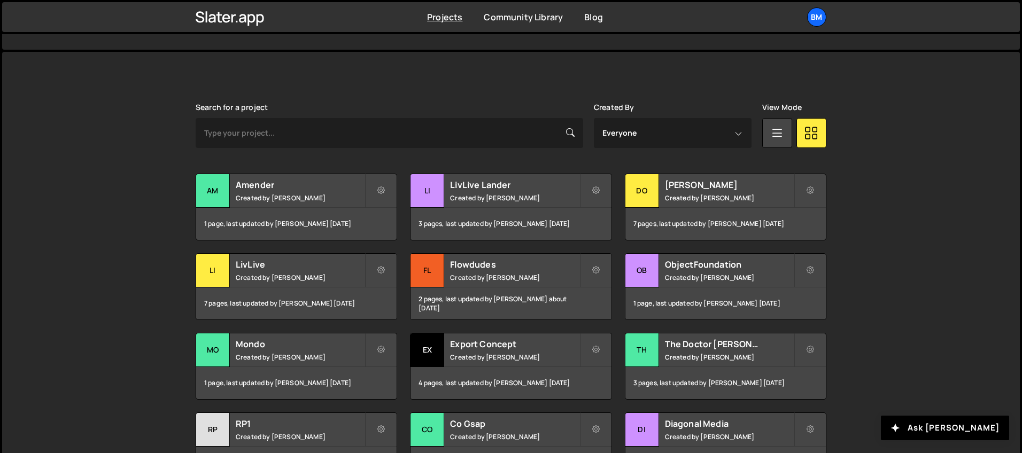
scroll to position [329, 0]
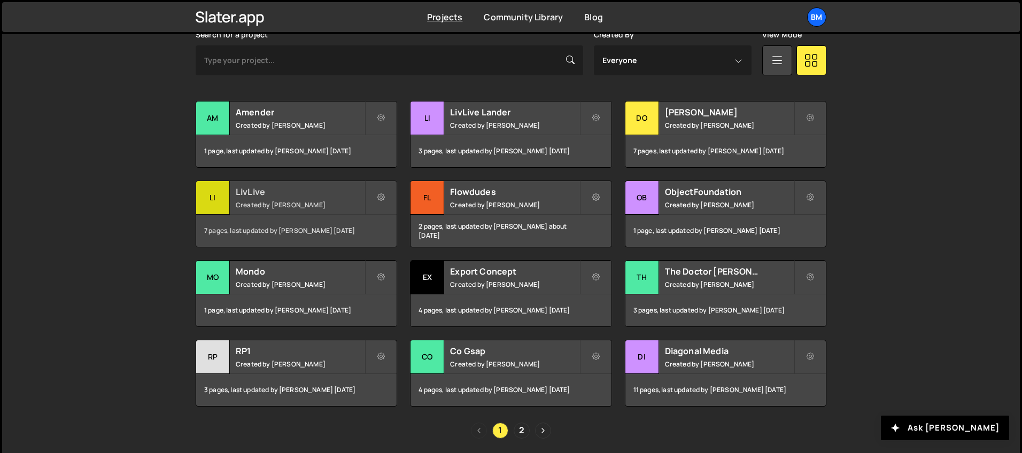
click at [283, 201] on small "Created by [PERSON_NAME]" at bounding box center [300, 204] width 129 height 9
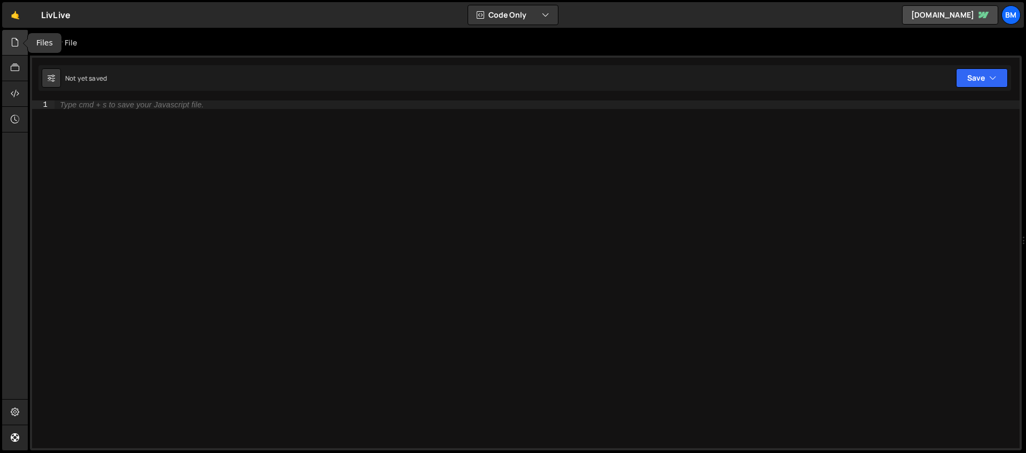
click at [13, 47] on icon at bounding box center [15, 42] width 9 height 12
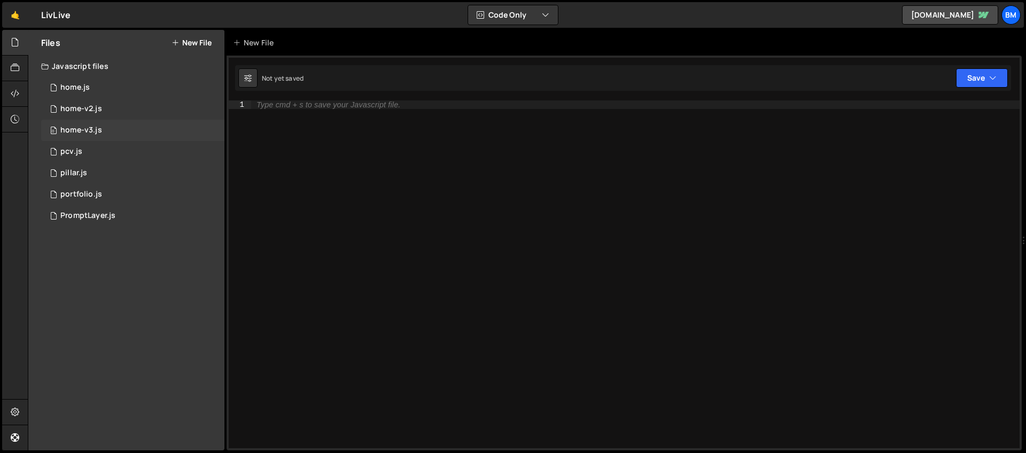
click at [77, 128] on div "home-v3.js" at bounding box center [81, 131] width 42 height 10
click at [8, 41] on div at bounding box center [15, 43] width 26 height 26
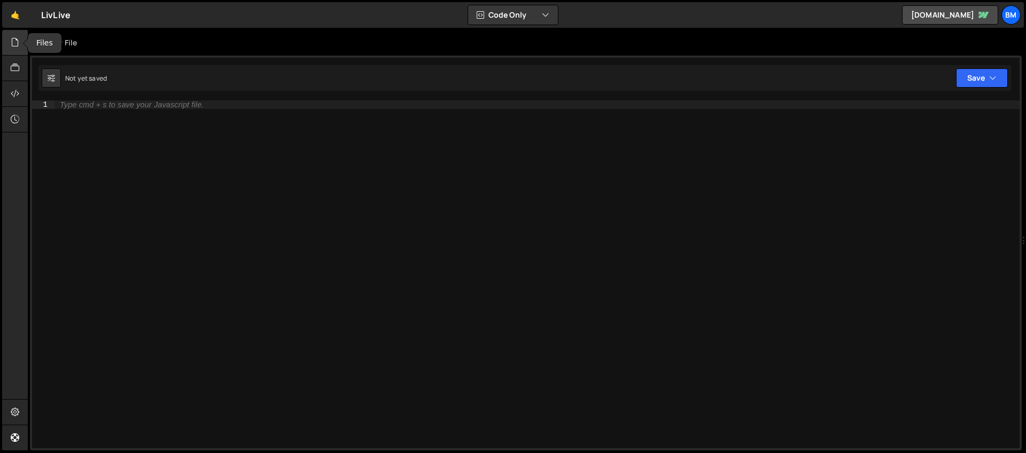
click at [14, 40] on icon at bounding box center [15, 42] width 9 height 12
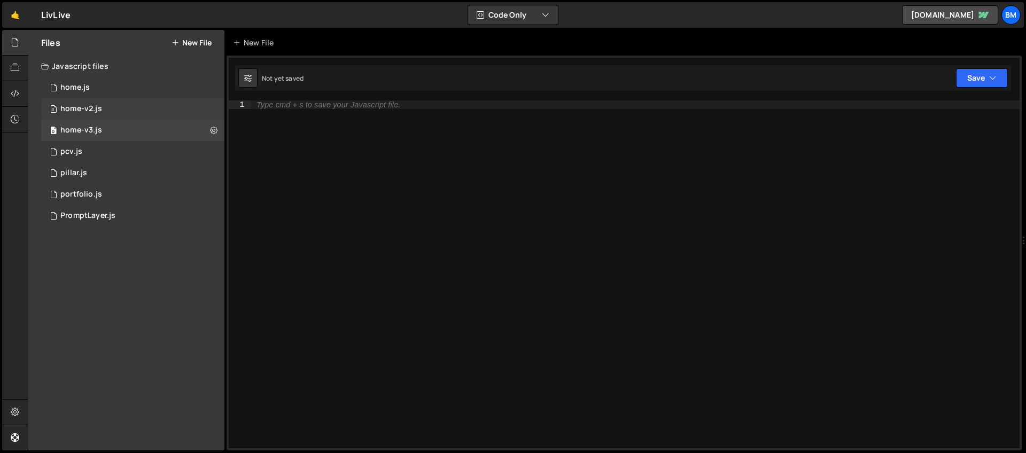
click at [92, 119] on div "0 home-v2.js 0" at bounding box center [132, 108] width 183 height 21
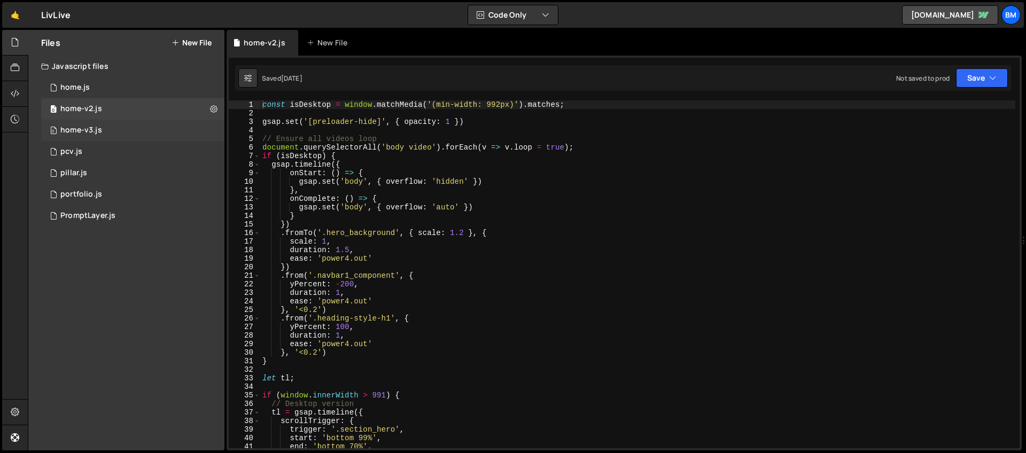
click at [91, 130] on div "home-v3.js" at bounding box center [81, 131] width 42 height 10
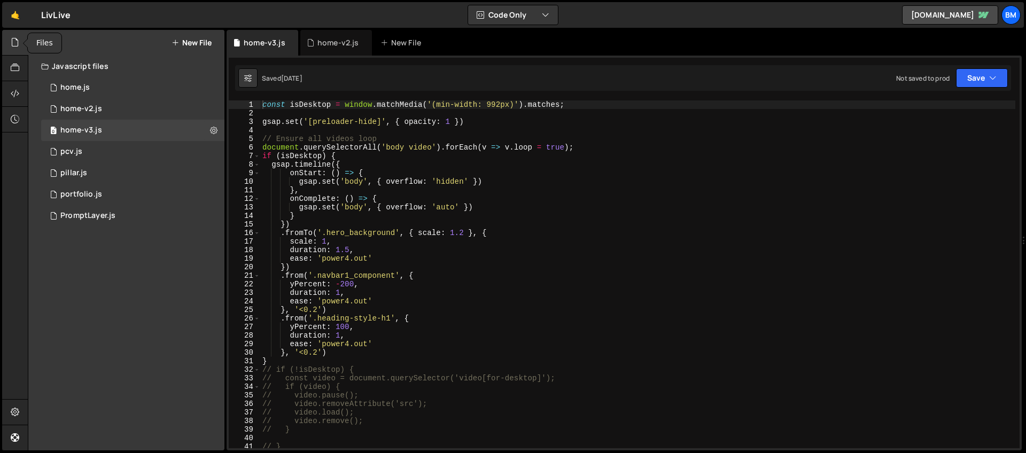
click at [15, 46] on icon at bounding box center [15, 42] width 9 height 12
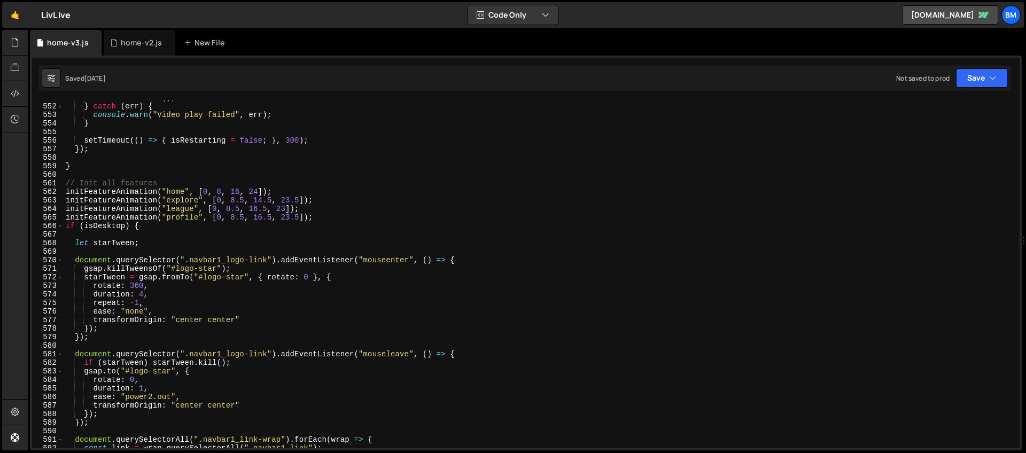
scroll to position [4708, 0]
drag, startPoint x: 214, startPoint y: 200, endPoint x: 302, endPoint y: 199, distance: 87.6
click at [302, 199] on div "startAnimations ( ) ; } catch ( err ) { console . warn ( "Video play failed" , …" at bounding box center [540, 277] width 952 height 365
click at [305, 201] on div "startAnimations ( ) ; } catch ( err ) { console . warn ( "Video play failed" , …" at bounding box center [540, 277] width 952 height 365
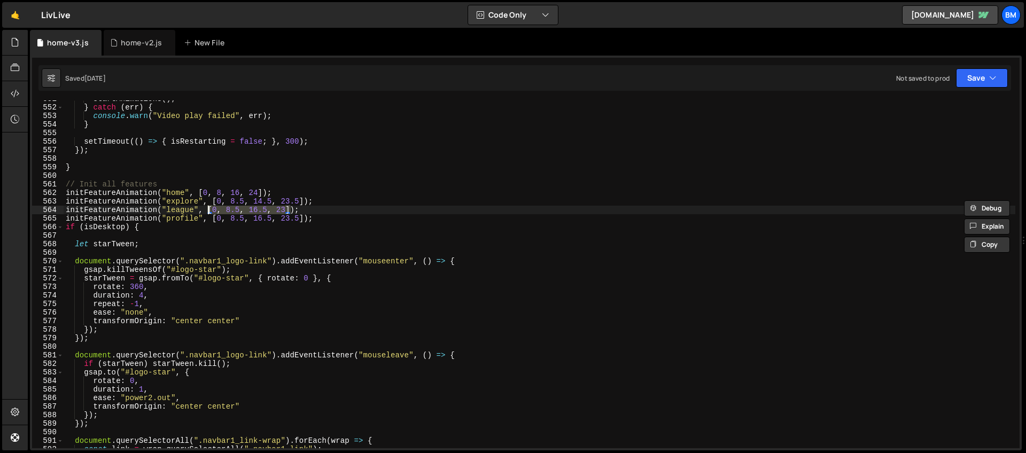
drag, startPoint x: 291, startPoint y: 209, endPoint x: 209, endPoint y: 210, distance: 81.8
click at [209, 210] on div "startAnimations ( ) ; } catch ( err ) { console . warn ( "Video play failed" , …" at bounding box center [540, 277] width 952 height 365
drag, startPoint x: 213, startPoint y: 219, endPoint x: 305, endPoint y: 219, distance: 91.9
click at [305, 219] on div "startAnimations ( ) ; } catch ( err ) { console . warn ( "Video play failed" , …" at bounding box center [540, 277] width 952 height 365
type textarea "initFeatureAnimation("profile", [0, 8.5, 16.5, 23.5]);"
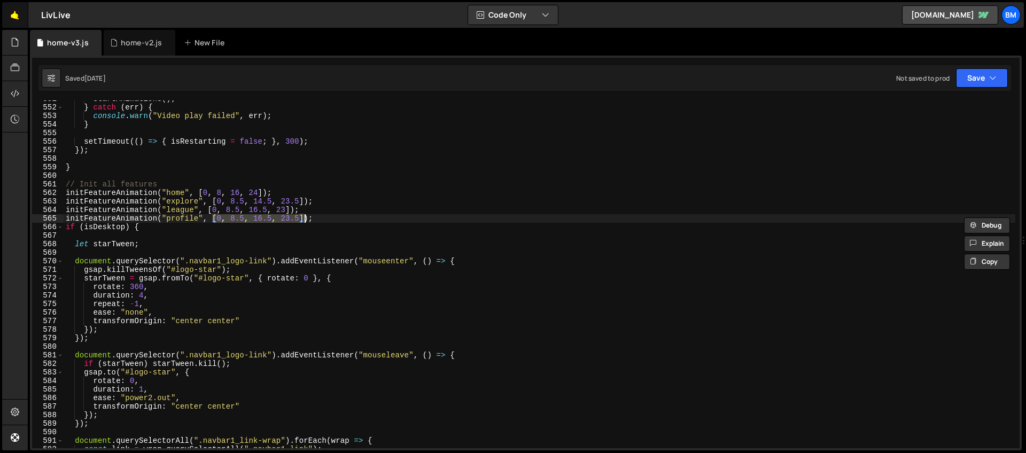
click at [12, 14] on link "🤙" at bounding box center [15, 15] width 26 height 26
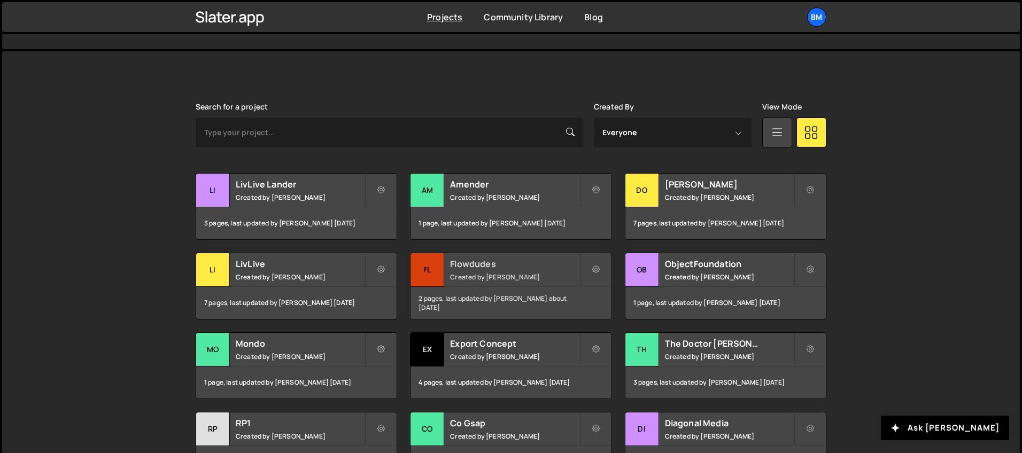
scroll to position [262, 0]
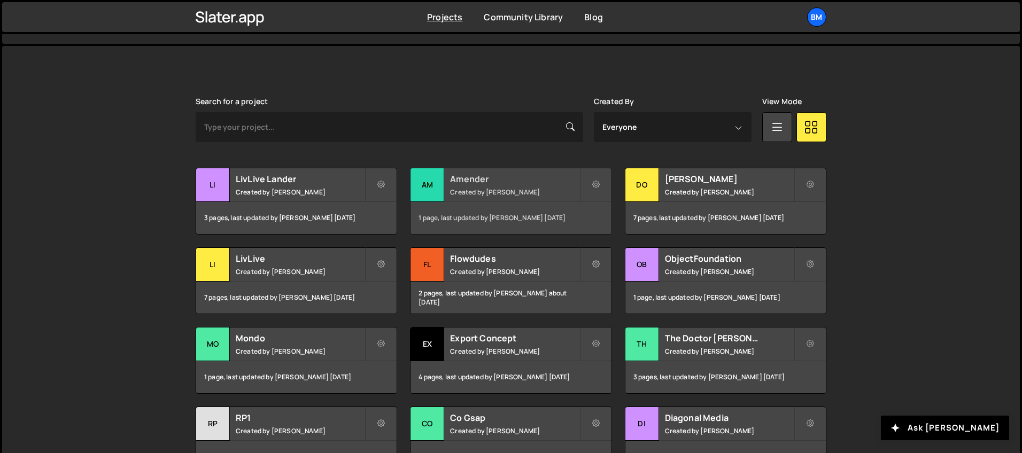
click at [471, 174] on h2 "Amender" at bounding box center [514, 179] width 129 height 12
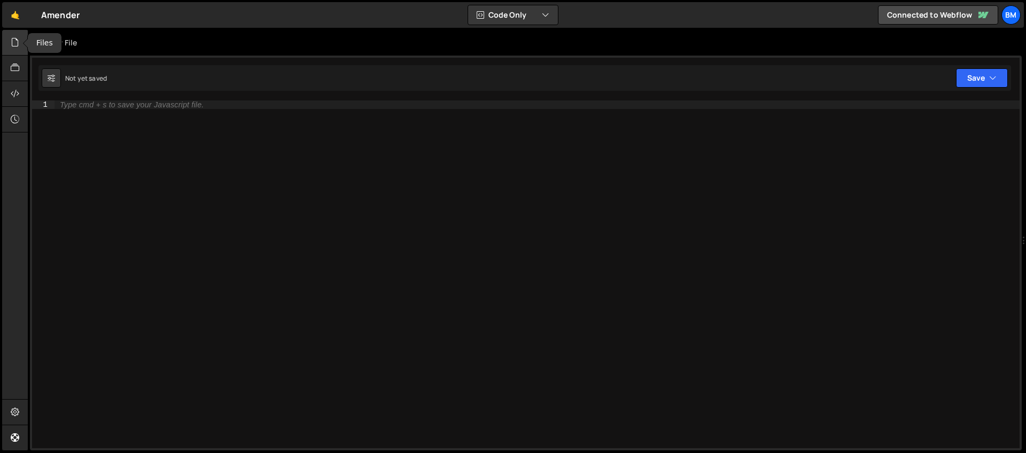
click at [13, 43] on icon at bounding box center [15, 42] width 9 height 12
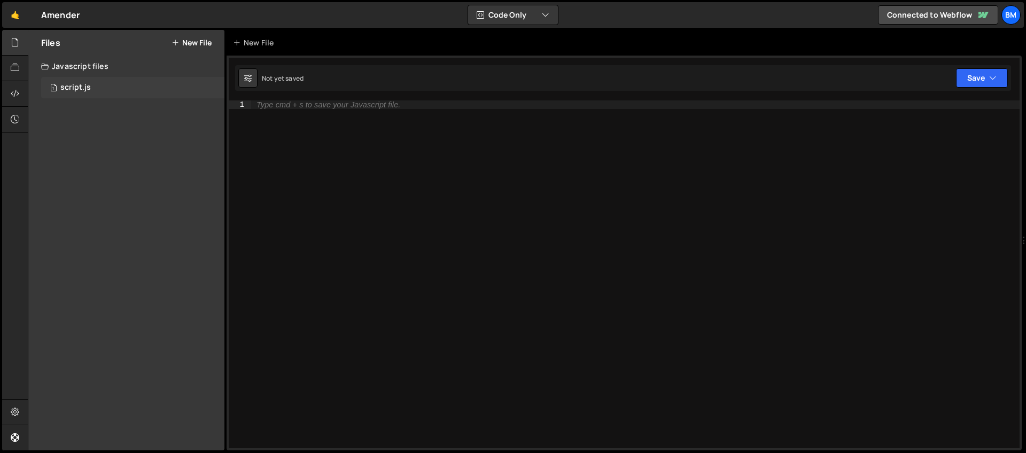
click at [74, 90] on div "script.js" at bounding box center [75, 88] width 30 height 10
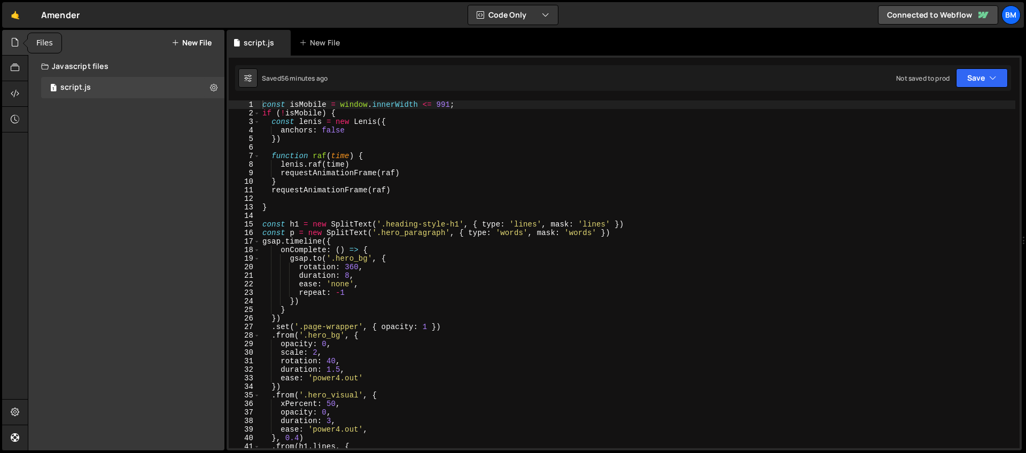
click at [12, 43] on icon at bounding box center [15, 42] width 9 height 12
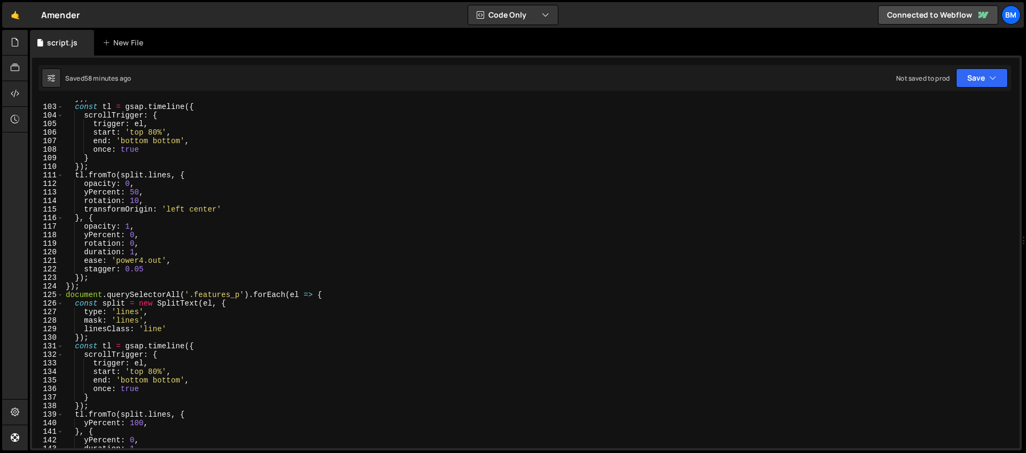
scroll to position [938, 0]
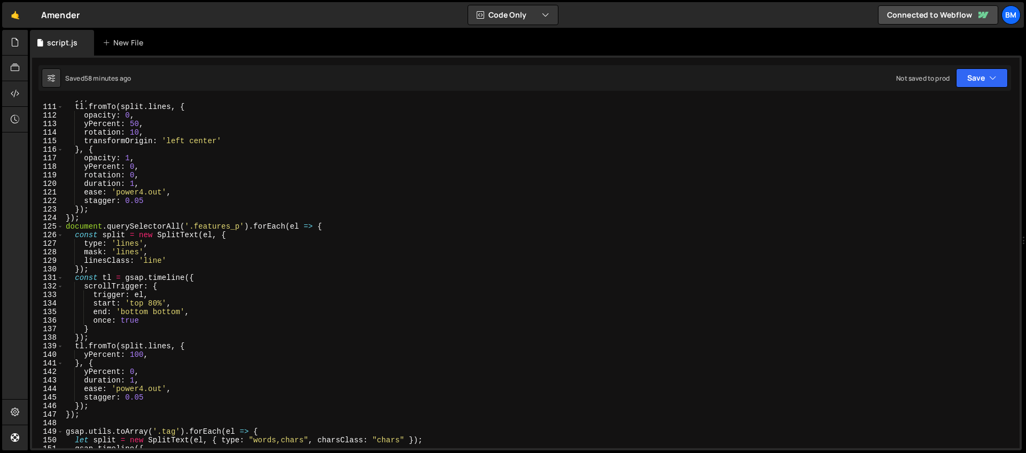
type textarea "document.querySelectorAll('.features_p').forEach(el => {"
click at [334, 223] on div "}) ; tl . fromTo ( split . lines , { opacity : 0 , yPercent : 50 , rotation : 1…" at bounding box center [540, 276] width 952 height 365
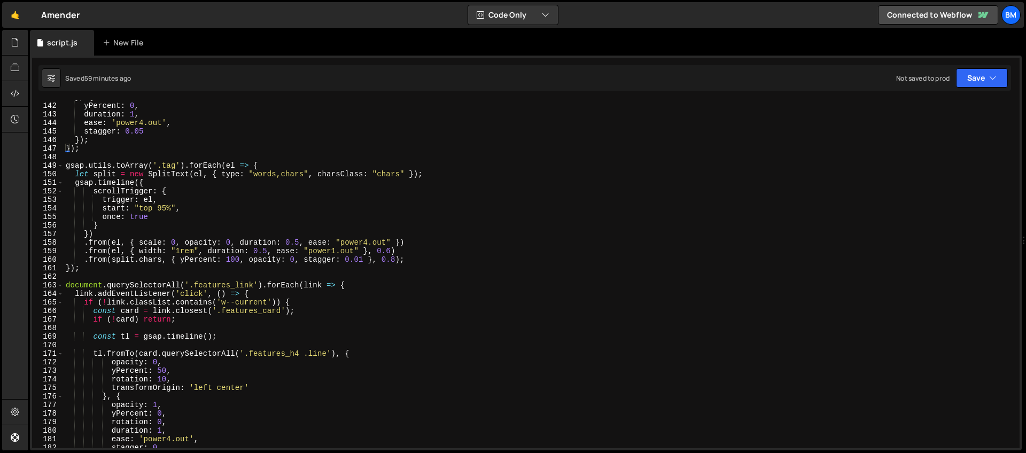
scroll to position [1204, 0]
click at [83, 157] on div "} , { yPercent : 0 , duration : 1 , ease : 'power4.out' , stagger : 0.05 }) ; }…" at bounding box center [540, 275] width 952 height 365
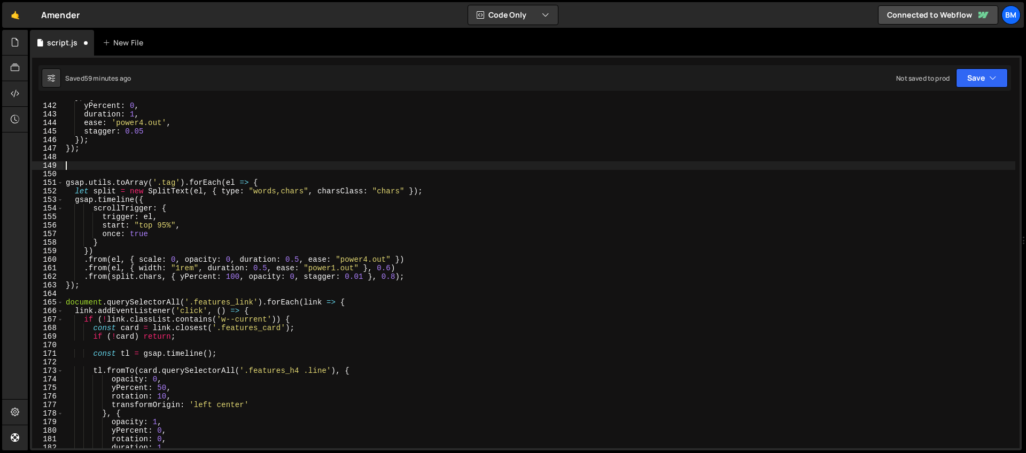
paste textarea "});"
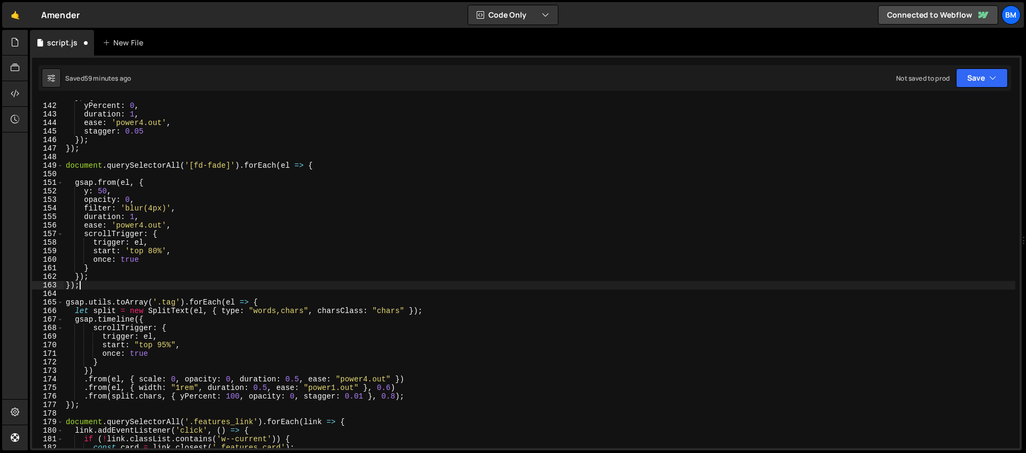
click at [103, 190] on div "} , { yPercent : 0 , duration : 1 , ease : 'power4.out' , stagger : 0.05 }) ; }…" at bounding box center [540, 275] width 952 height 365
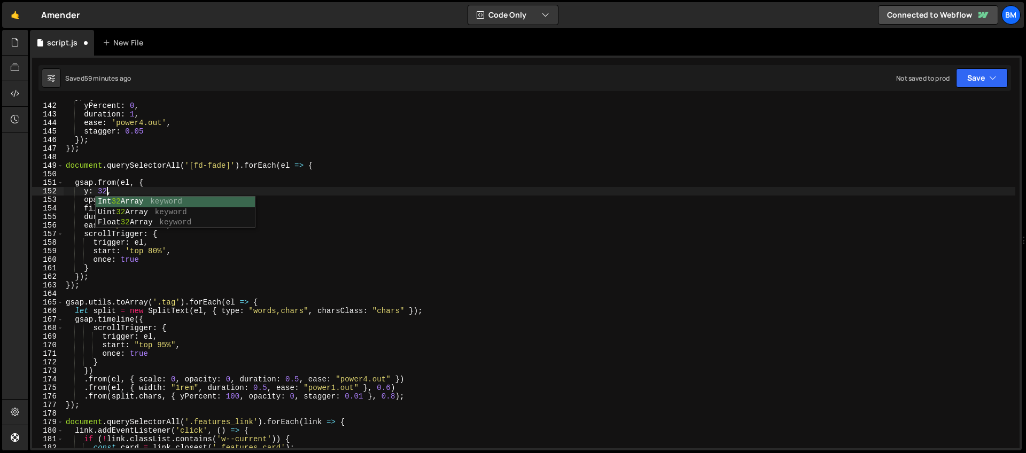
scroll to position [0, 3]
click at [98, 227] on body "Projects [GEOGRAPHIC_DATA] Blog bm Projects Your Teams Invite team member Accou…" at bounding box center [513, 226] width 1026 height 453
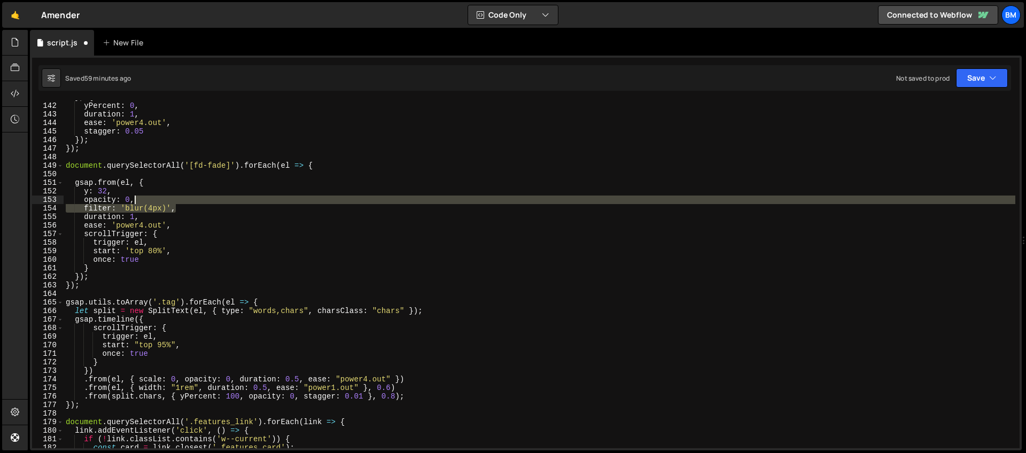
drag, startPoint x: 183, startPoint y: 208, endPoint x: 180, endPoint y: 199, distance: 9.5
click at [180, 199] on div "} , { yPercent : 0 , duration : 1 , ease : 'power4.out' , stagger : 0.05 }) ; }…" at bounding box center [540, 275] width 952 height 365
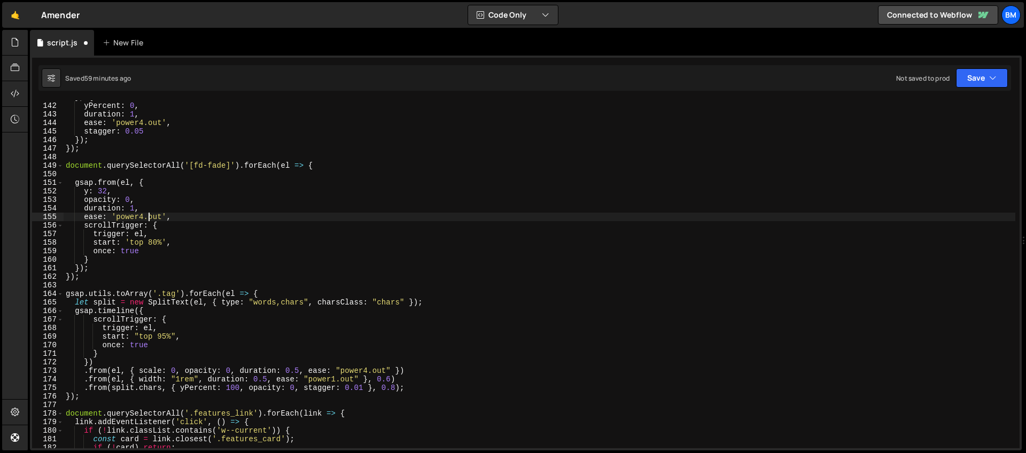
click at [150, 220] on div "} , { yPercent : 0 , duration : 1 , ease : 'power4.out' , stagger : 0.05 }) ; }…" at bounding box center [540, 275] width 952 height 365
click at [136, 246] on div "} , { yPercent : 0 , duration : 1 , ease : 'power4.out' , stagger : 0.05 }) ; }…" at bounding box center [540, 275] width 952 height 365
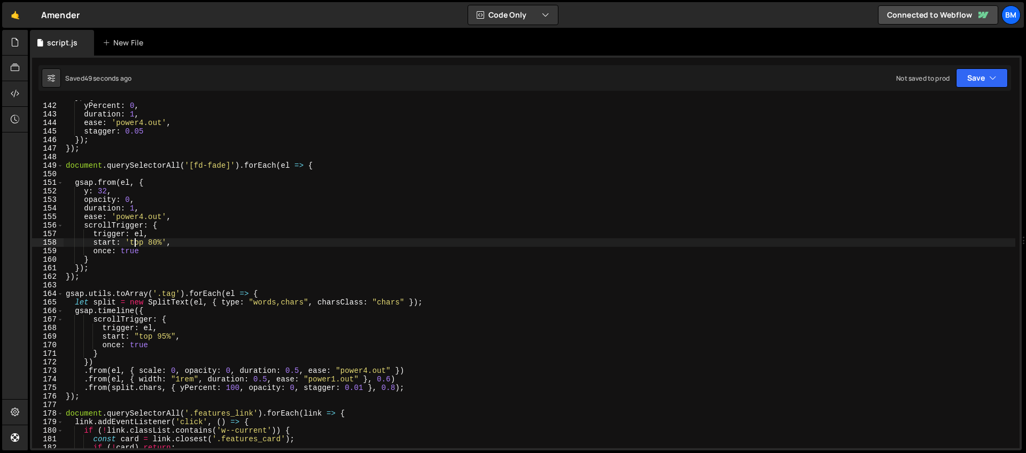
click at [342, 166] on div "} , { yPercent : 0 , duration : 1 , ease : 'power4.out' , stagger : 0.05 }) ; }…" at bounding box center [540, 275] width 952 height 365
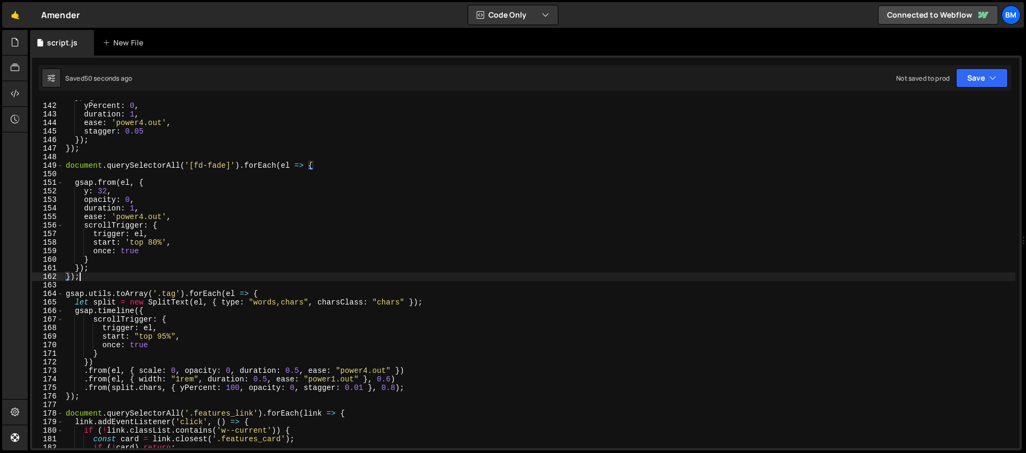
click at [104, 275] on div "} , { yPercent : 0 , duration : 1 , ease : 'power4.out' , stagger : 0.05 }) ; }…" at bounding box center [540, 275] width 952 height 365
type textarea "});"
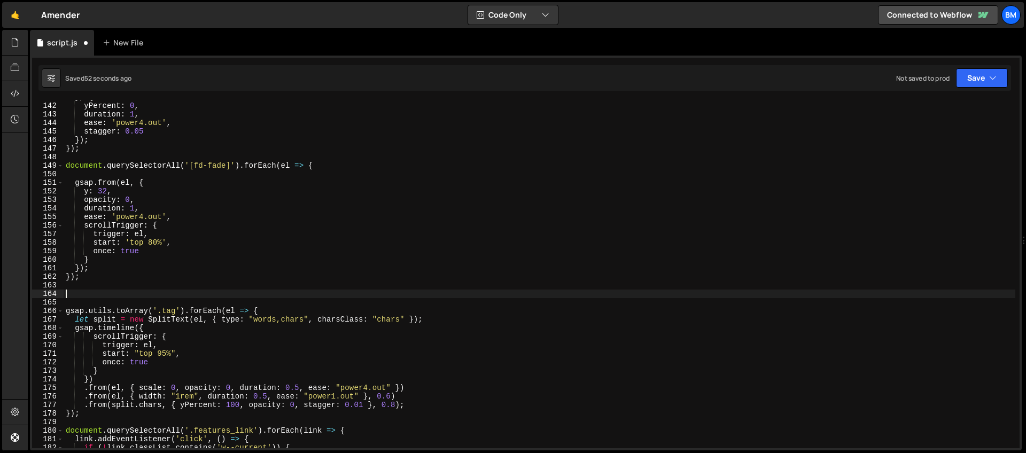
paste textarea "});"
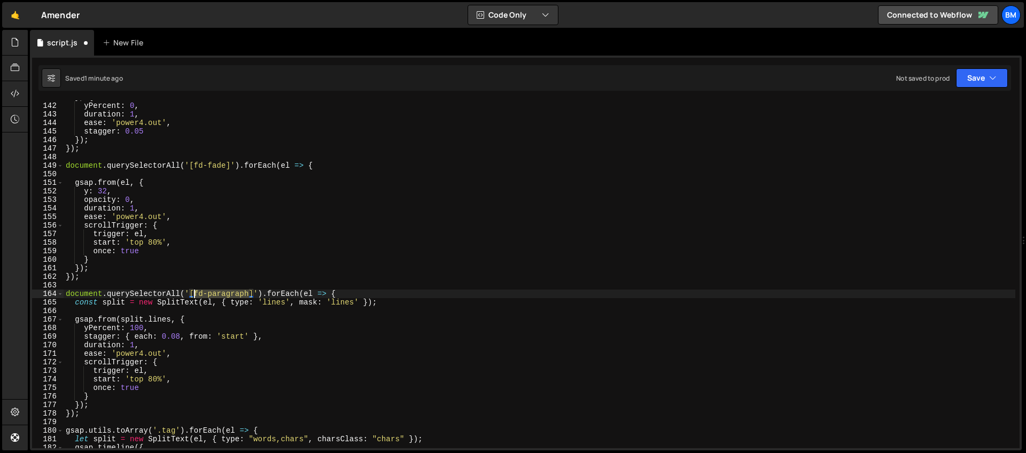
drag, startPoint x: 248, startPoint y: 292, endPoint x: 194, endPoint y: 295, distance: 54.1
click at [194, 295] on div "} , { yPercent : 0 , duration : 1 , ease : 'power4.out' , stagger : 0.05 }) ; }…" at bounding box center [540, 275] width 952 height 365
click at [191, 295] on div "} , { yPercent : 0 , duration : 1 , ease : 'power4.out' , stagger : 0.05 }) ; }…" at bounding box center [540, 275] width 952 height 365
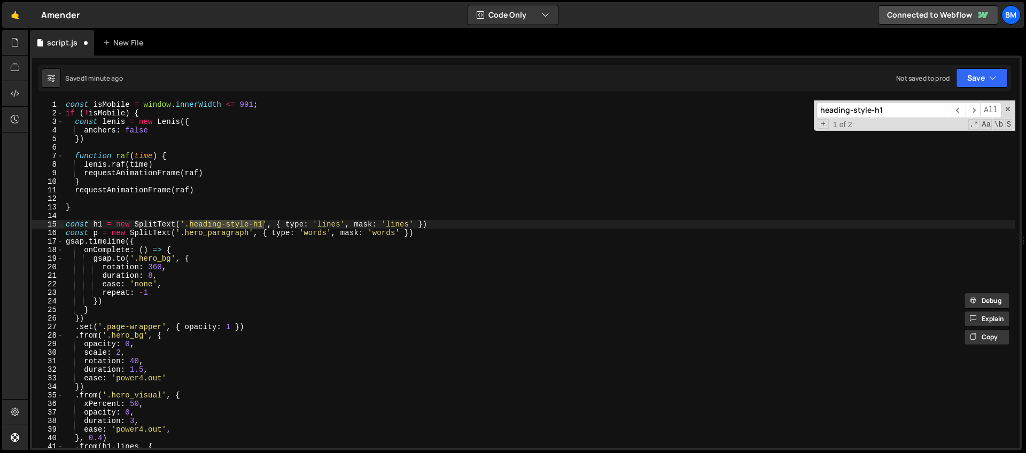
scroll to position [1228, 0]
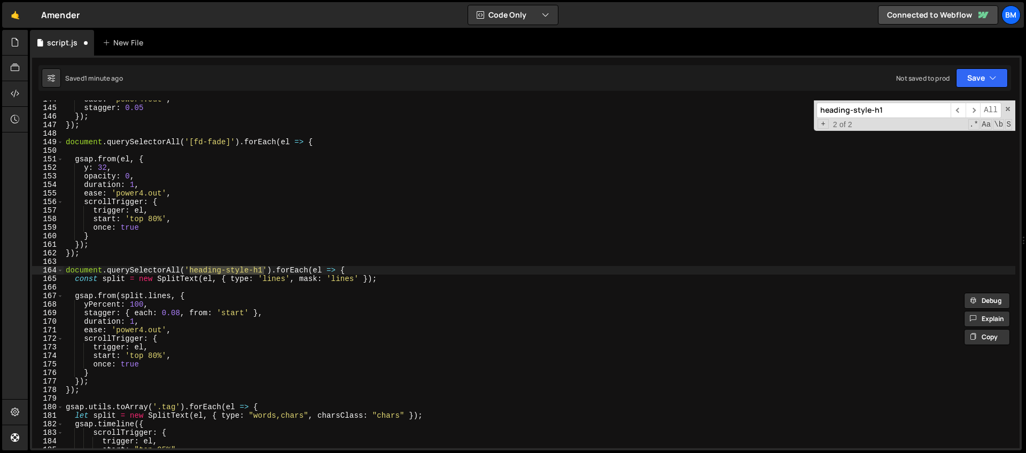
click at [262, 271] on div "ease : 'power4.out' , stagger : 0.05 }) ; }) ; document . querySelectorAll ( '[…" at bounding box center [540, 274] width 952 height 348
click at [235, 319] on div "ease : 'power4.out' , stagger : 0.05 }) ; }) ; document . querySelectorAll ( '[…" at bounding box center [540, 277] width 952 height 365
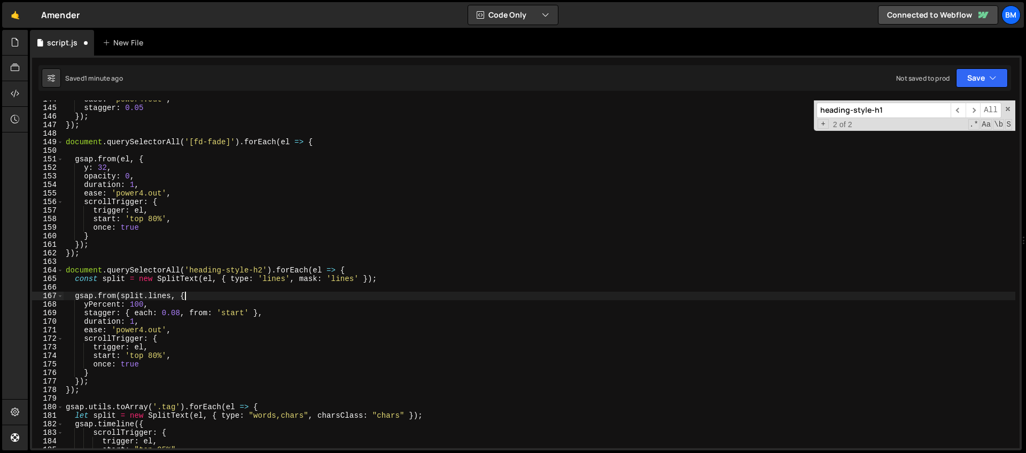
click at [216, 297] on div "ease : 'power4.out' , stagger : 0.05 }) ; }) ; document . querySelectorAll ( '[…" at bounding box center [540, 277] width 952 height 365
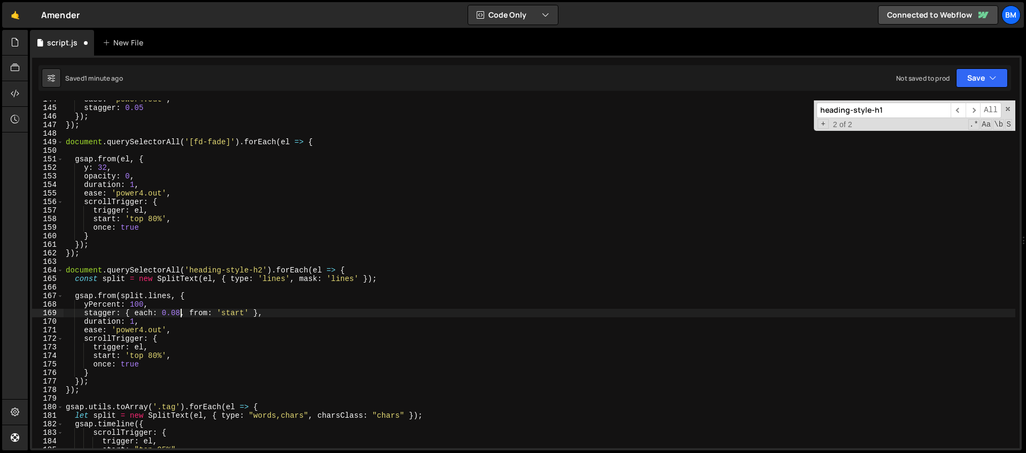
click at [181, 314] on div "ease : 'power4.out' , stagger : 0.05 }) ; }) ; document . querySelectorAll ( '[…" at bounding box center [540, 277] width 952 height 365
click at [271, 280] on div "ease : 'power4.out' , stagger : 0.05 }) ; }) ; document . querySelectorAll ( '[…" at bounding box center [540, 277] width 952 height 365
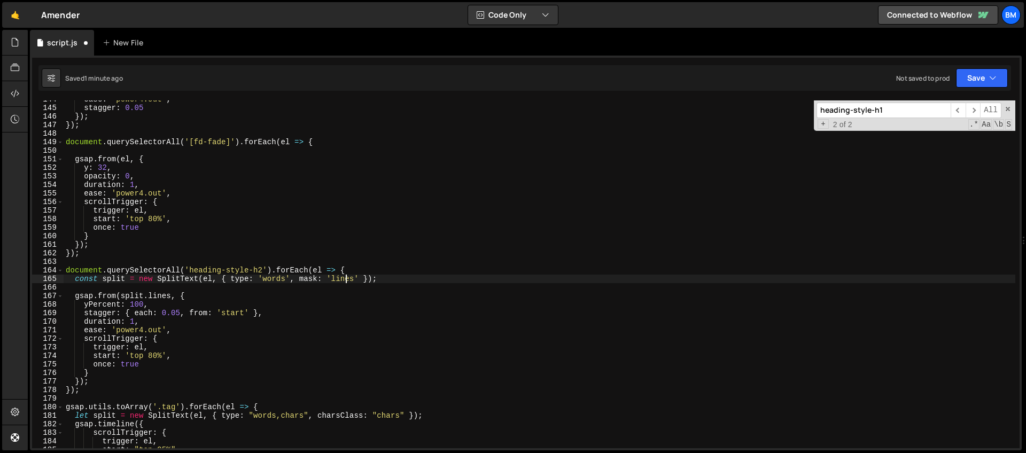
click at [344, 279] on div "ease : 'power4.out' , stagger : 0.05 }) ; }) ; document . querySelectorAll ( '[…" at bounding box center [540, 277] width 952 height 365
click at [158, 297] on div "ease : 'power4.out' , stagger : 0.05 }) ; }) ; document . querySelectorAll ( '[…" at bounding box center [540, 277] width 952 height 365
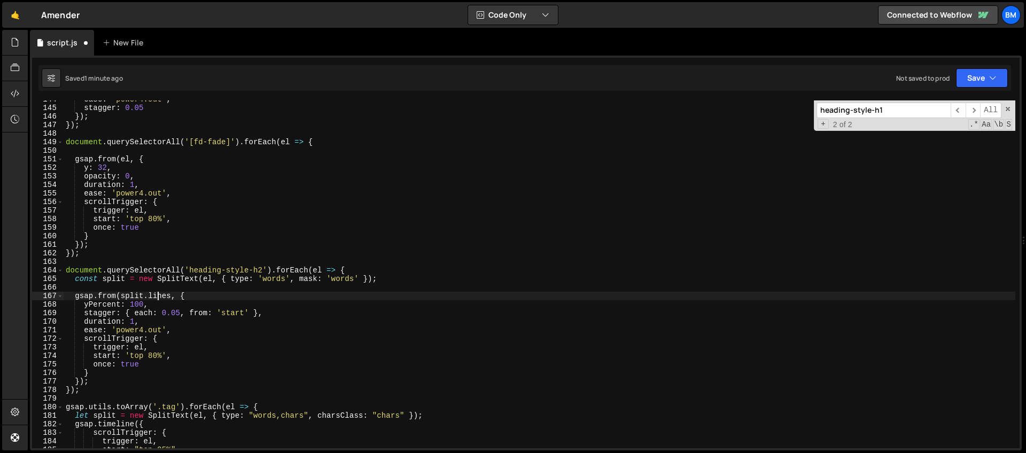
scroll to position [0, 8]
click at [158, 297] on div "ease : 'power4.out' , stagger : 0.05 }) ; }) ; document . querySelectorAll ( '[…" at bounding box center [540, 277] width 952 height 365
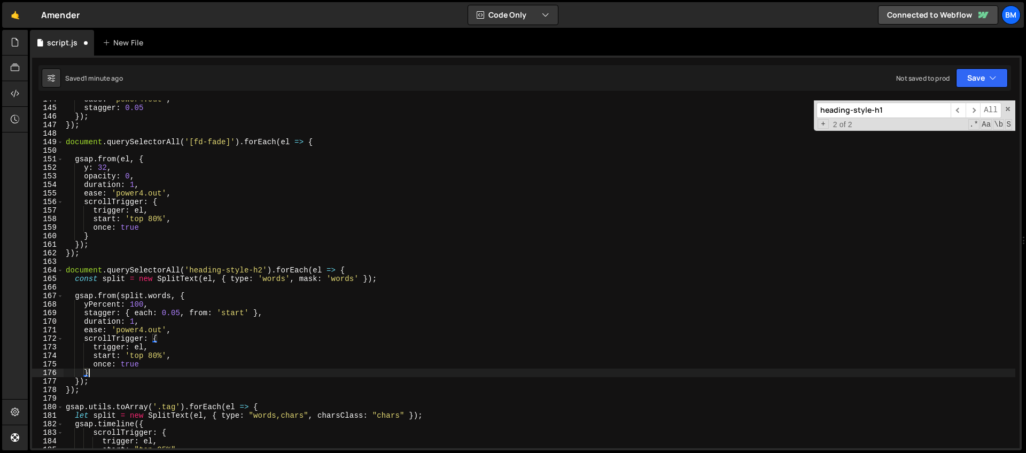
click at [165, 376] on div "ease : 'power4.out' , stagger : 0.05 }) ; }) ; document . querySelectorAll ( '[…" at bounding box center [540, 277] width 952 height 365
click at [356, 271] on div "ease : 'power4.out' , stagger : 0.05 }) ; }) ; document . querySelectorAll ( '[…" at bounding box center [540, 277] width 952 height 365
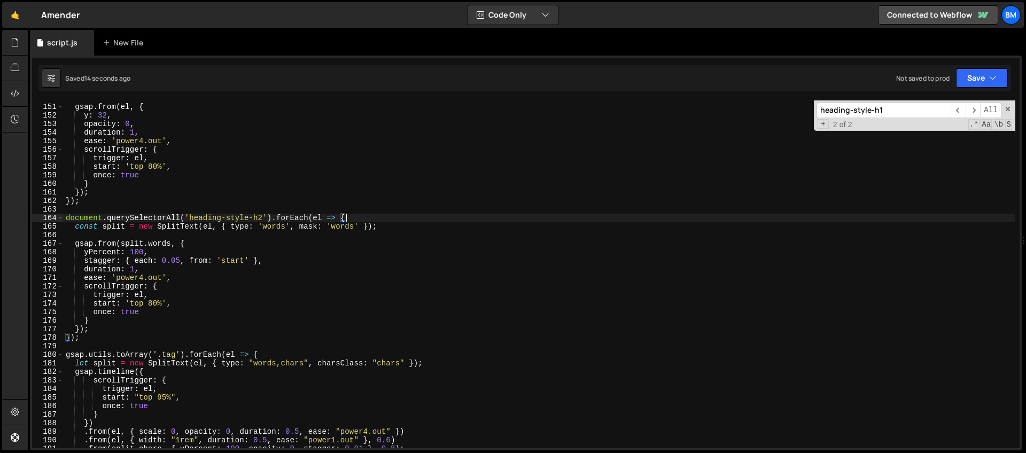
scroll to position [1280, 0]
click at [86, 340] on div "gsap . from ( el , { y : 32 , opacity : 0 , duration : 1 , ease : 'power4.out' …" at bounding box center [540, 276] width 952 height 365
type textarea "});"
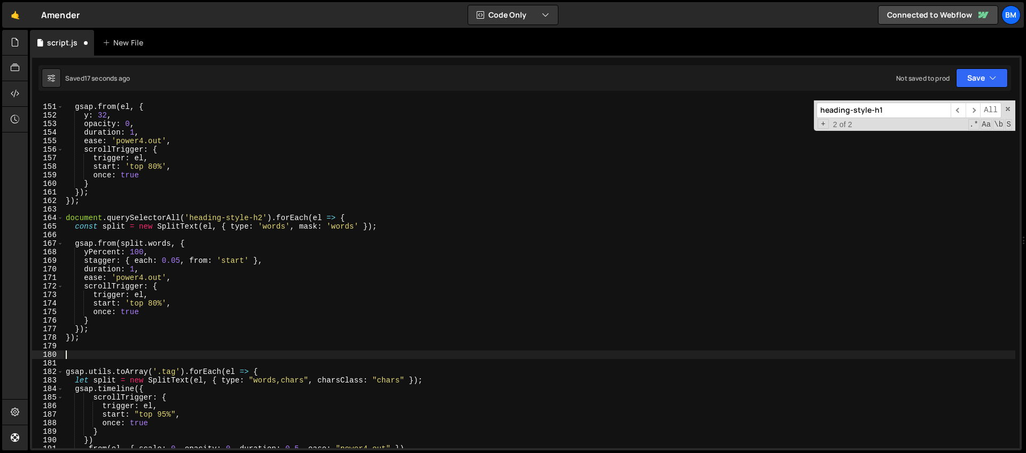
paste textarea "});"
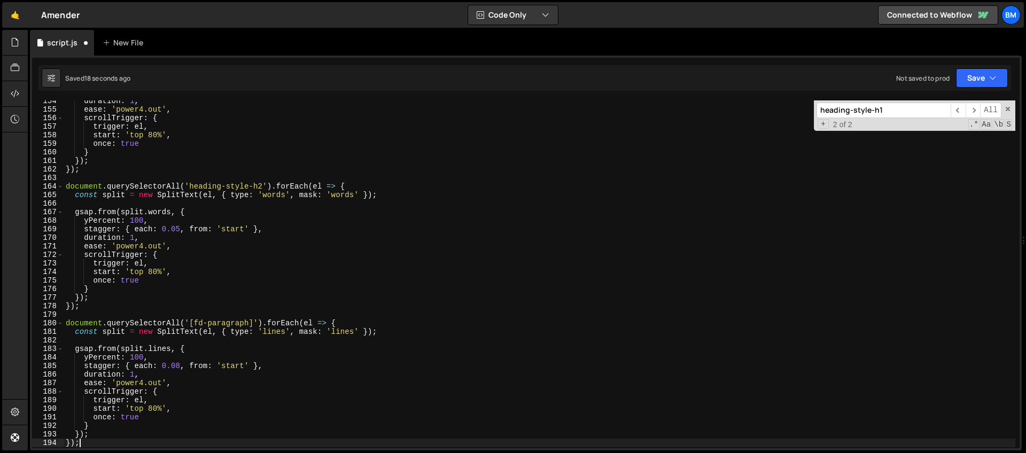
scroll to position [1323, 0]
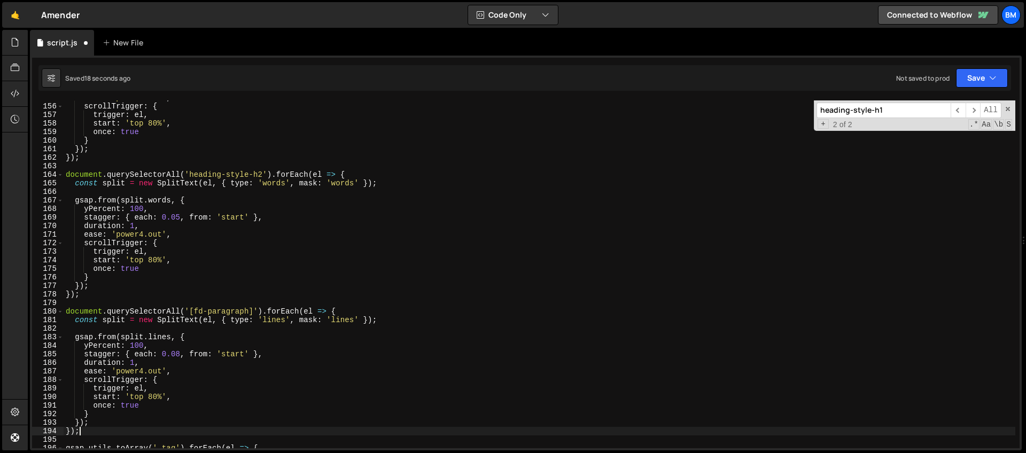
click at [151, 290] on div "ease : 'power4.out' , scrollTrigger : { trigger : el , start : 'top 80%' , once…" at bounding box center [540, 276] width 952 height 365
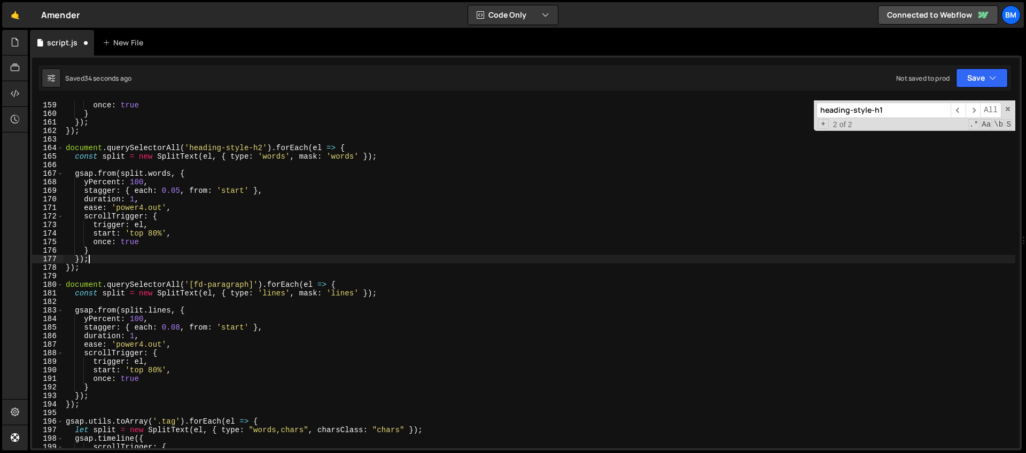
scroll to position [1352, 0]
click at [180, 326] on div "once : true } }) ; }) ; document . querySelectorAll ( 'heading-style-h2' ) . fo…" at bounding box center [540, 281] width 952 height 365
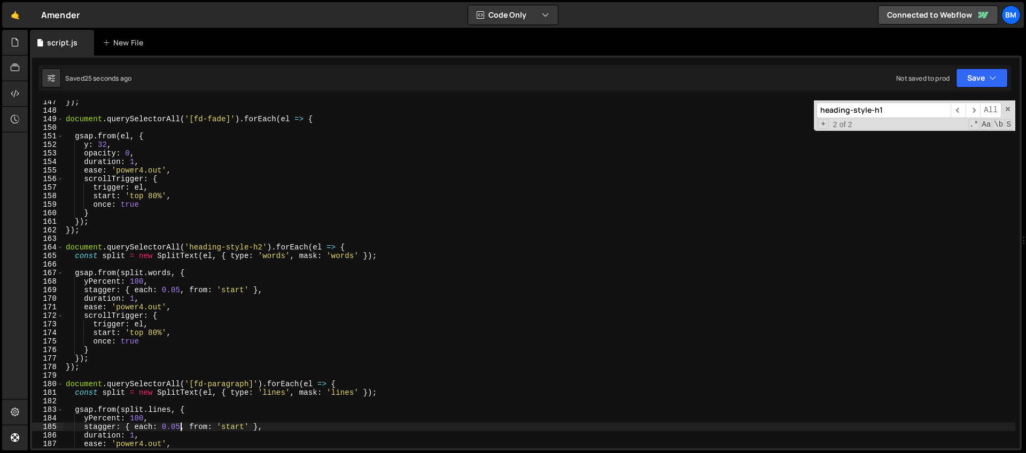
scroll to position [1205, 0]
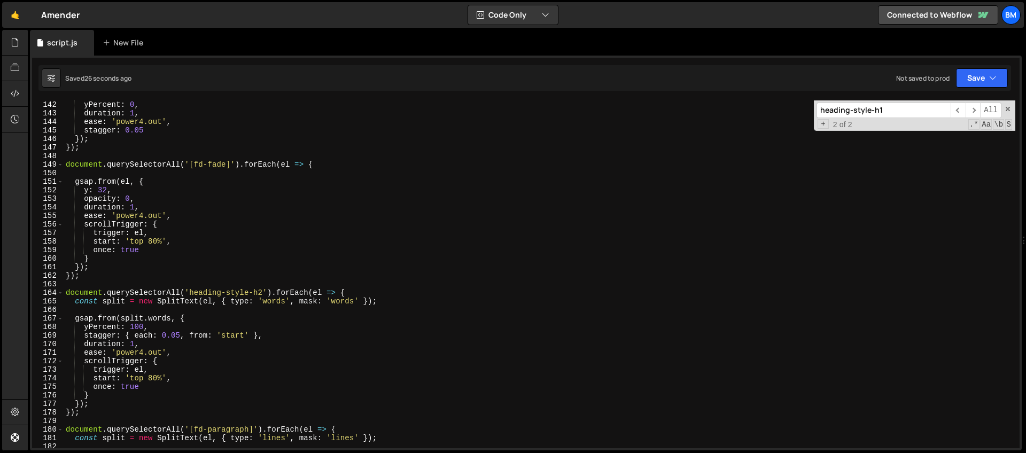
click at [337, 167] on div "yPercent : 0 , duration : 1 , ease : 'power4.out' , stagger : 0.05 }) ; }) ; do…" at bounding box center [540, 282] width 952 height 365
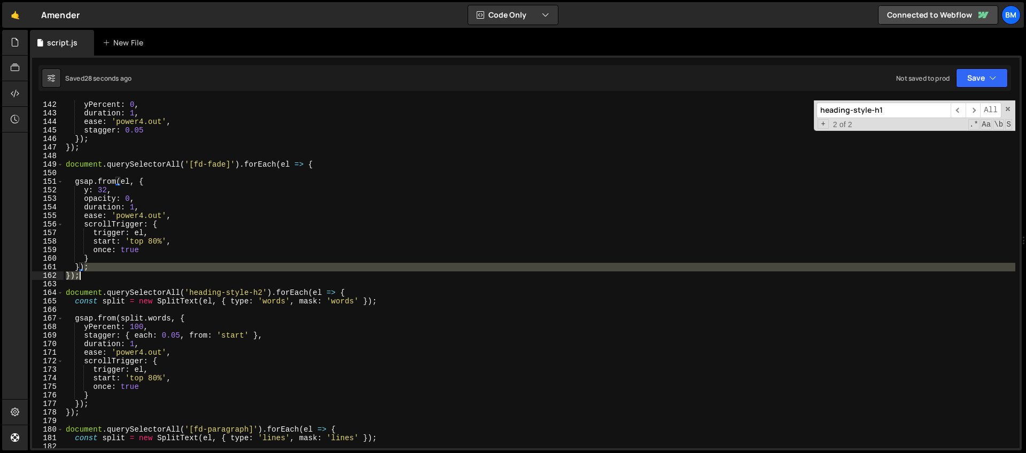
drag, startPoint x: 82, startPoint y: 267, endPoint x: 84, endPoint y: 274, distance: 6.6
click at [84, 274] on div "yPercent : 0 , duration : 1 , ease : 'power4.out' , stagger : 0.05 }) ; }) ; do…" at bounding box center [540, 282] width 952 height 365
click at [85, 275] on div "yPercent : 0 , duration : 1 , ease : 'power4.out' , stagger : 0.05 }) ; }) ; do…" at bounding box center [540, 274] width 952 height 348
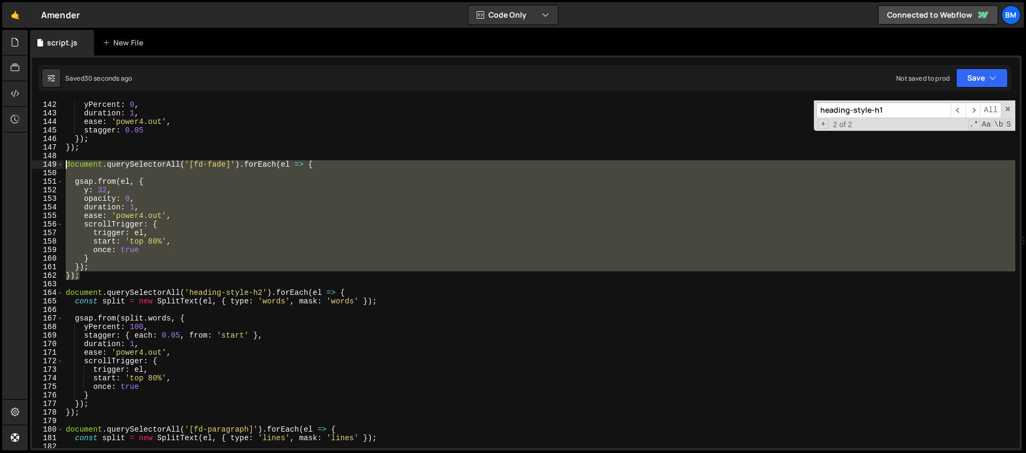
drag, startPoint x: 87, startPoint y: 276, endPoint x: 40, endPoint y: 165, distance: 121.2
click at [40, 165] on div "}); 142 143 144 145 146 147 148 149 150 151 152 153 154 155 156 157 158 159 160…" at bounding box center [525, 274] width 987 height 348
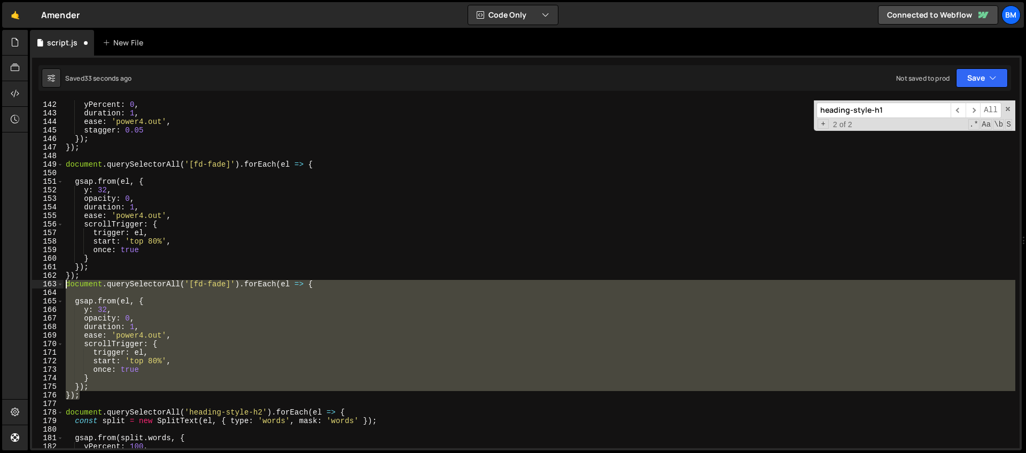
click at [226, 286] on div "yPercent : 0 , duration : 1 , ease : 'power4.out' , stagger : 0.05 }) ; }) ; do…" at bounding box center [540, 274] width 952 height 348
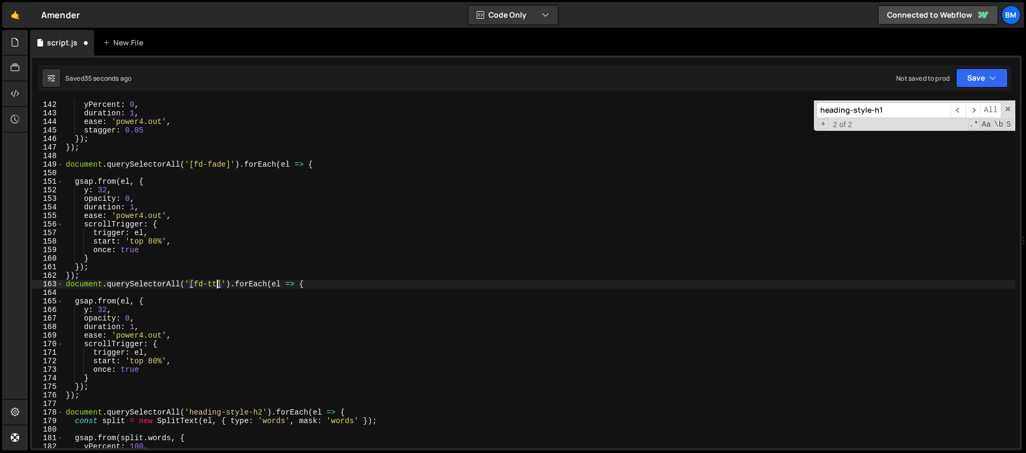
scroll to position [0, 11]
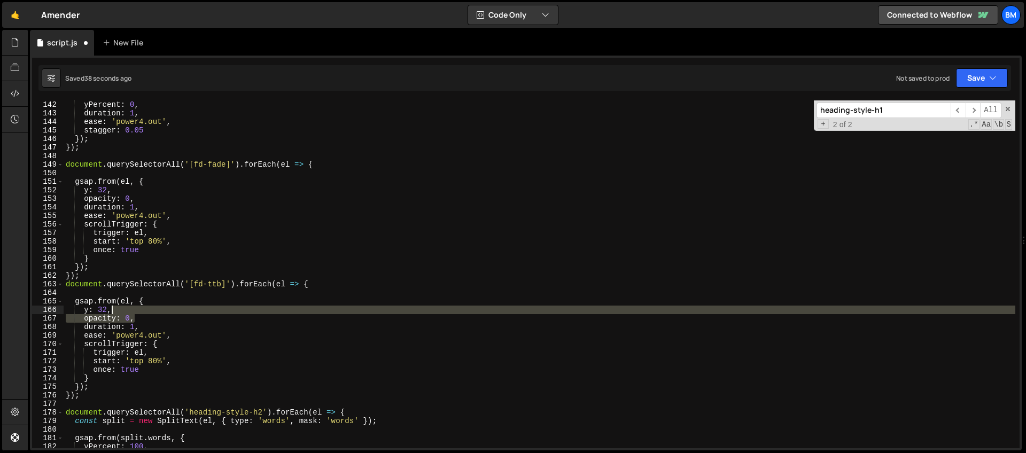
click at [135, 313] on div "yPercent : 0 , duration : 1 , ease : 'power4.out' , stagger : 0.05 }) ; }) ; do…" at bounding box center [540, 282] width 952 height 365
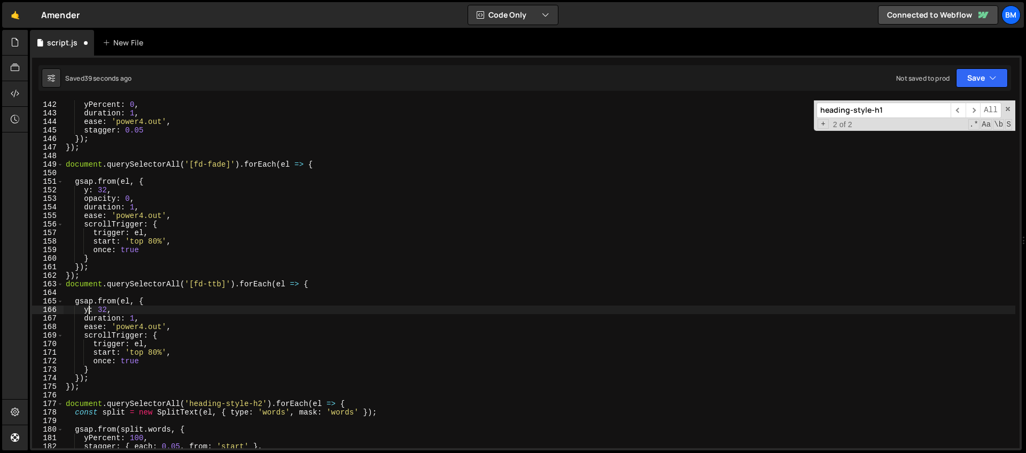
click at [89, 310] on div "yPercent : 0 , duration : 1 , ease : 'power4.out' , stagger : 0.05 }) ; }) ; do…" at bounding box center [540, 282] width 952 height 365
click at [138, 310] on div "yPercent : 0 , duration : 1 , ease : 'power4.out' , stagger : 0.05 }) ; }) ; do…" at bounding box center [540, 282] width 952 height 365
click at [148, 320] on div "yPercent : 0 , duration : 1 , ease : 'power4.out' , stagger : 0.05 }) ; }) ; do…" at bounding box center [540, 282] width 952 height 365
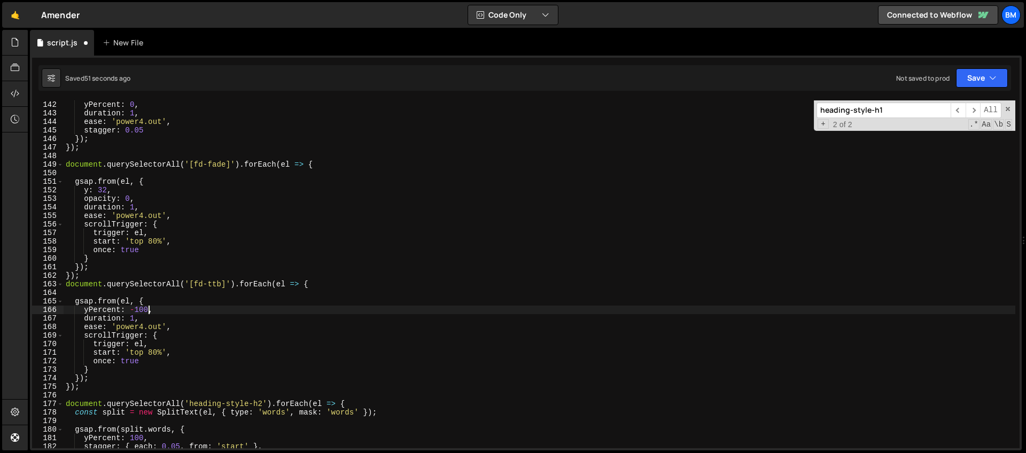
type textarea "duration: 1,"
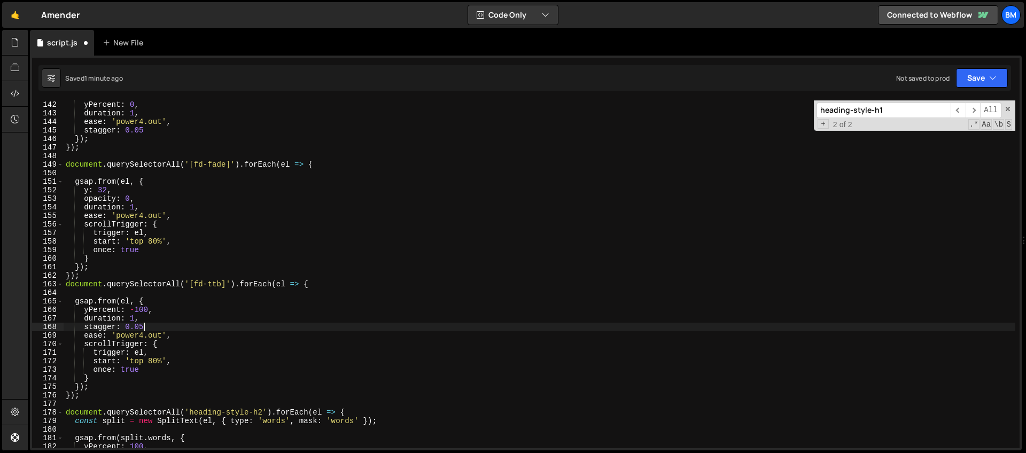
scroll to position [0, 5]
click at [243, 224] on div "yPercent : 0 , duration : 1 , ease : 'power4.out' , stagger : 0.05 }) ; }) ; do…" at bounding box center [540, 282] width 952 height 365
click at [1008, 106] on span at bounding box center [1007, 108] width 7 height 7
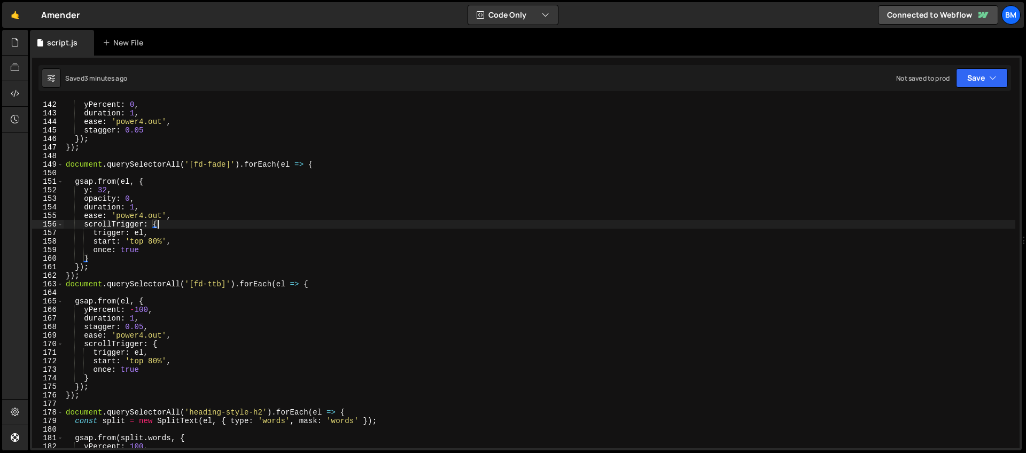
type textarea "});"
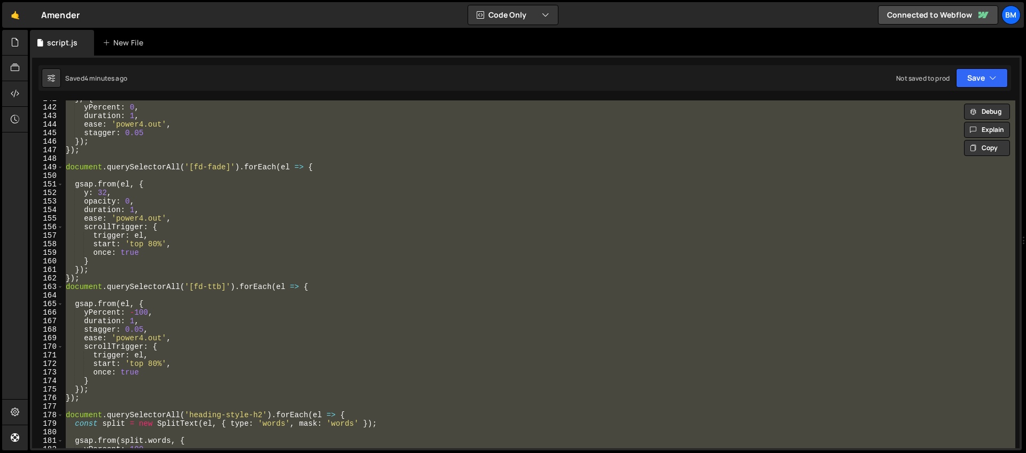
scroll to position [1203, 0]
click at [208, 179] on div "} , { yPercent : 0 , duration : 1 , ease : 'power4.out' , stagger : 0.05 }) ; }…" at bounding box center [540, 274] width 952 height 348
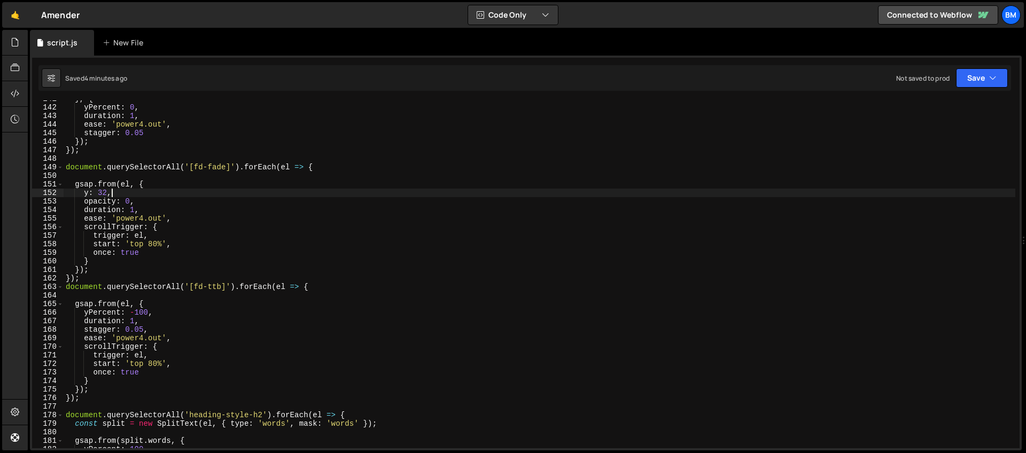
click at [189, 192] on div "} , { yPercent : 0 , duration : 1 , ease : 'power4.out' , stagger : 0.05 }) ; }…" at bounding box center [540, 277] width 952 height 365
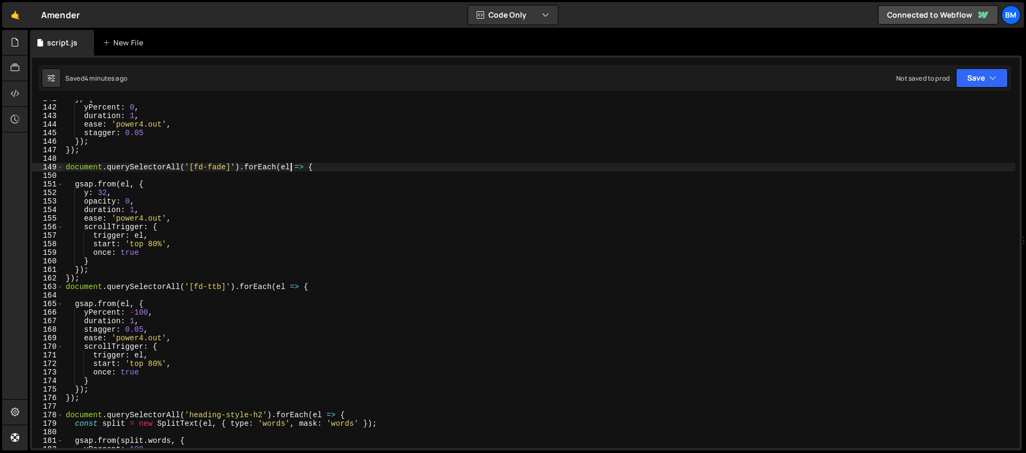
click at [292, 170] on div "} , { yPercent : 0 , duration : 1 , ease : 'power4.out' , stagger : 0.05 }) ; }…" at bounding box center [540, 277] width 952 height 365
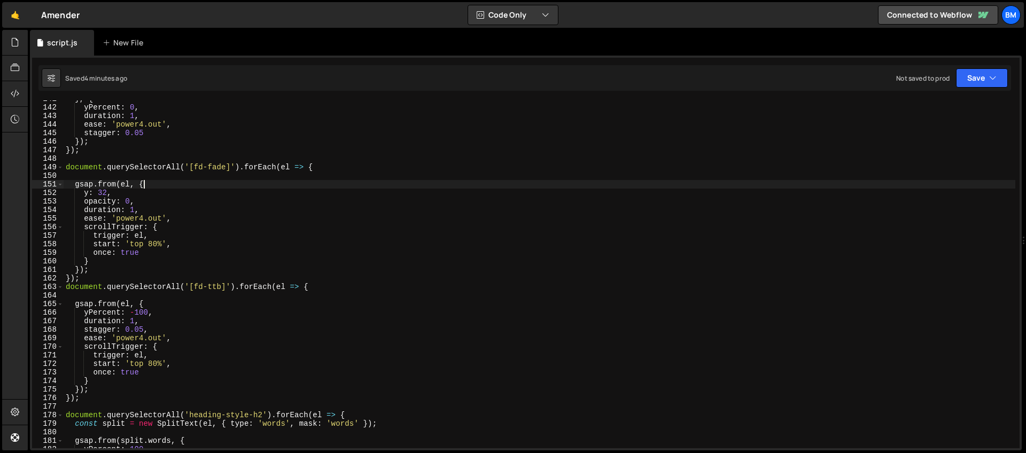
click at [189, 189] on div "} , { yPercent : 0 , duration : 1 , ease : 'power4.out' , stagger : 0.05 }) ; }…" at bounding box center [540, 277] width 952 height 365
type textarea "gsap.from(el, {"
click at [185, 175] on div "} , { yPercent : 0 , duration : 1 , ease : 'power4.out' , stagger : 0.05 }) ; }…" at bounding box center [540, 277] width 952 height 365
click at [159, 196] on div "} , { yPercent : 0 , duration : 1 , ease : 'power4.out' , stagger : 0.05 }) ; }…" at bounding box center [540, 277] width 952 height 365
click at [172, 211] on div "} , { yPercent : 0 , duration : 1 , ease : 'power4.out' , stagger : 0.05 }) ; }…" at bounding box center [540, 277] width 952 height 365
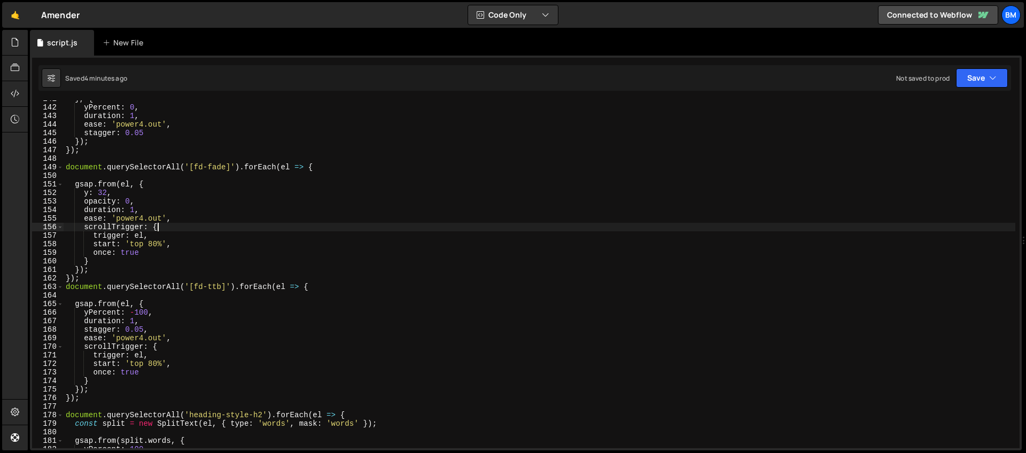
click at [195, 225] on div "} , { yPercent : 0 , duration : 1 , ease : 'power4.out' , stagger : 0.05 }) ; }…" at bounding box center [540, 277] width 952 height 365
click at [207, 245] on div "} , { yPercent : 0 , duration : 1 , ease : 'power4.out' , stagger : 0.05 }) ; }…" at bounding box center [540, 277] width 952 height 365
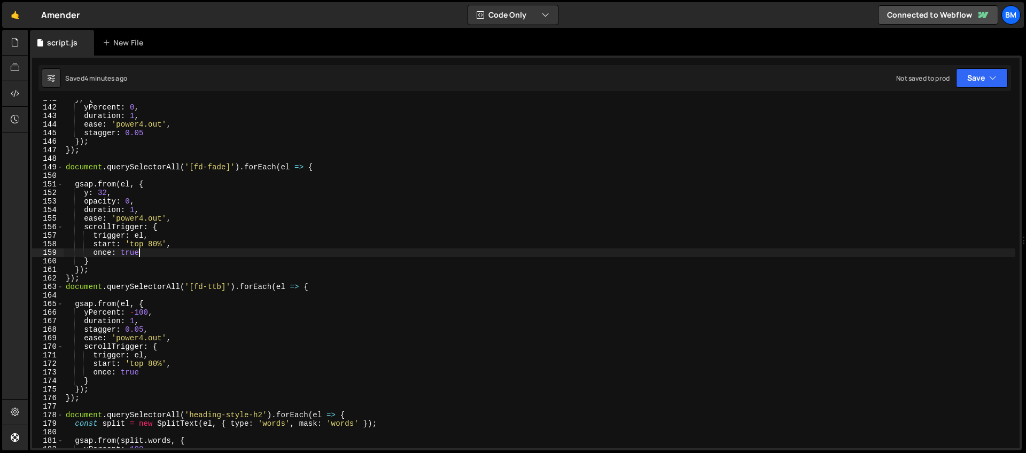
click at [167, 252] on div "} , { yPercent : 0 , duration : 1 , ease : 'power4.out' , stagger : 0.05 }) ; }…" at bounding box center [540, 277] width 952 height 365
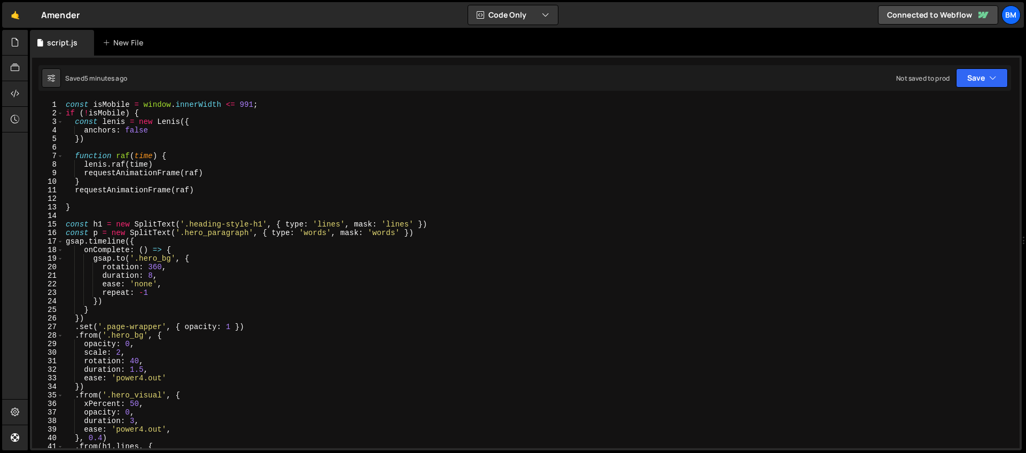
click at [222, 127] on div "const isMobile = window . innerWidth <= 991 ; if ( ! isMobile ) { const [PERSON…" at bounding box center [540, 282] width 952 height 365
type textarea "anchors: false"
click at [11, 52] on div at bounding box center [15, 43] width 26 height 26
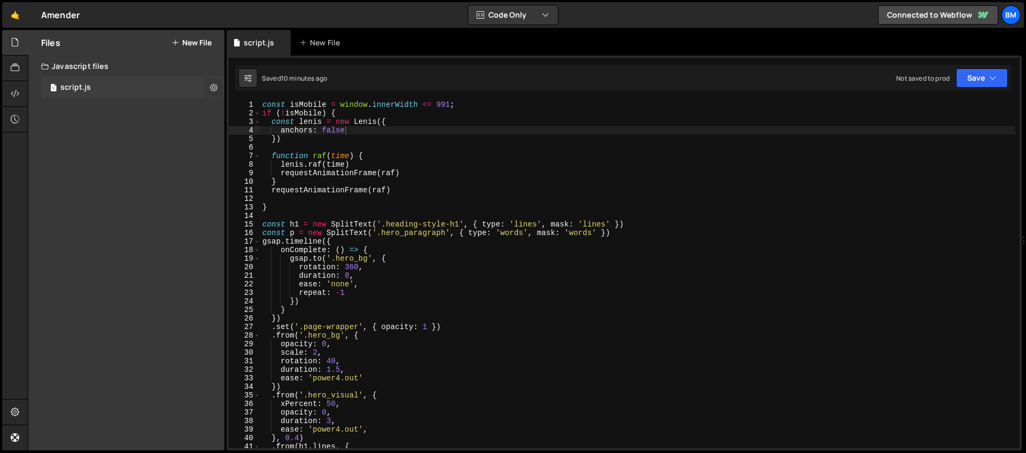
click at [210, 82] on icon at bounding box center [213, 87] width 7 height 10
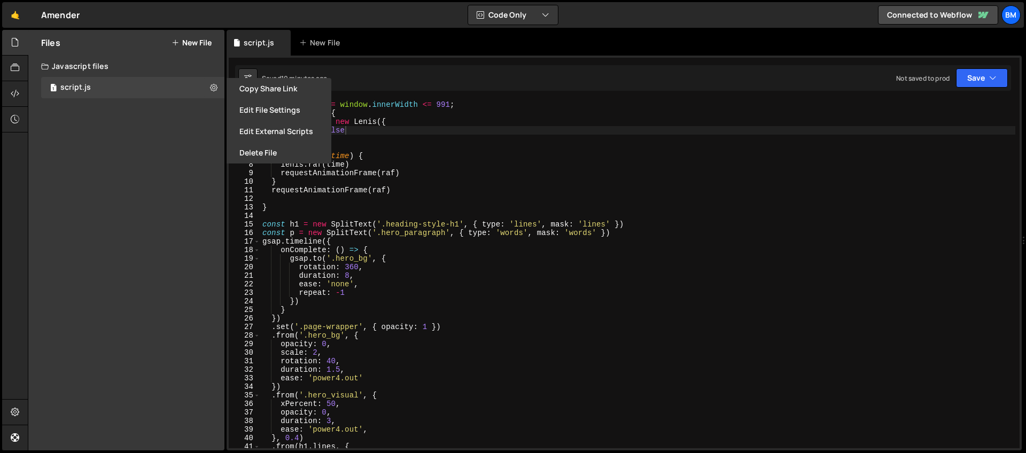
click at [165, 131] on div "Files New File Javascript files 1 script.js 0 CSS files Copy share link Edit Fi…" at bounding box center [126, 240] width 196 height 420
click at [17, 89] on icon at bounding box center [15, 94] width 9 height 12
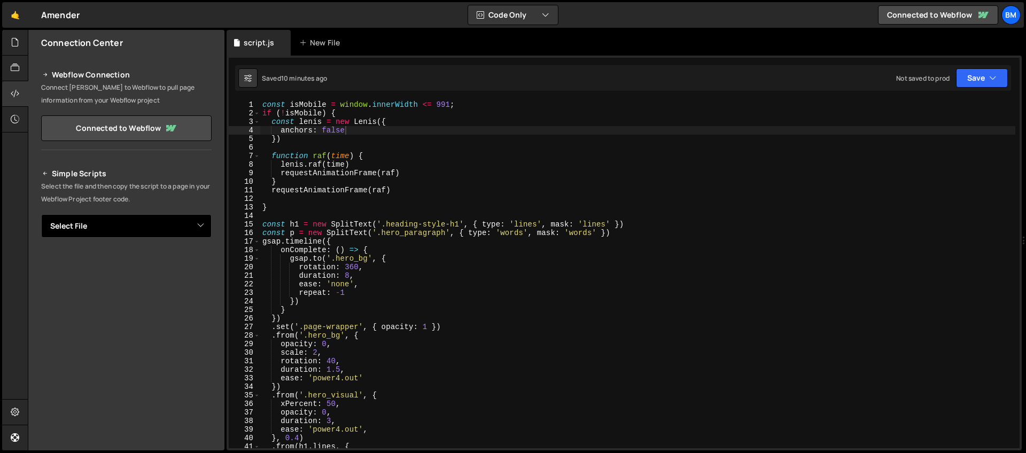
click at [141, 223] on select "Select File script.js" at bounding box center [126, 226] width 170 height 24
select select "45432"
click at [41, 214] on select "Select File script.js" at bounding box center [126, 226] width 170 height 24
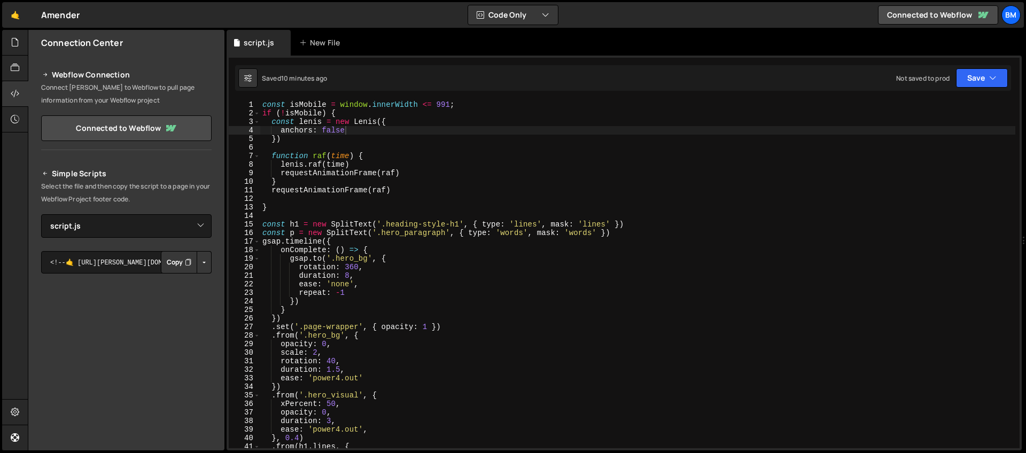
click at [173, 261] on button "Copy" at bounding box center [179, 262] width 36 height 22
click at [19, 90] on icon at bounding box center [15, 94] width 9 height 12
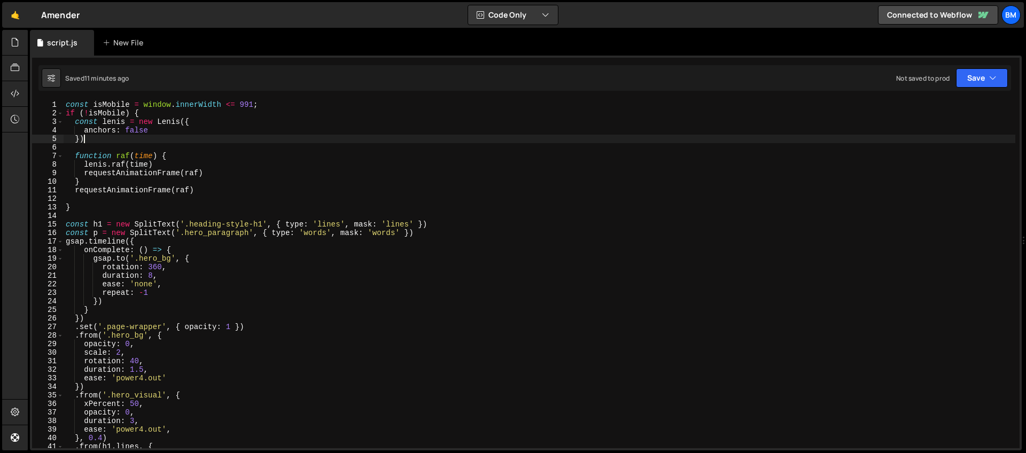
click at [186, 139] on div "const isMobile = window . innerWidth <= 991 ; if ( ! isMobile ) { const [PERSON…" at bounding box center [540, 282] width 952 height 365
click at [183, 126] on div "const isMobile = window . innerWidth <= 991 ; if ( ! isMobile ) { const [PERSON…" at bounding box center [540, 282] width 952 height 365
click at [173, 118] on div "const isMobile = window . innerWidth <= 991 ; if ( ! isMobile ) { const [PERSON…" at bounding box center [540, 282] width 952 height 365
click at [162, 209] on div "const isMobile = window . innerWidth <= 991 ; if ( ! isMobile ) { const [PERSON…" at bounding box center [540, 282] width 952 height 365
type textarea "}"
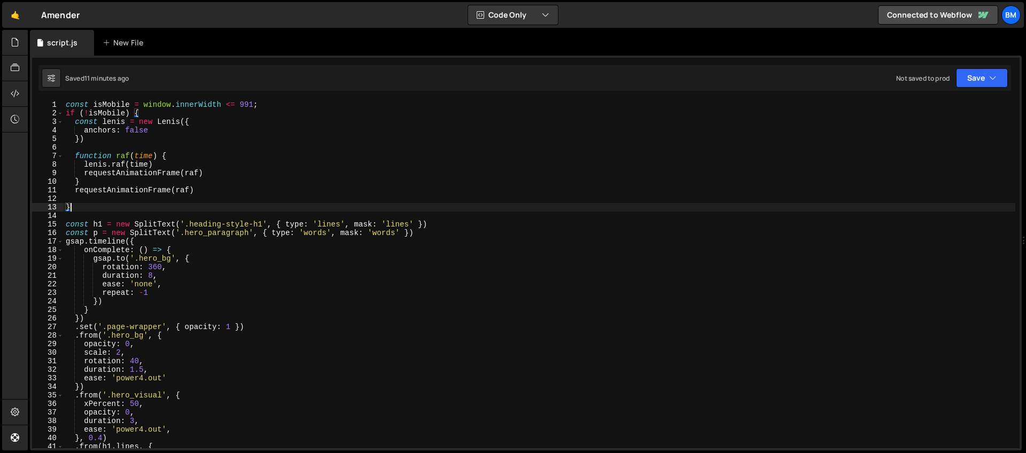
click at [233, 217] on div "const isMobile = window . innerWidth <= 991 ; if ( ! isMobile ) { const [PERSON…" at bounding box center [540, 282] width 952 height 365
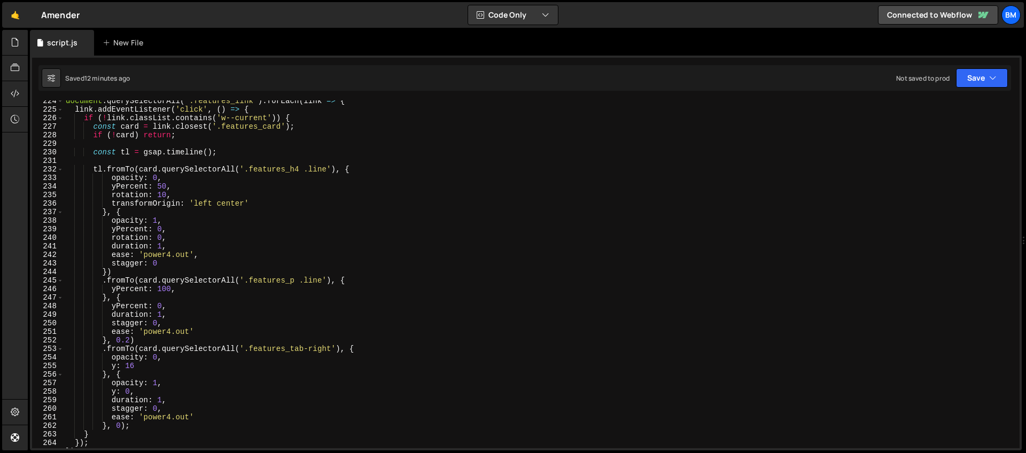
scroll to position [1854, 0]
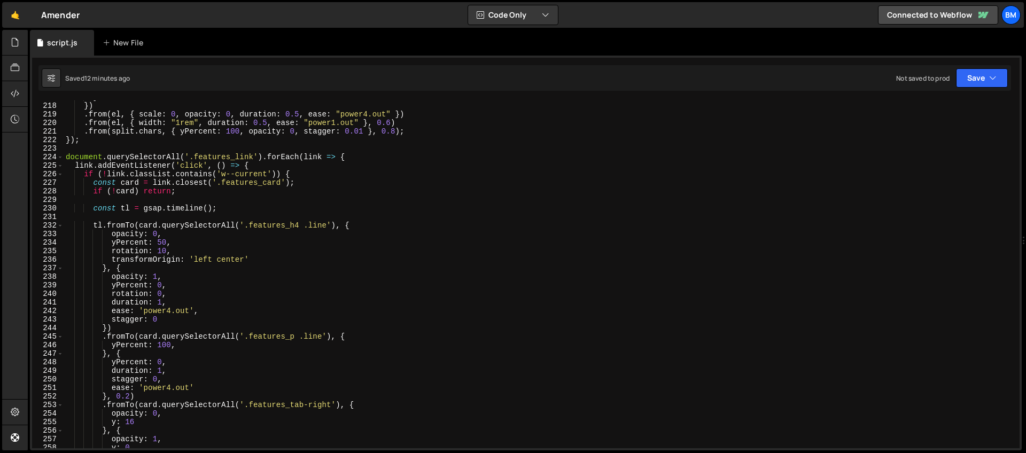
click at [357, 153] on div "} }) . from ( el , { scale : 0 , opacity : 0 , duration : 0.5 , ease : "power4.…" at bounding box center [540, 275] width 952 height 365
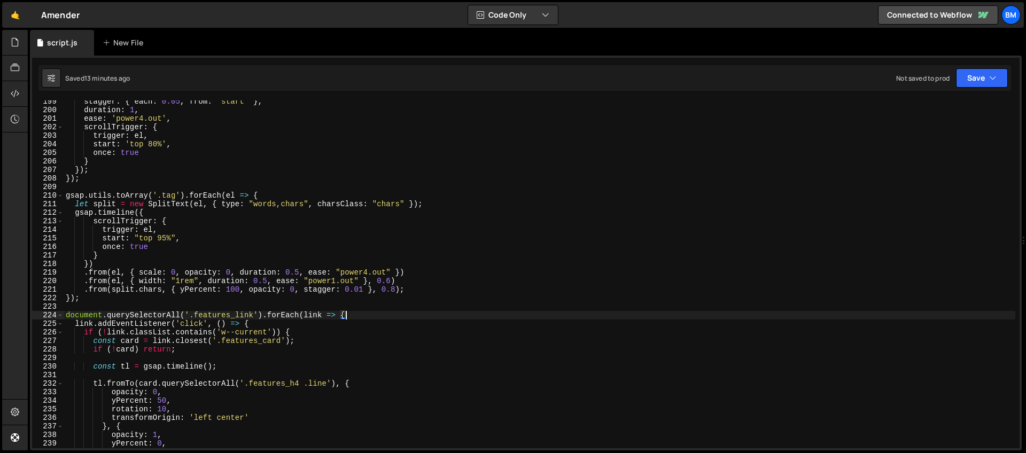
scroll to position [1696, 0]
click at [267, 197] on div "stagger : { each : 0.05 , from : 'start' } , duration : 1 , ease : 'power4.out'…" at bounding box center [540, 279] width 952 height 365
click at [192, 237] on div "stagger : { each : 0.05 , from : 'start' } , duration : 1 , ease : 'power4.out'…" at bounding box center [540, 279] width 952 height 365
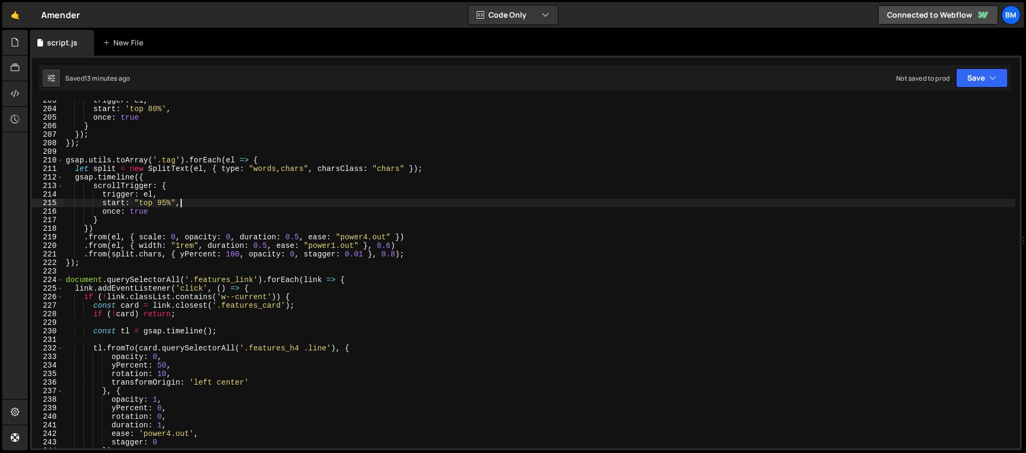
scroll to position [1731, 0]
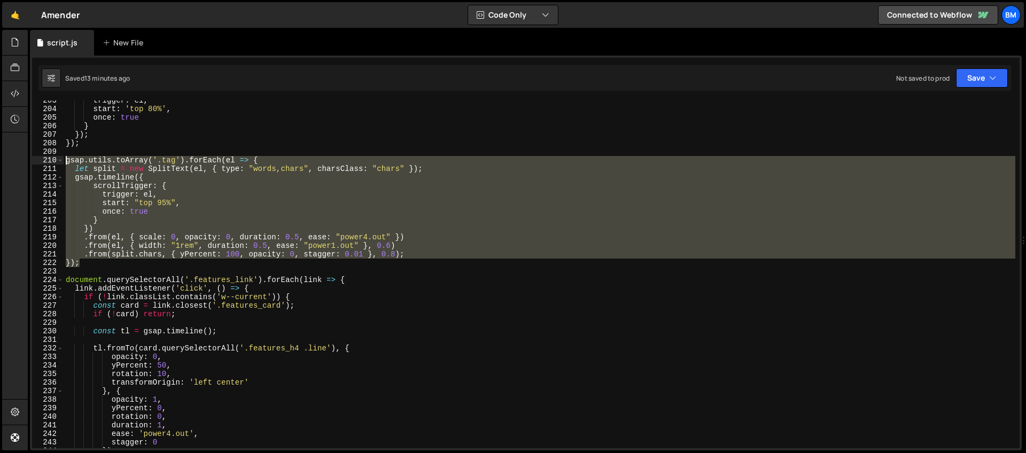
drag, startPoint x: 94, startPoint y: 264, endPoint x: 49, endPoint y: 164, distance: 110.0
click at [49, 164] on div "start: "top 95%", 203 204 205 206 207 208 209 210 211 212 213 214 215 216 217 2…" at bounding box center [525, 274] width 987 height 348
type textarea "gsap.utils.toArray('.tag').forEach(el => { let split = new SplitText(el, { type…"
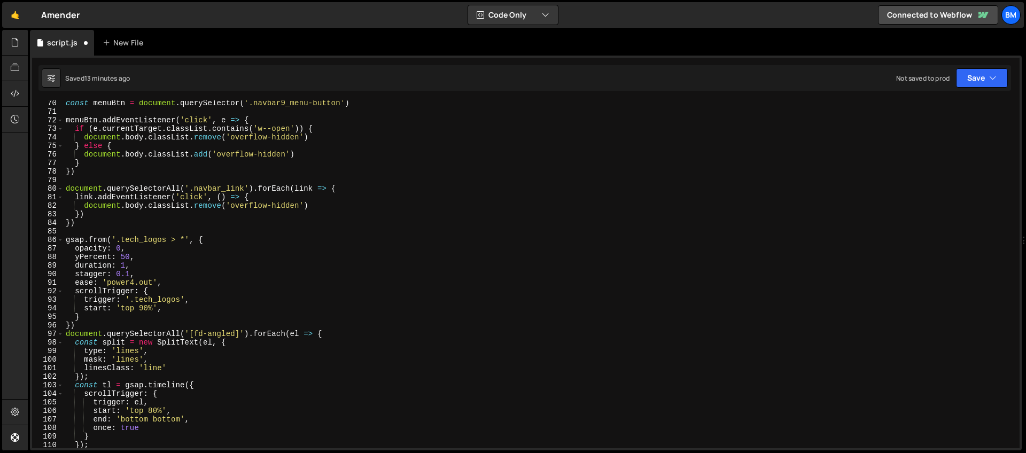
scroll to position [591, 0]
click at [88, 324] on div "const menuBtn = document . querySelector ( '.navbar9_menu-button' ) menuBtn . a…" at bounding box center [540, 281] width 952 height 365
type textarea "})"
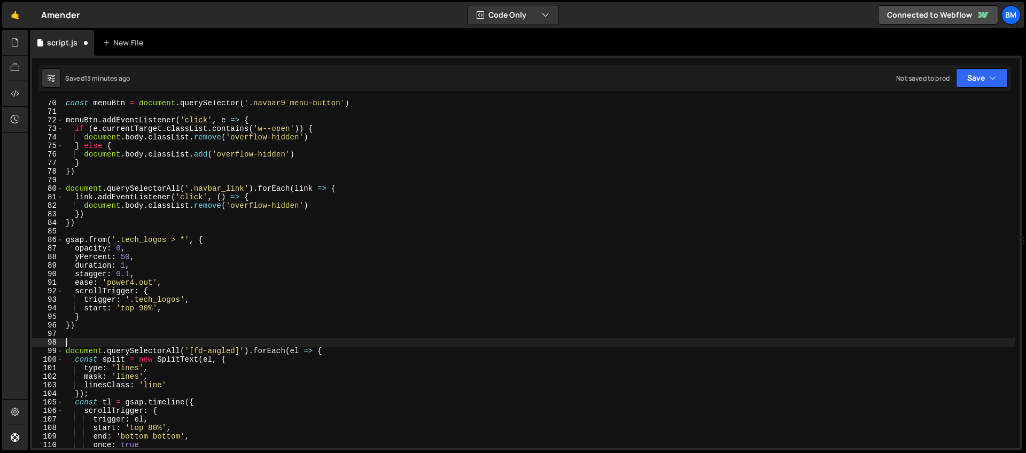
paste textarea "});"
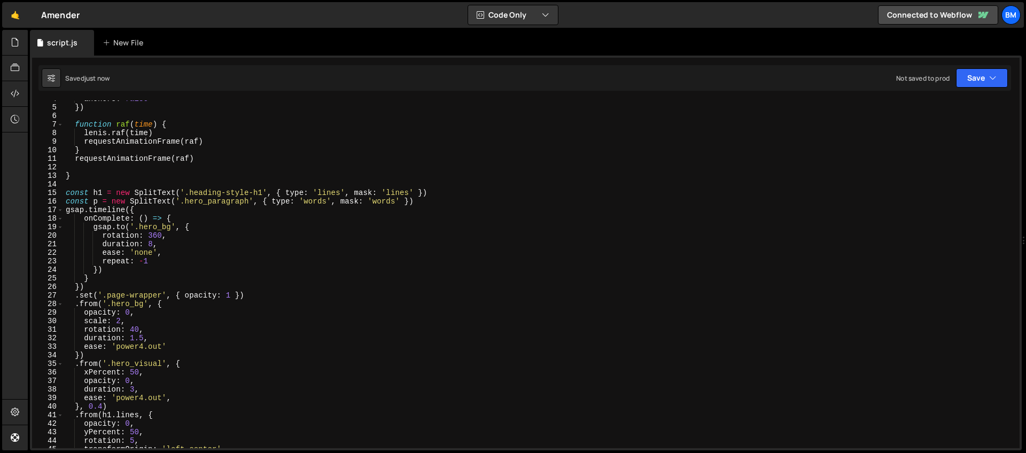
scroll to position [0, 0]
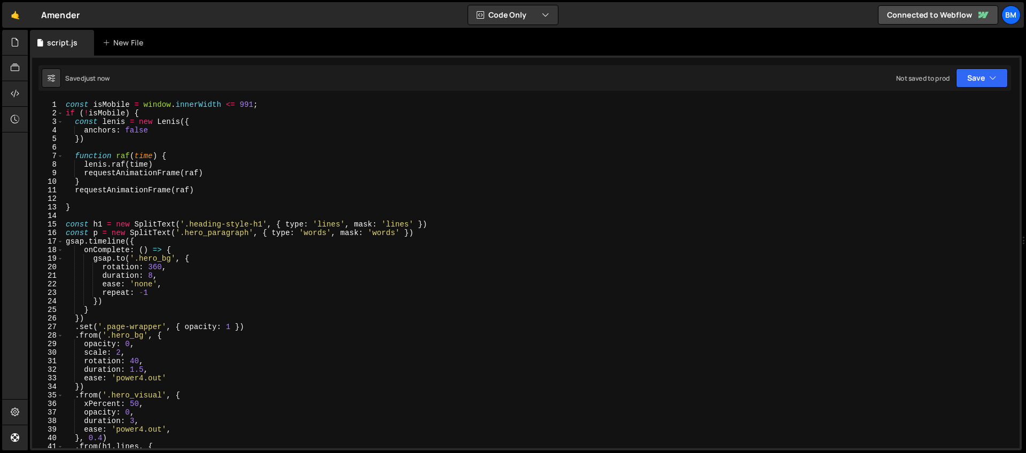
type textarea "});"
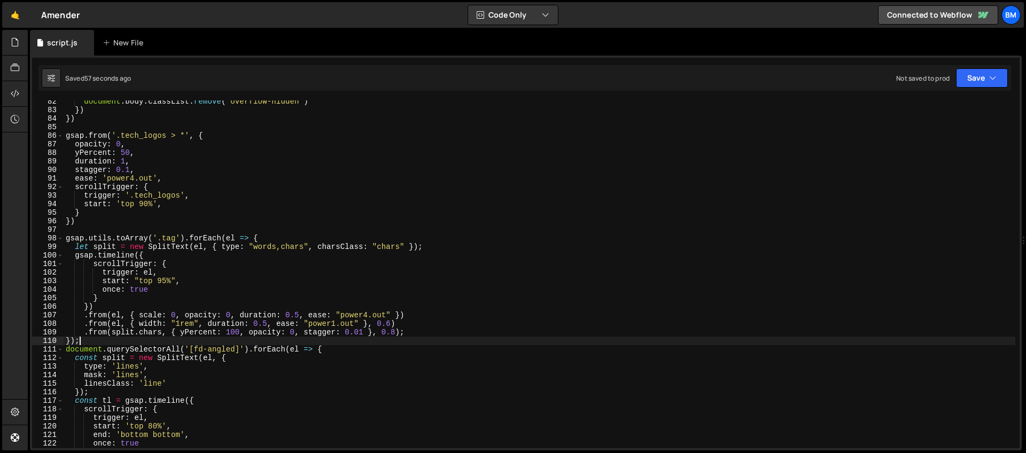
scroll to position [784, 0]
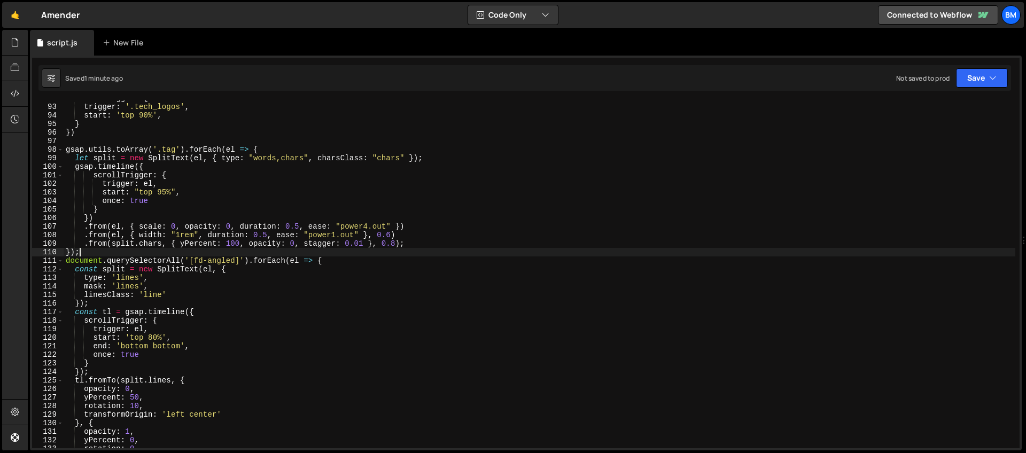
click at [92, 256] on div "scrollTrigger : { trigger : '.tech_logos' , start : 'top 90%' , } }) gsap . uti…" at bounding box center [540, 276] width 952 height 365
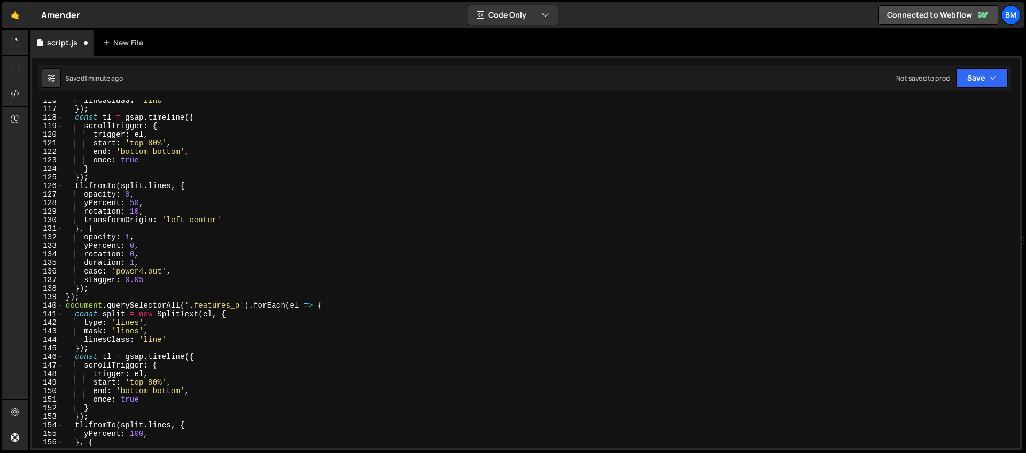
scroll to position [987, 0]
click at [175, 268] on div "linesClass : 'line' }) ; const tl = gsap . timeline ({ scrollTrigger : { trigge…" at bounding box center [540, 278] width 952 height 365
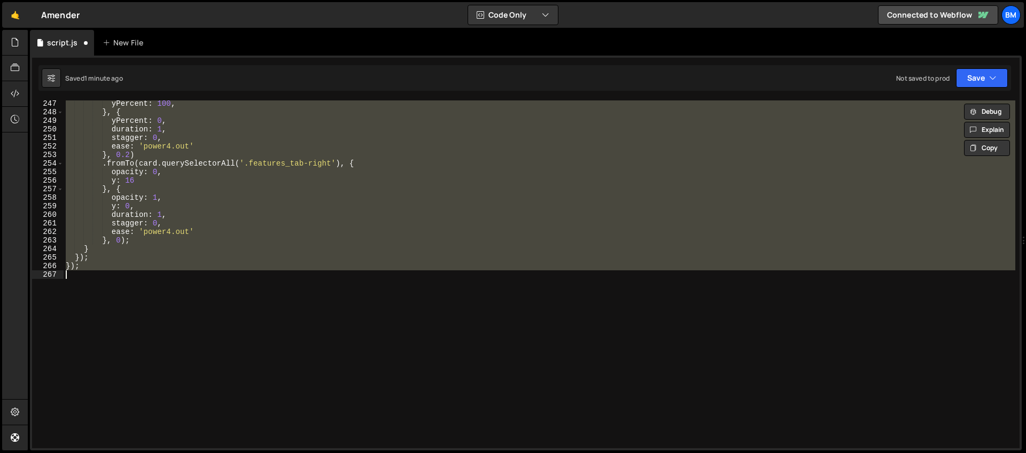
scroll to position [2105, 0]
type textarea "});"
paste textarea
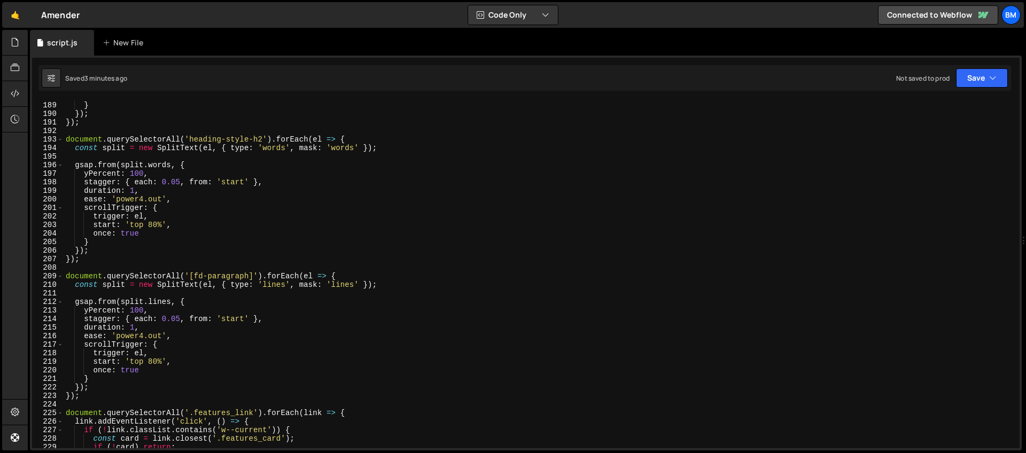
scroll to position [1552, 0]
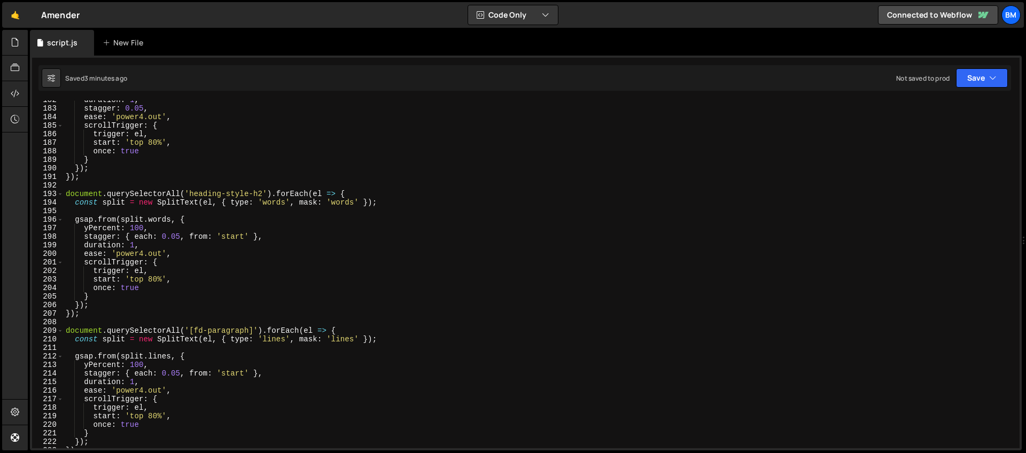
click at [188, 196] on div "duration : 1 , stagger : 0.05 , ease : 'power4.out' , scrollTrigger : { trigger…" at bounding box center [540, 278] width 952 height 365
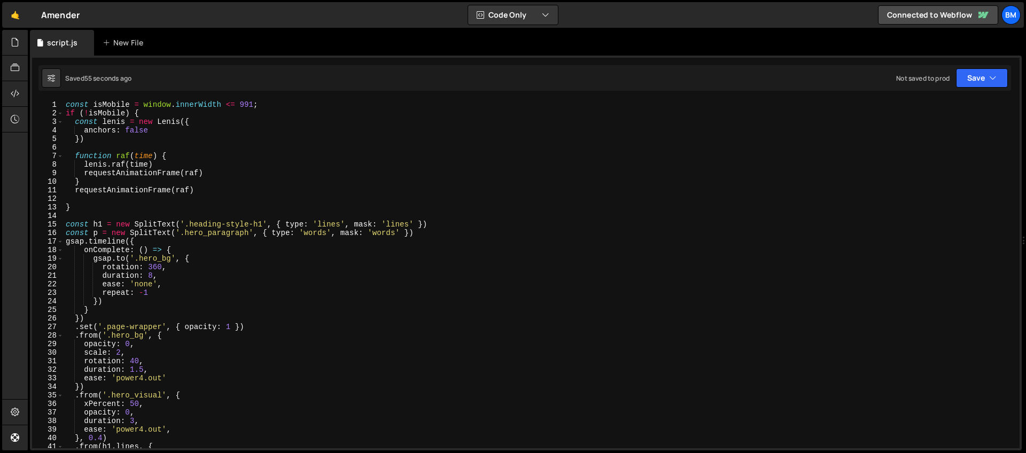
scroll to position [0, 0]
click at [153, 116] on div "const isMobile = window . innerWidth <= 991 ; if ( ! isMobile ) { const [PERSON…" at bounding box center [540, 282] width 952 height 365
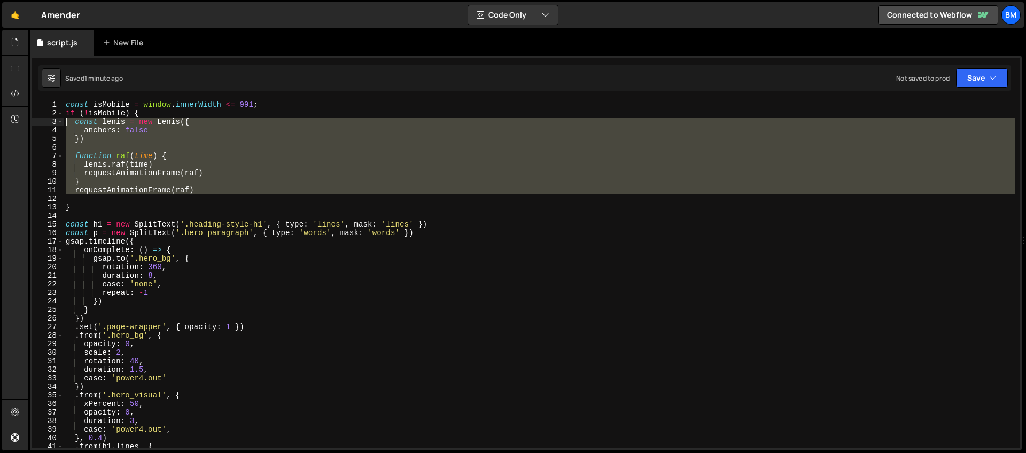
drag, startPoint x: 128, startPoint y: 198, endPoint x: 67, endPoint y: 125, distance: 94.8
click at [67, 125] on div "const isMobile = window . innerWidth <= 991 ; if ( ! isMobile ) { const [PERSON…" at bounding box center [540, 282] width 952 height 365
type textarea "const [PERSON_NAME] = new [PERSON_NAME]({ anchors: false"
paste textarea
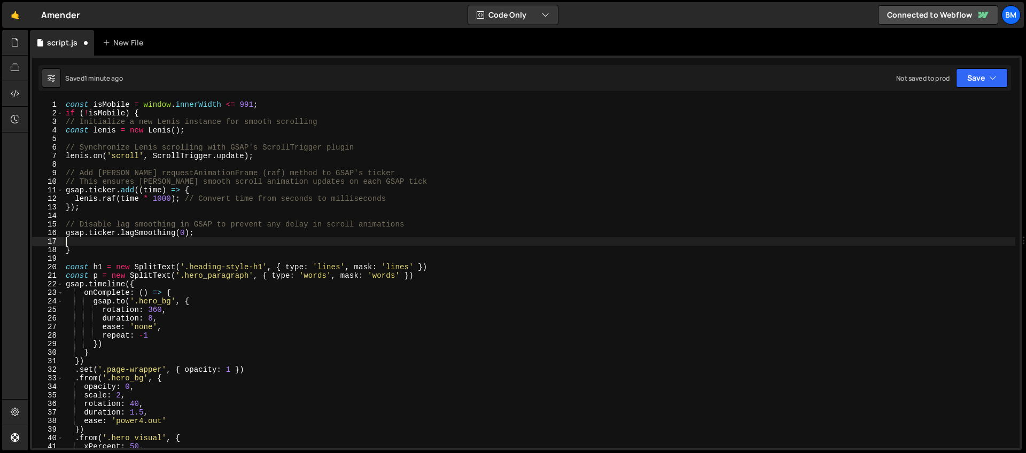
click at [176, 129] on div "const isMobile = window . innerWidth <= 991 ; if ( ! isMobile ) { // Initialize…" at bounding box center [540, 282] width 952 height 365
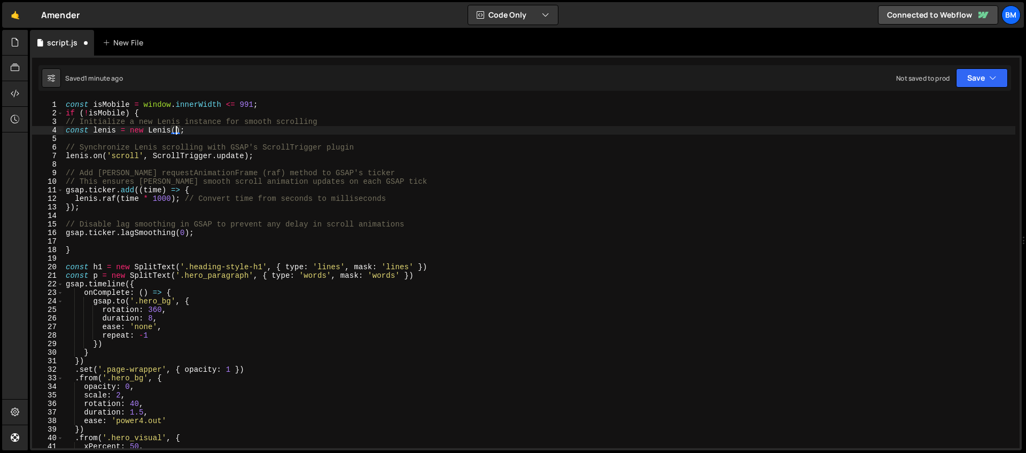
type textarea "const [PERSON_NAME] = new [PERSON_NAME]({);"
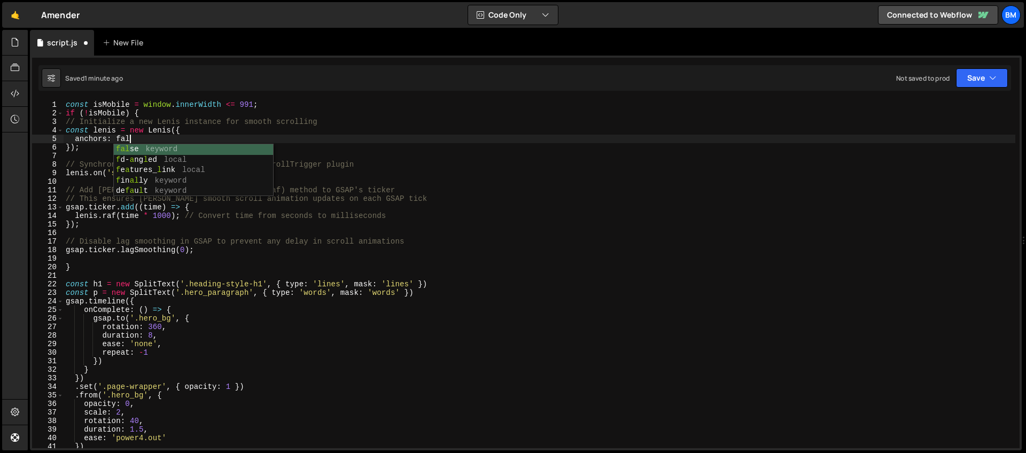
scroll to position [0, 4]
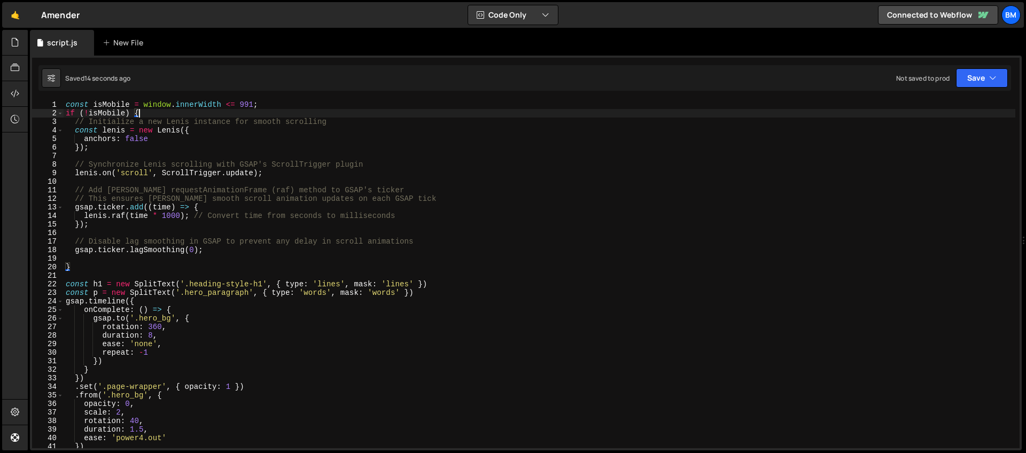
click at [166, 116] on div "const isMobile = window . innerWidth <= 991 ; if ( ! isMobile ) { // Initialize…" at bounding box center [540, 282] width 952 height 365
click at [85, 266] on div "const isMobile = window . innerWidth <= 991 ; if ( ! isMobile ) { // Initialize…" at bounding box center [540, 282] width 952 height 365
type textarea "}"
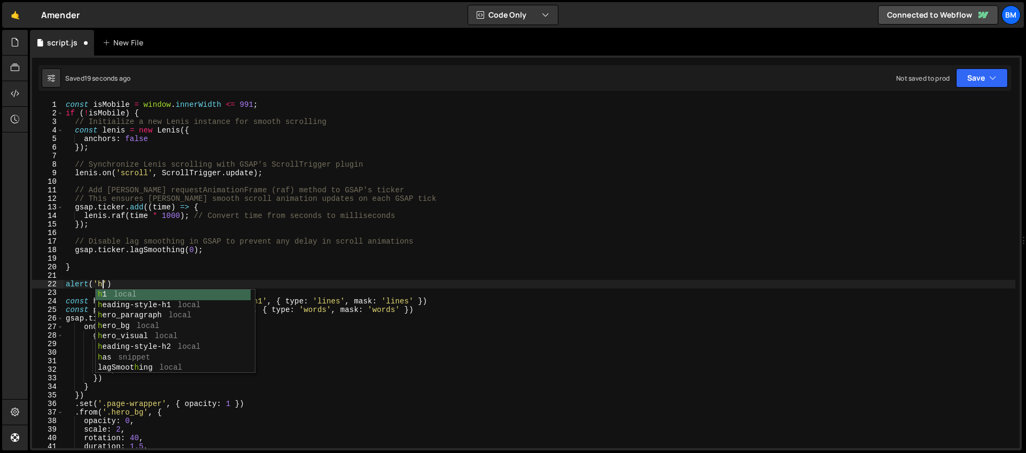
scroll to position [0, 2]
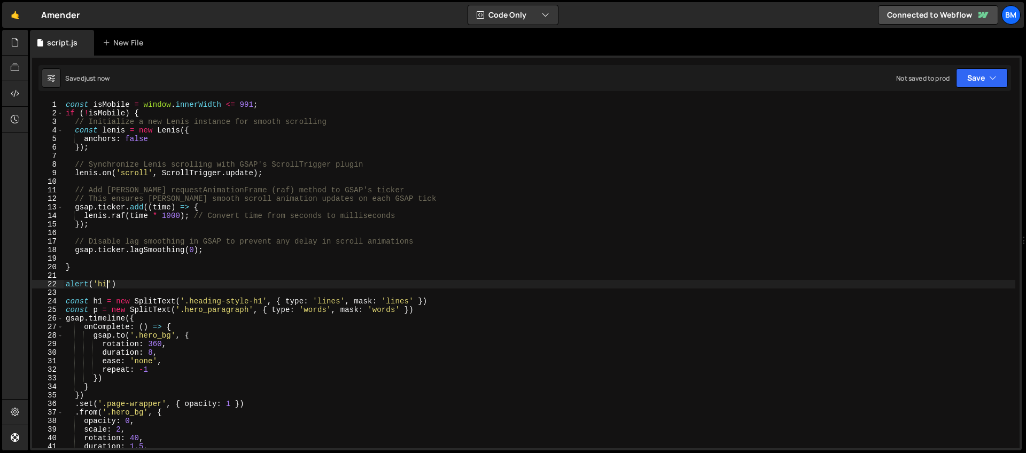
type textarea "alert('hi')"
drag, startPoint x: 115, startPoint y: 283, endPoint x: 44, endPoint y: 283, distance: 70.5
click at [44, 283] on div "alert('hi') 1 2 3 4 5 6 7 8 9 10 11 12 13 14 15 16 17 18 19 20 21 22 23 24 25 2…" at bounding box center [525, 274] width 987 height 348
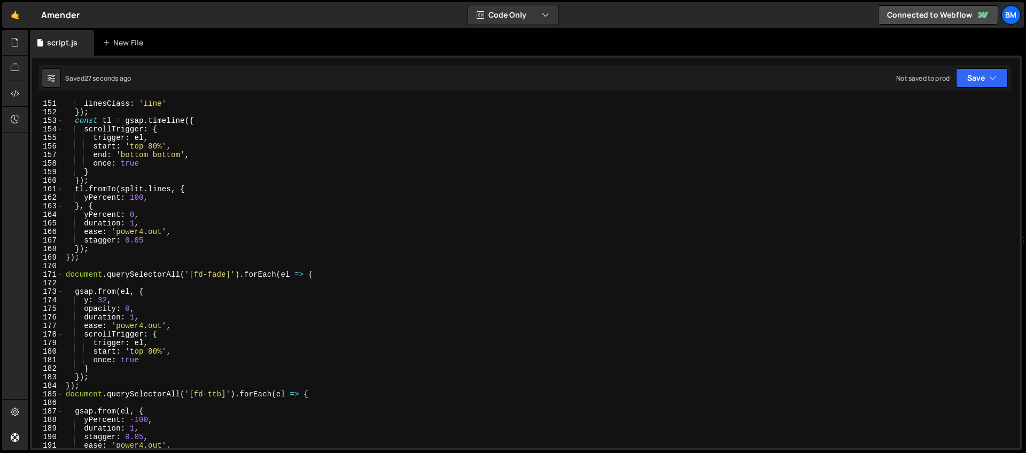
scroll to position [1329, 0]
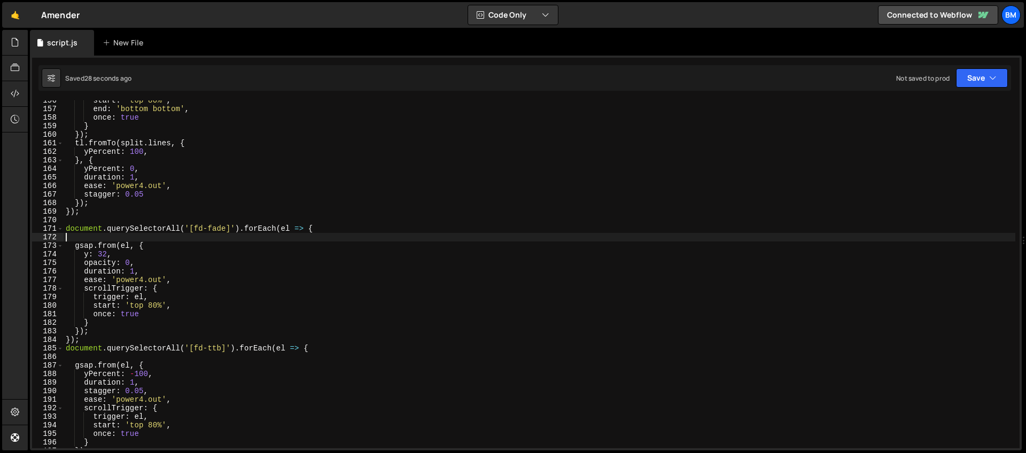
click at [183, 233] on div "start : 'top 80%' , end : 'bottom bottom' , once : true } }) ; tl . fromTo ( sp…" at bounding box center [540, 278] width 952 height 365
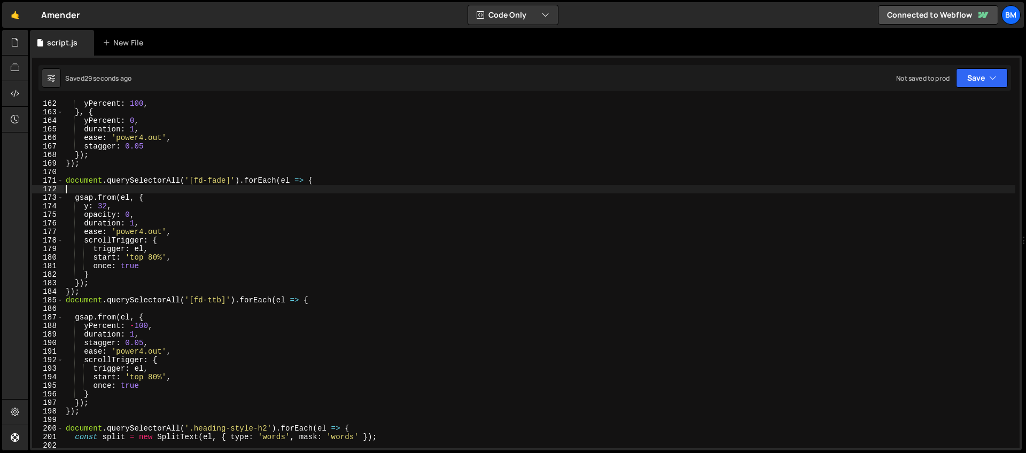
scroll to position [1486, 0]
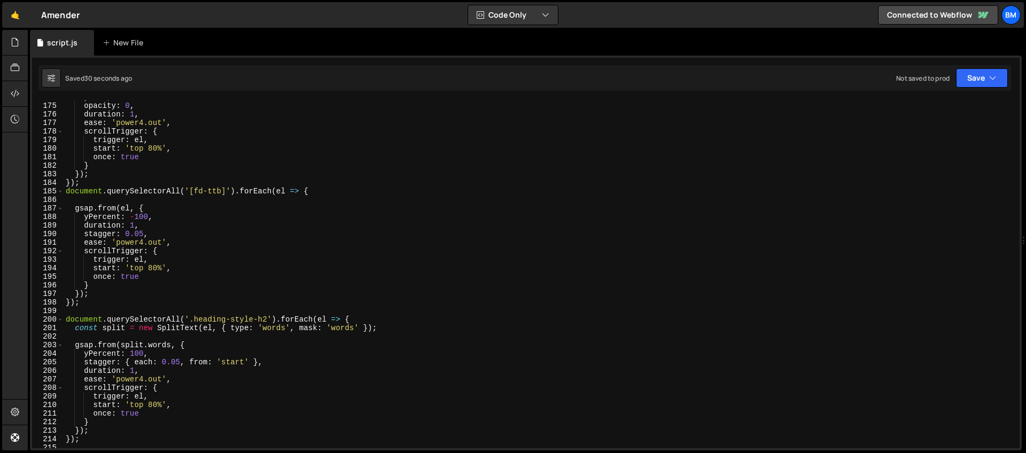
click at [323, 196] on div "y : 32 , opacity : 0 , duration : 1 , ease : 'power4.out' , scrollTrigger : { t…" at bounding box center [540, 275] width 952 height 365
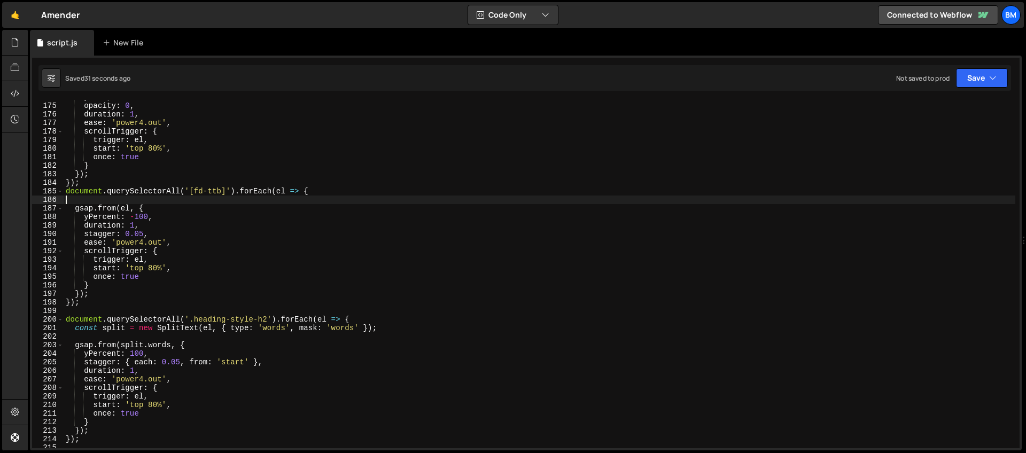
click at [321, 190] on div "y : 32 , opacity : 0 , duration : 1 , ease : 'power4.out' , scrollTrigger : { t…" at bounding box center [540, 275] width 952 height 365
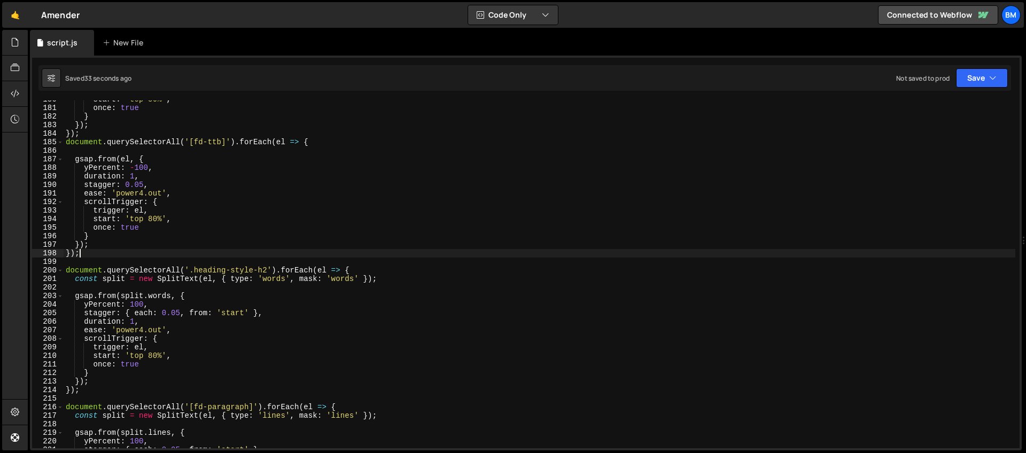
click at [386, 256] on div "start : 'top 80%' , once : true } }) ; }) ; document . querySelectorAll ( '[fd-…" at bounding box center [540, 277] width 952 height 365
type textarea "});"
click at [387, 263] on div "start : 'top 80%' , once : true } }) ; }) ; document . querySelectorAll ( '[fd-…" at bounding box center [540, 277] width 952 height 365
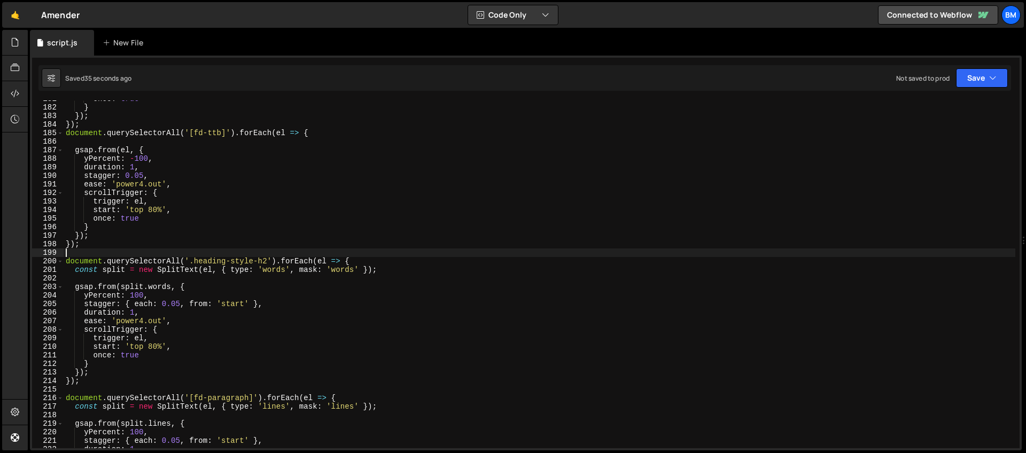
click at [369, 256] on div "once : true } }) ; }) ; document . querySelectorAll ( '[fd-ttb]' ) . forEach ( …" at bounding box center [540, 277] width 952 height 365
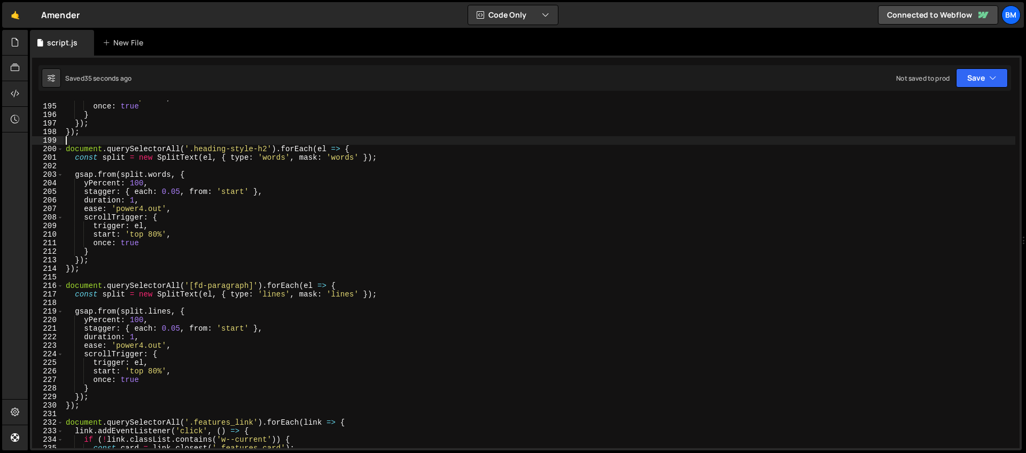
scroll to position [1657, 0]
click at [406, 281] on div "start : 'top 80%' , once : true } }) ; }) ; document . querySelectorAll ( '.hea…" at bounding box center [540, 276] width 952 height 365
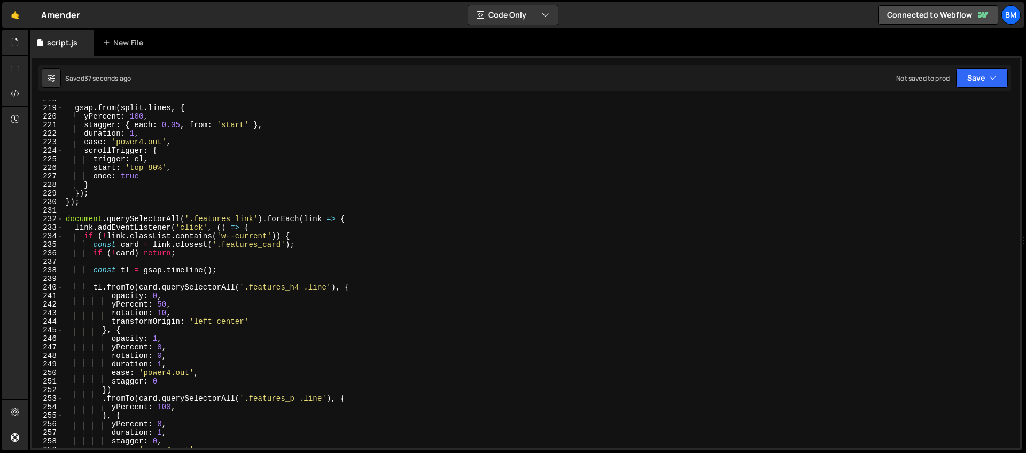
scroll to position [1860, 0]
click at [402, 225] on div "gsap . from ( split . lines , { yPercent : 100 , stagger : { each : 0.05 , from…" at bounding box center [540, 277] width 952 height 365
click at [398, 221] on div "gsap . from ( split . lines , { yPercent : 100 , stagger : { each : 0.05 , from…" at bounding box center [540, 277] width 952 height 365
type textarea "document.querySelectorAll('.features_link').forEach(link => {"
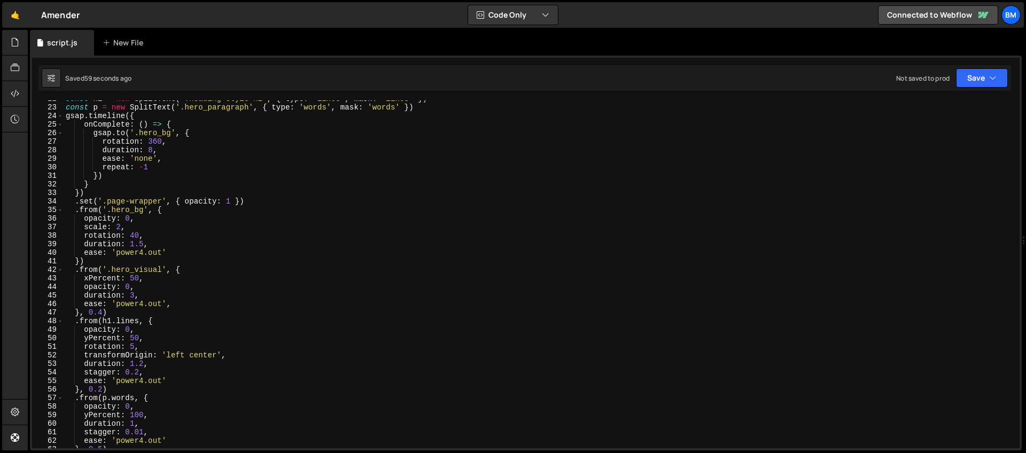
scroll to position [0, 0]
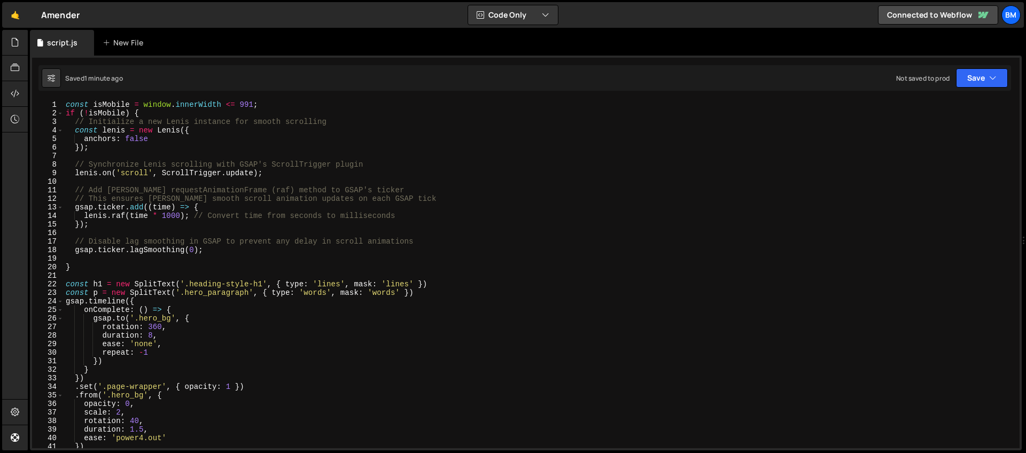
click at [265, 181] on div "const isMobile = window . innerWidth <= 991 ; if ( ! isMobile ) { // Initialize…" at bounding box center [540, 282] width 952 height 365
type textarea "});"
